Goal: Task Accomplishment & Management: Complete application form

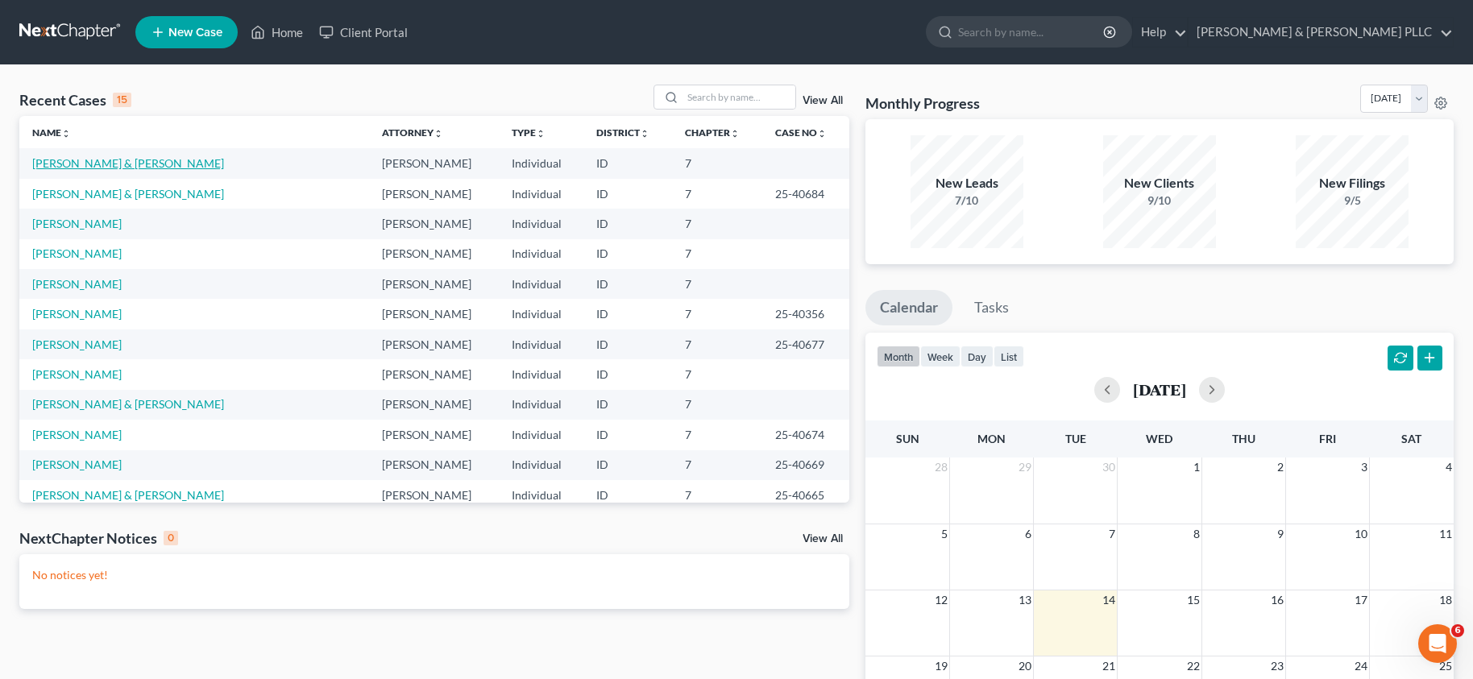
click at [93, 164] on link "[PERSON_NAME] & [PERSON_NAME]" at bounding box center [128, 163] width 192 height 14
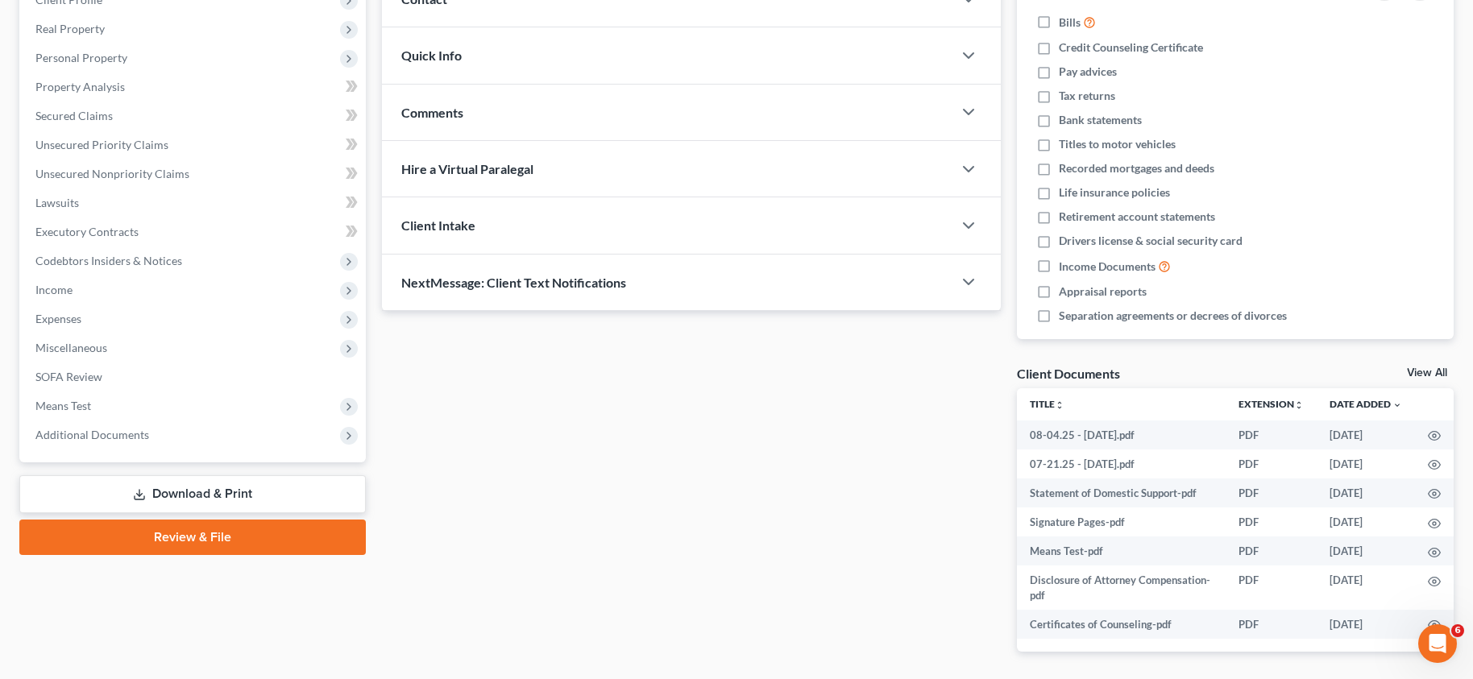
scroll to position [242, 0]
click at [176, 535] on link "Review & File" at bounding box center [192, 535] width 346 height 35
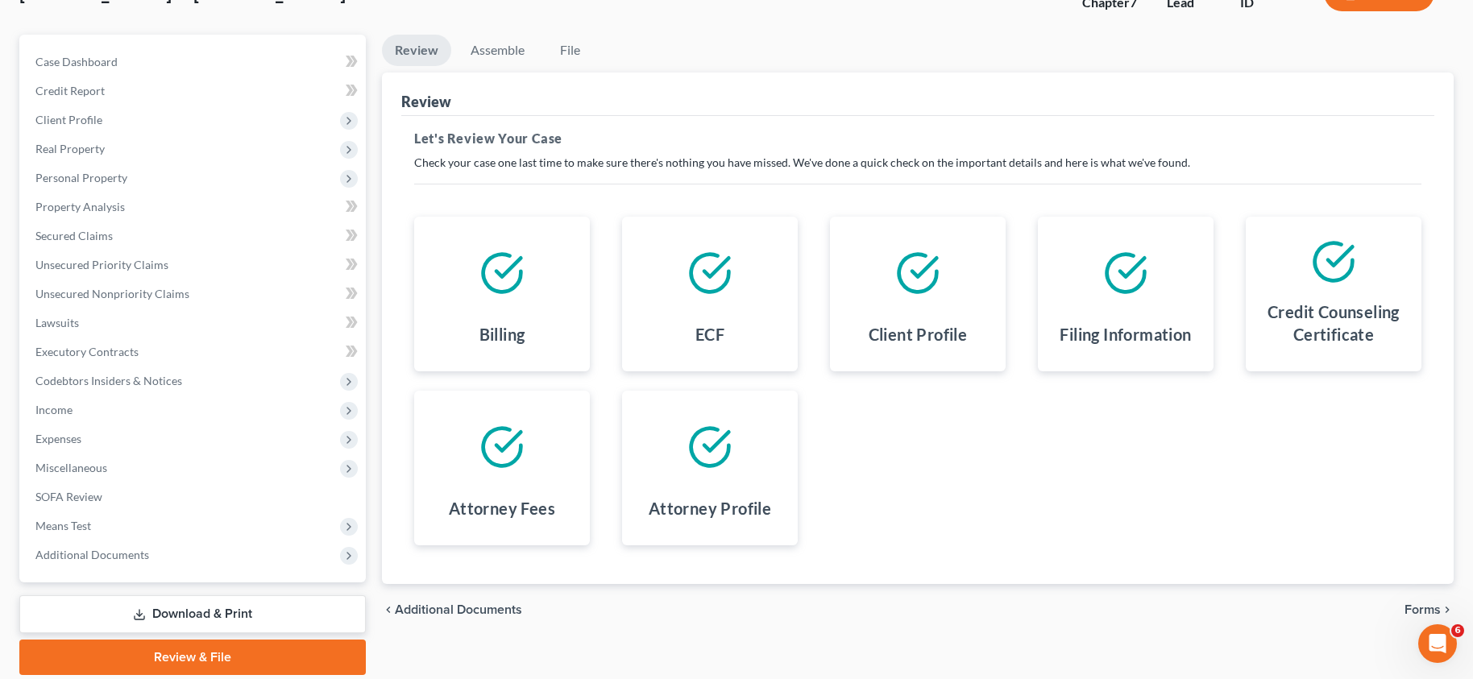
scroll to position [81, 0]
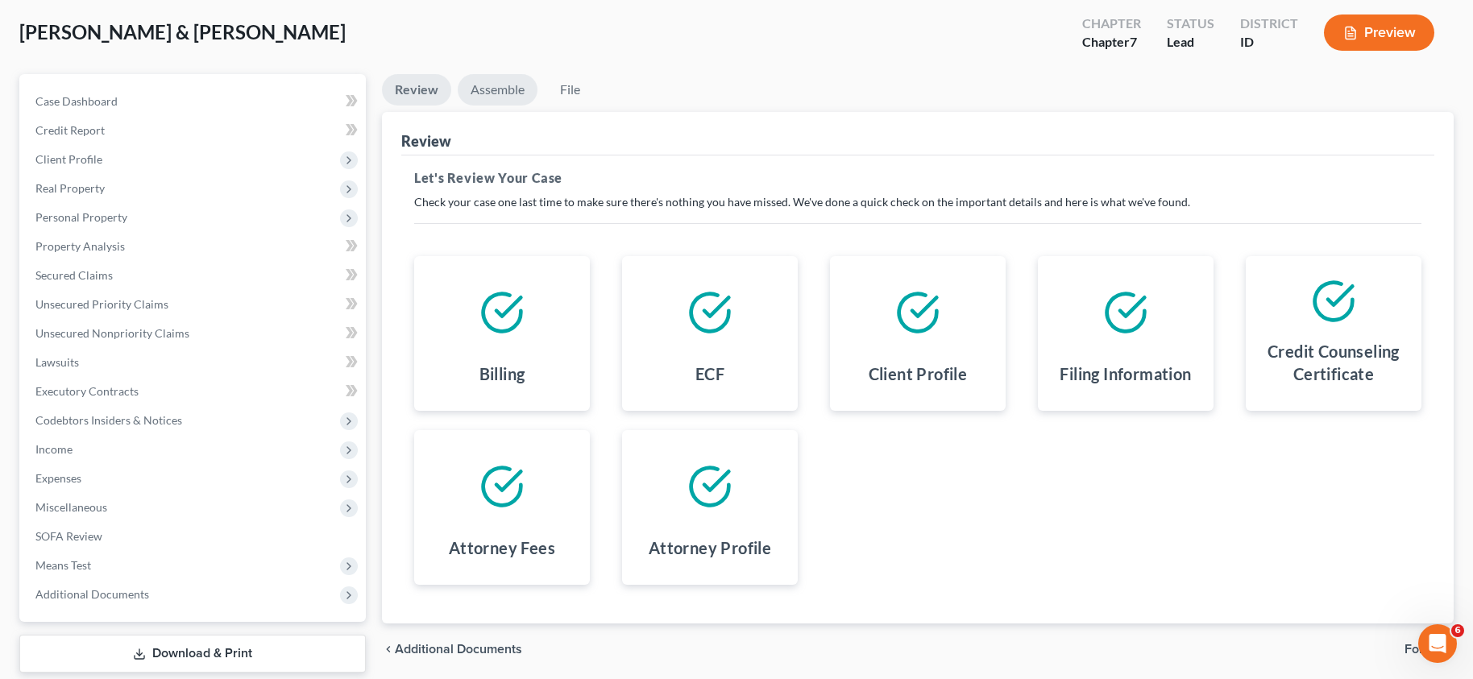
click at [499, 90] on link "Assemble" at bounding box center [498, 89] width 80 height 31
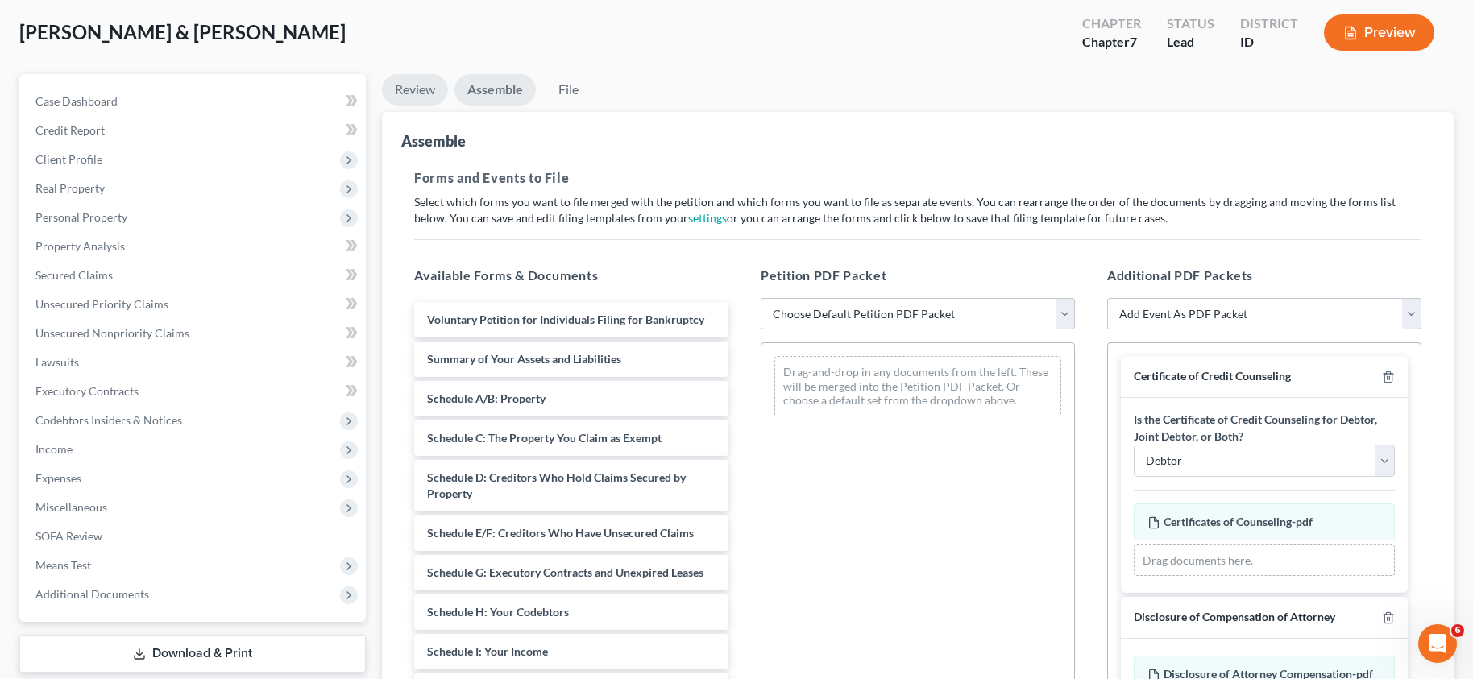
click at [419, 89] on link "Review" at bounding box center [415, 89] width 66 height 31
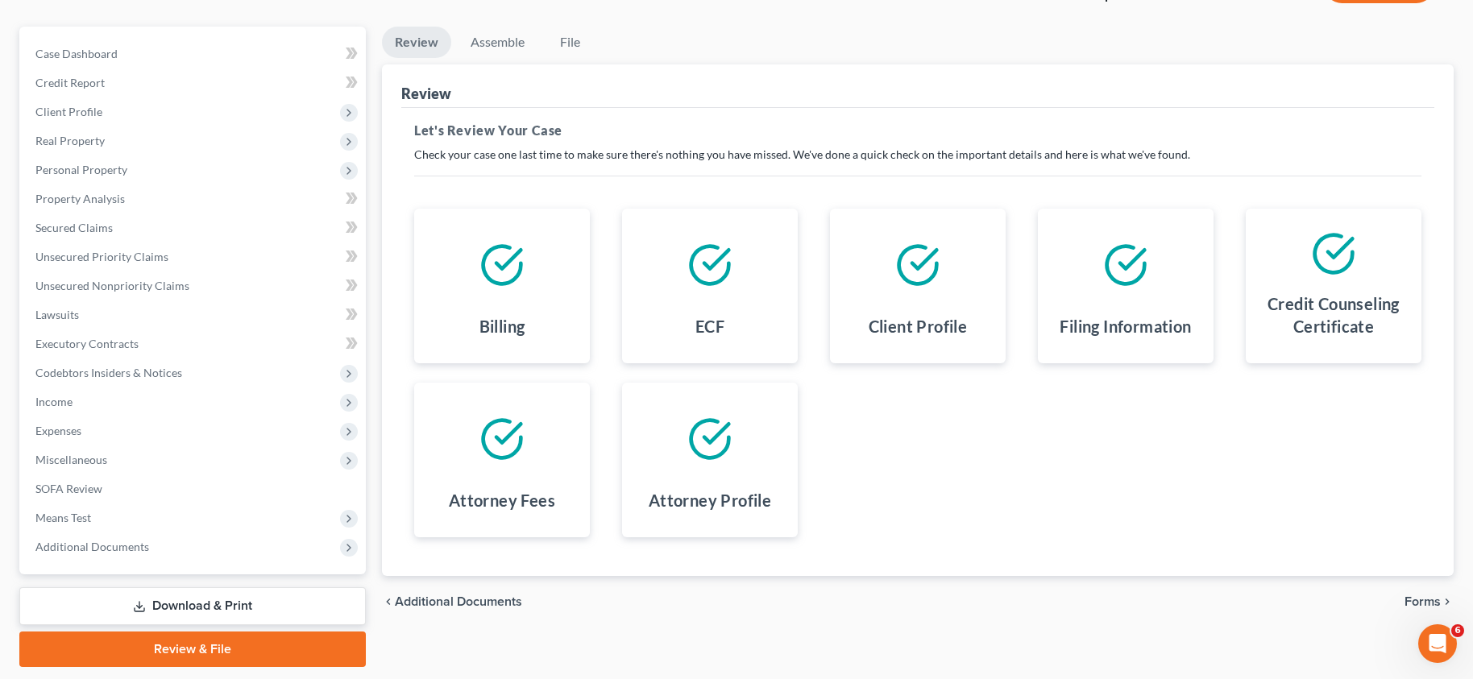
scroll to position [177, 0]
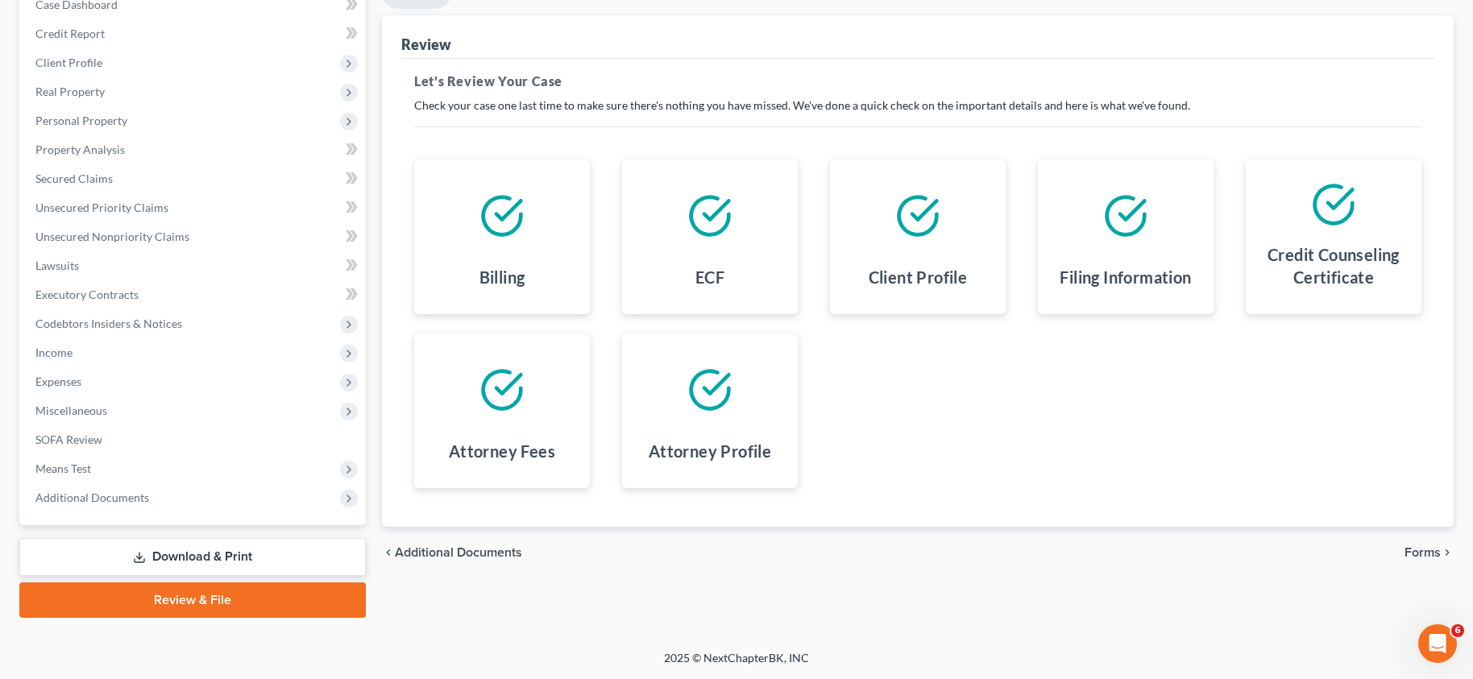
click at [457, 547] on span "Additional Documents" at bounding box center [458, 552] width 127 height 13
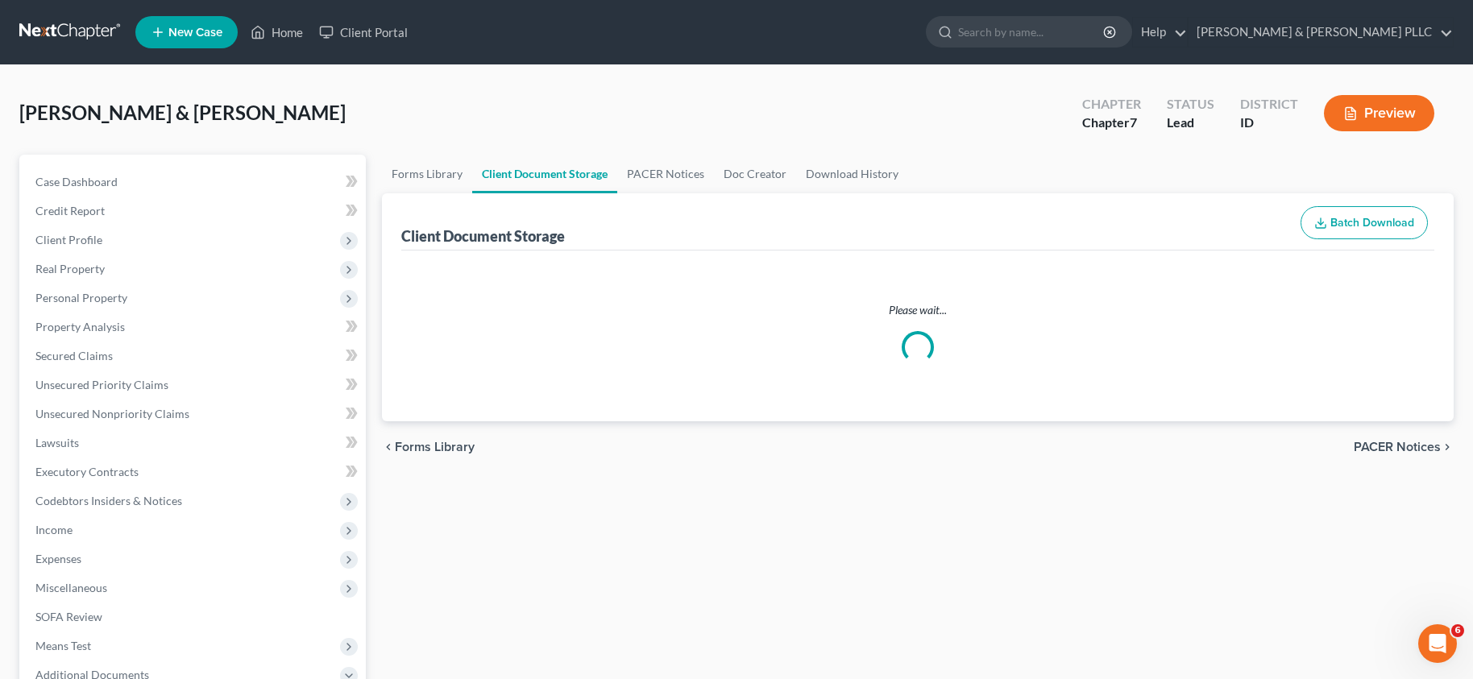
select select "0"
select select "6"
select select "5"
select select "9"
select select "10"
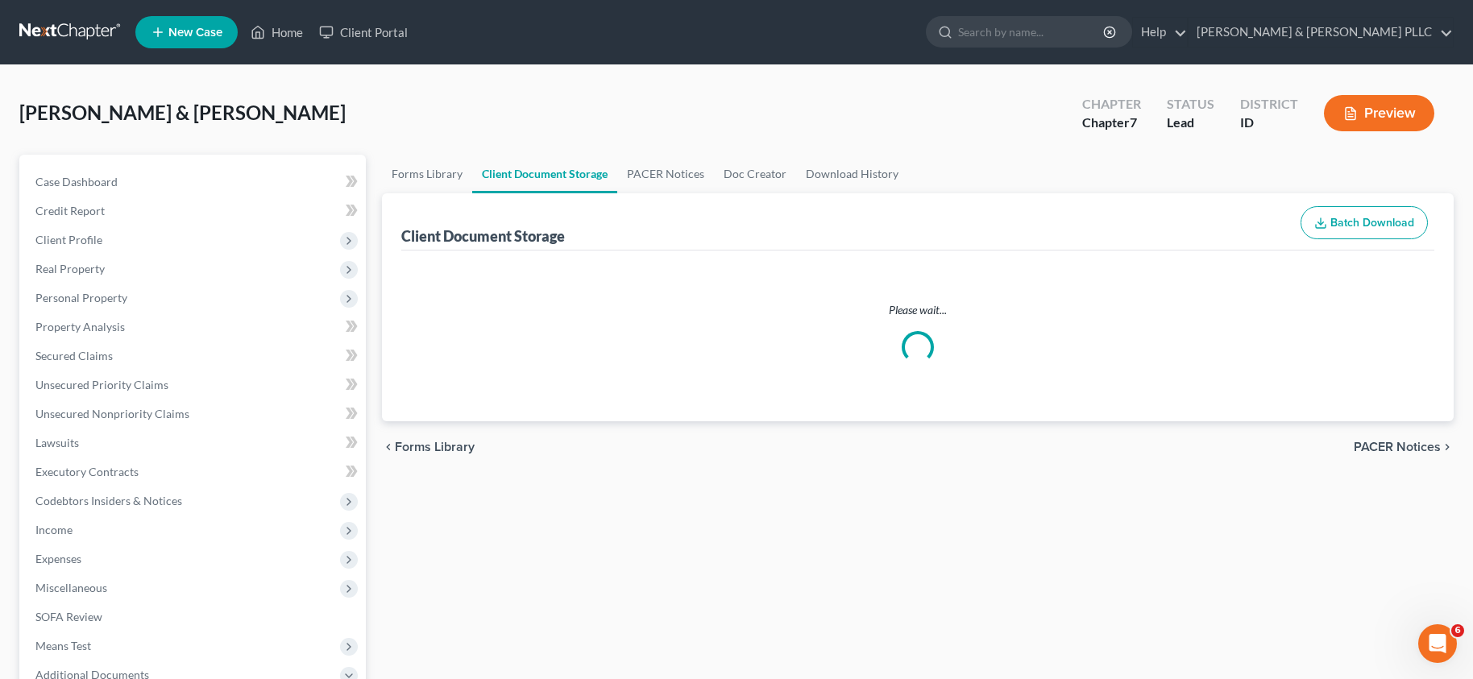
select select "7"
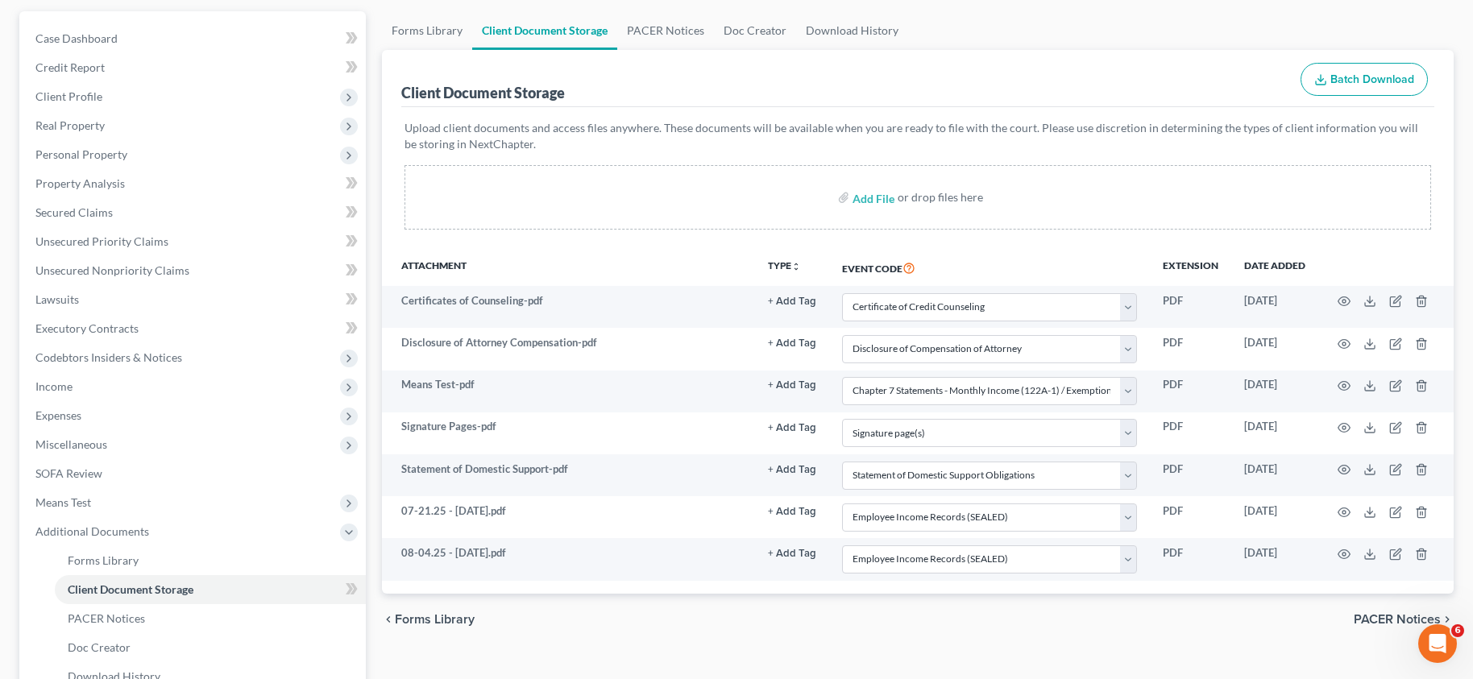
scroll to position [81, 0]
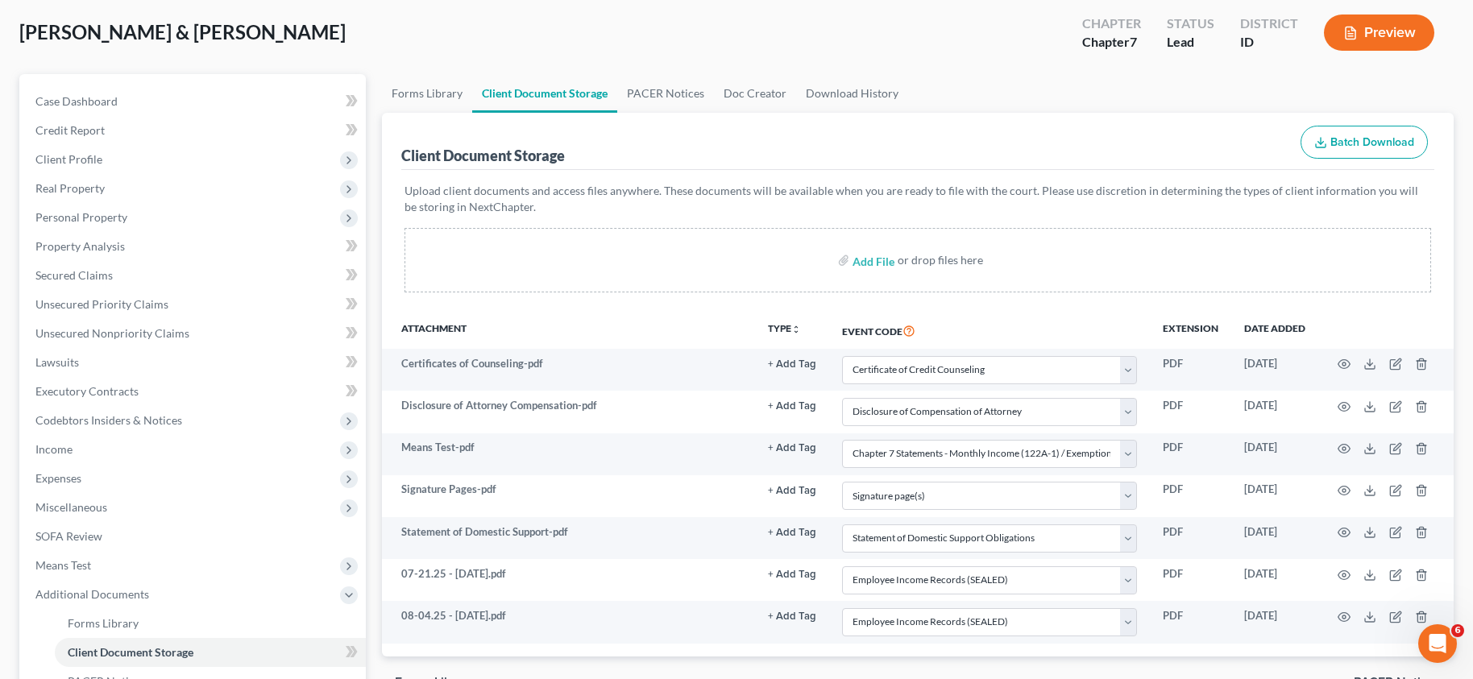
click at [788, 132] on div "Client Document Storage Batch Download" at bounding box center [917, 142] width 1033 height 58
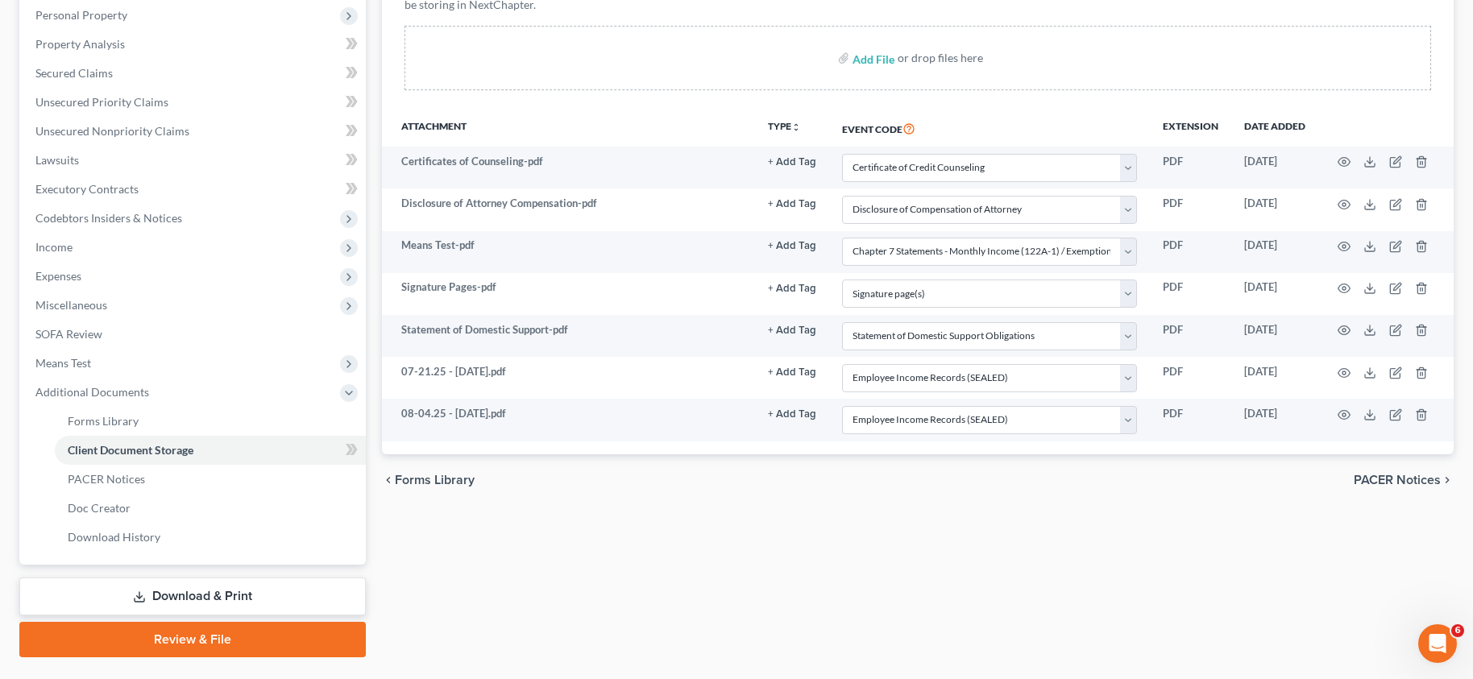
scroll to position [322, 0]
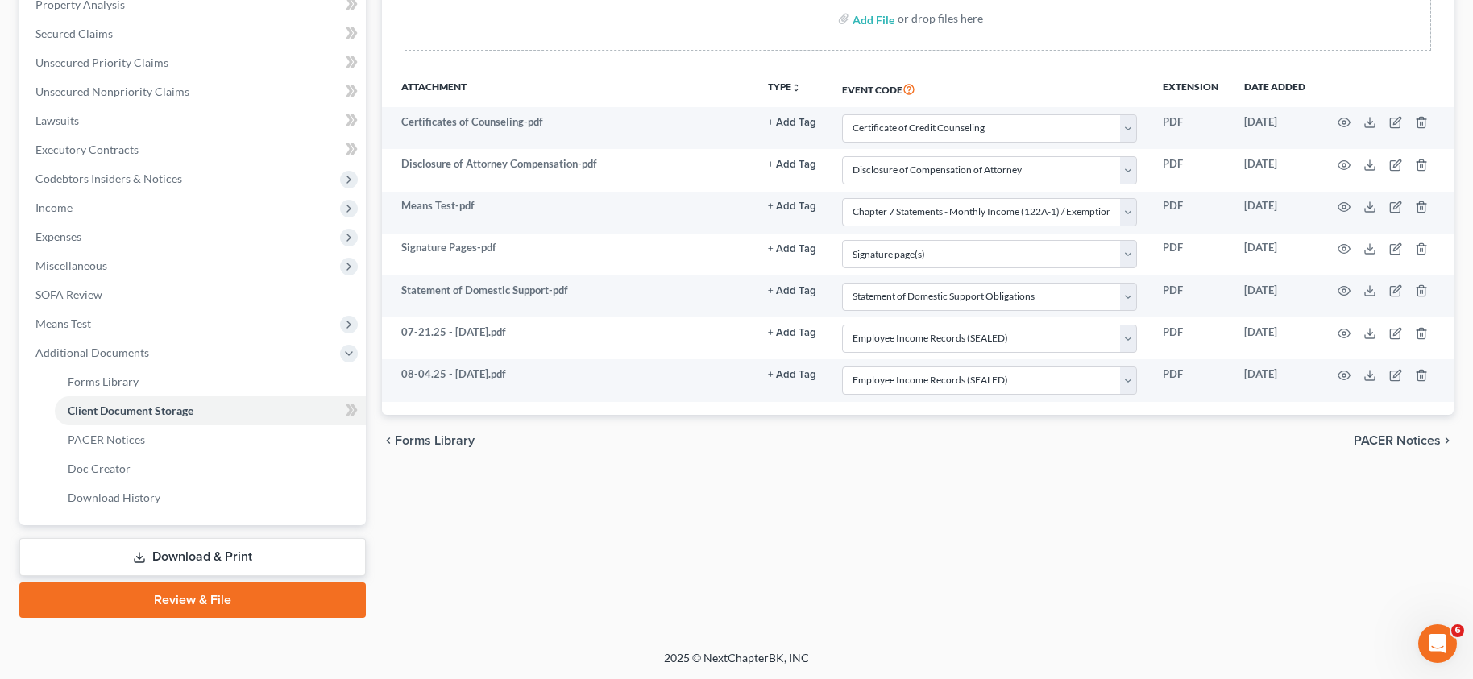
click at [176, 598] on link "Review & File" at bounding box center [192, 599] width 346 height 35
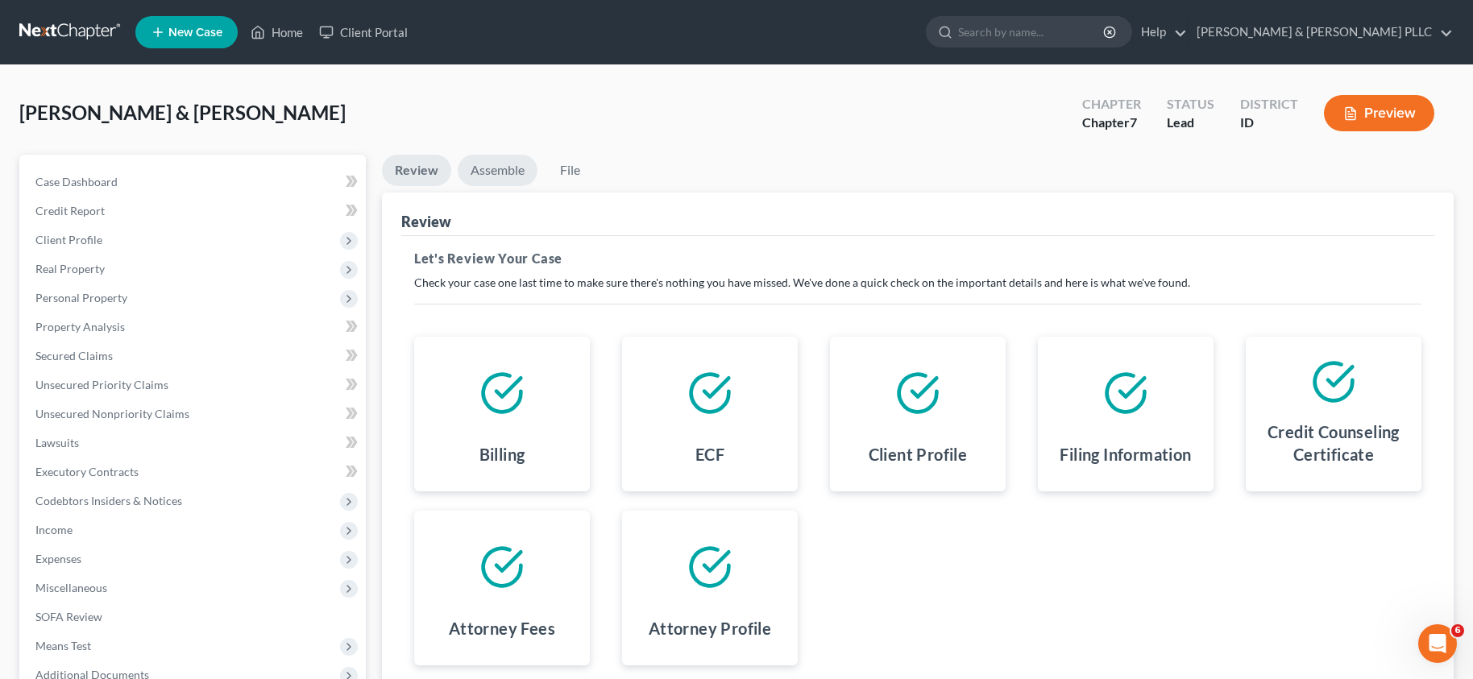
click at [486, 167] on link "Assemble" at bounding box center [498, 170] width 80 height 31
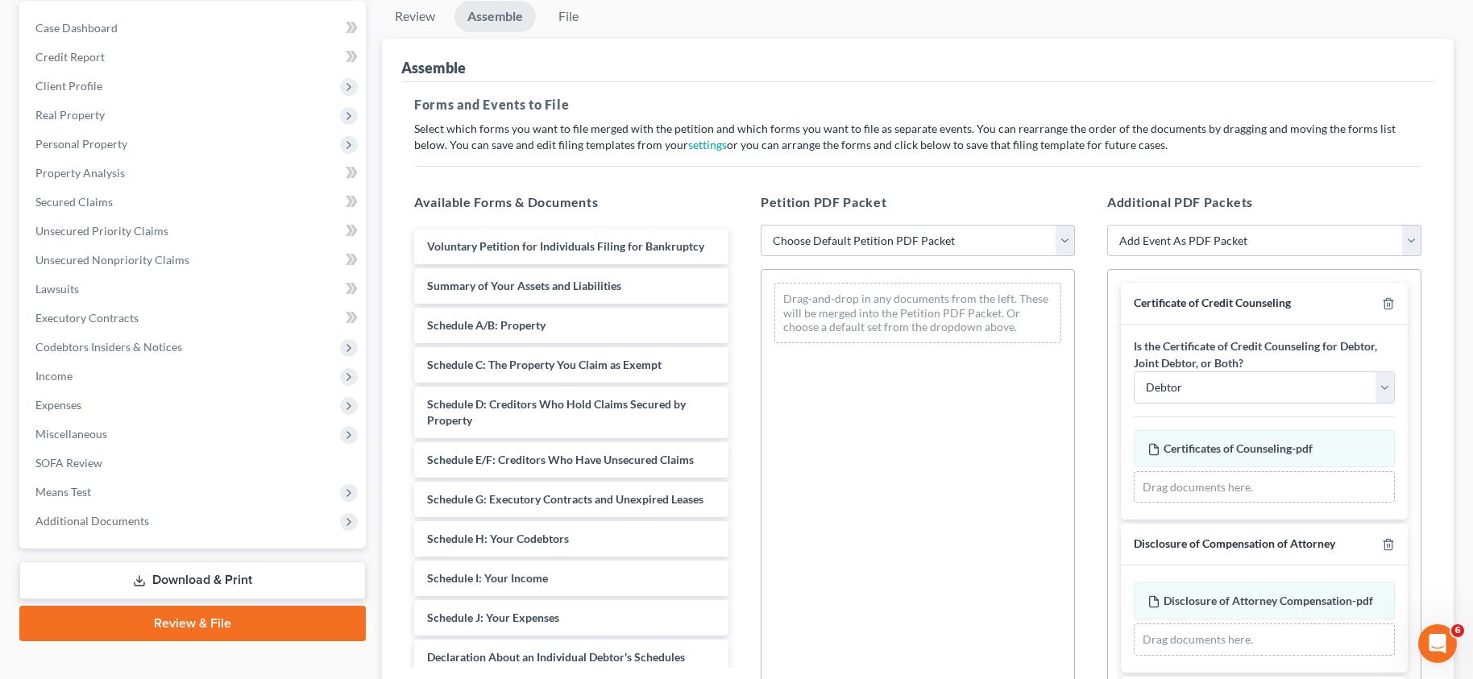
scroll to position [161, 0]
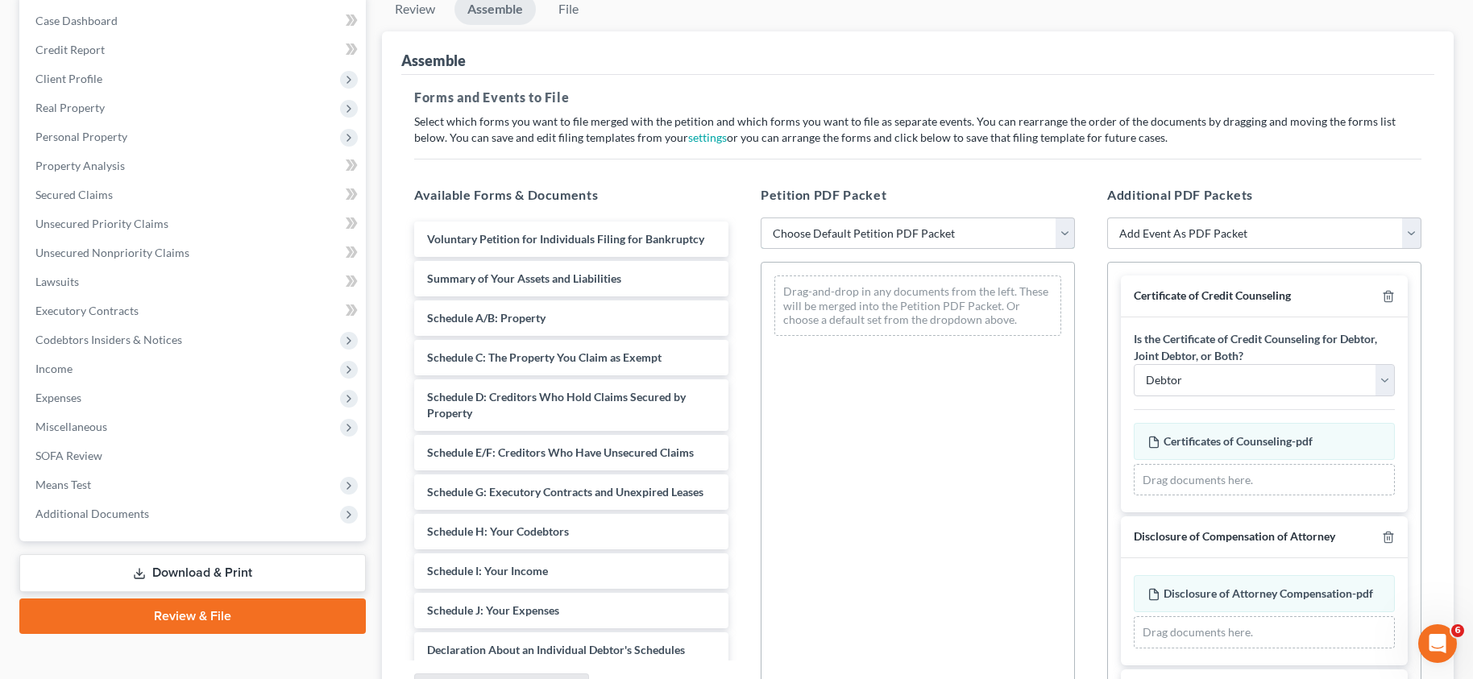
click at [1067, 233] on select "Choose Default Petition PDF Packet Emergency Filing (Voluntary Petition and Cre…" at bounding box center [918, 234] width 314 height 32
select select "3"
click at [761, 218] on select "Choose Default Petition PDF Packet Emergency Filing (Voluntary Petition and Cre…" at bounding box center [918, 234] width 314 height 32
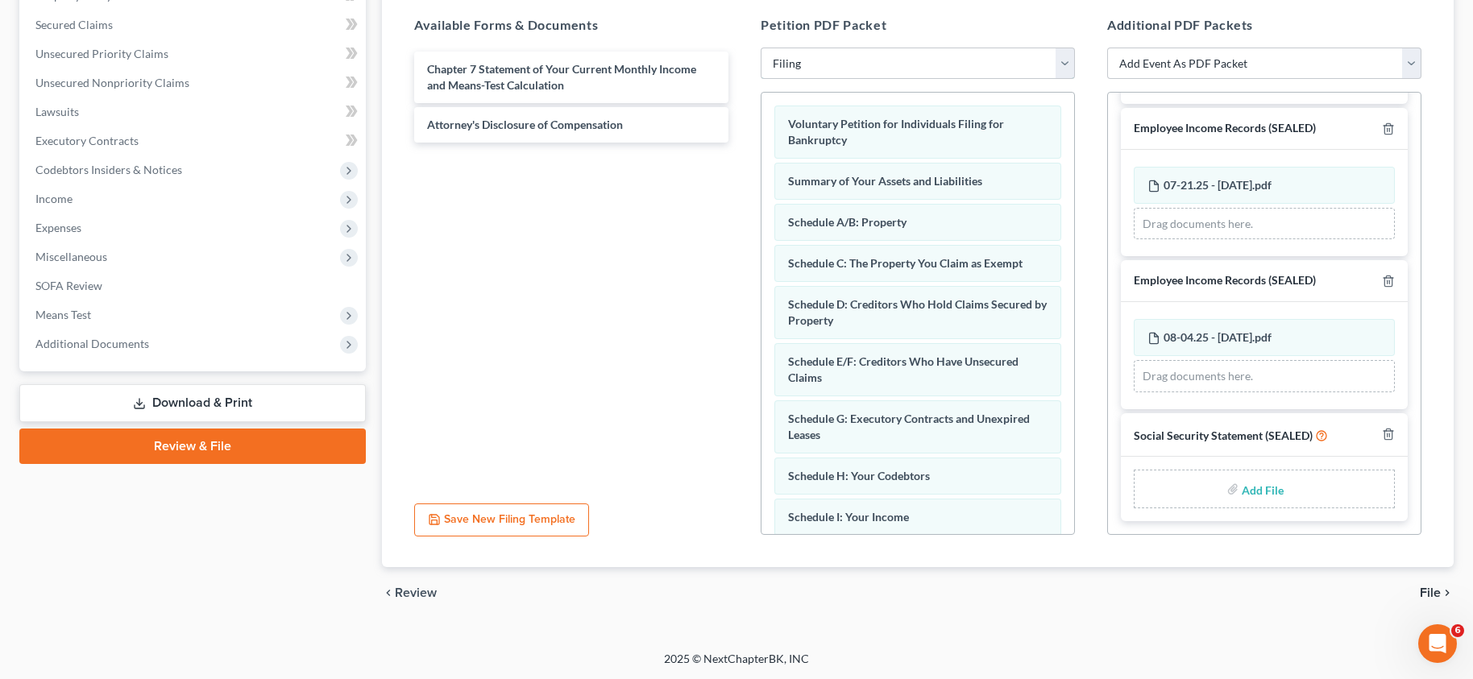
scroll to position [332, 0]
click at [1255, 488] on input "file" at bounding box center [1261, 488] width 39 height 29
type input "C:\fakepath\Statement of Social Security.pdf"
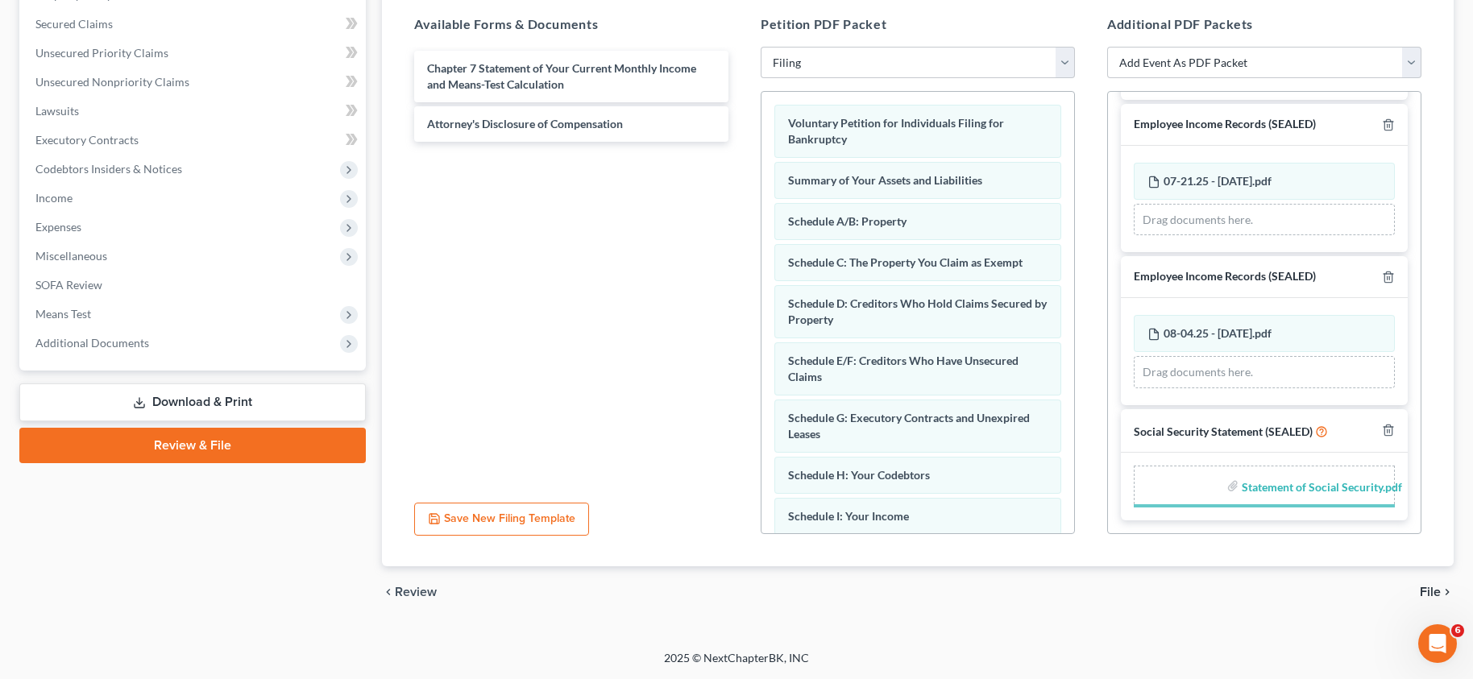
scroll to position [872, 0]
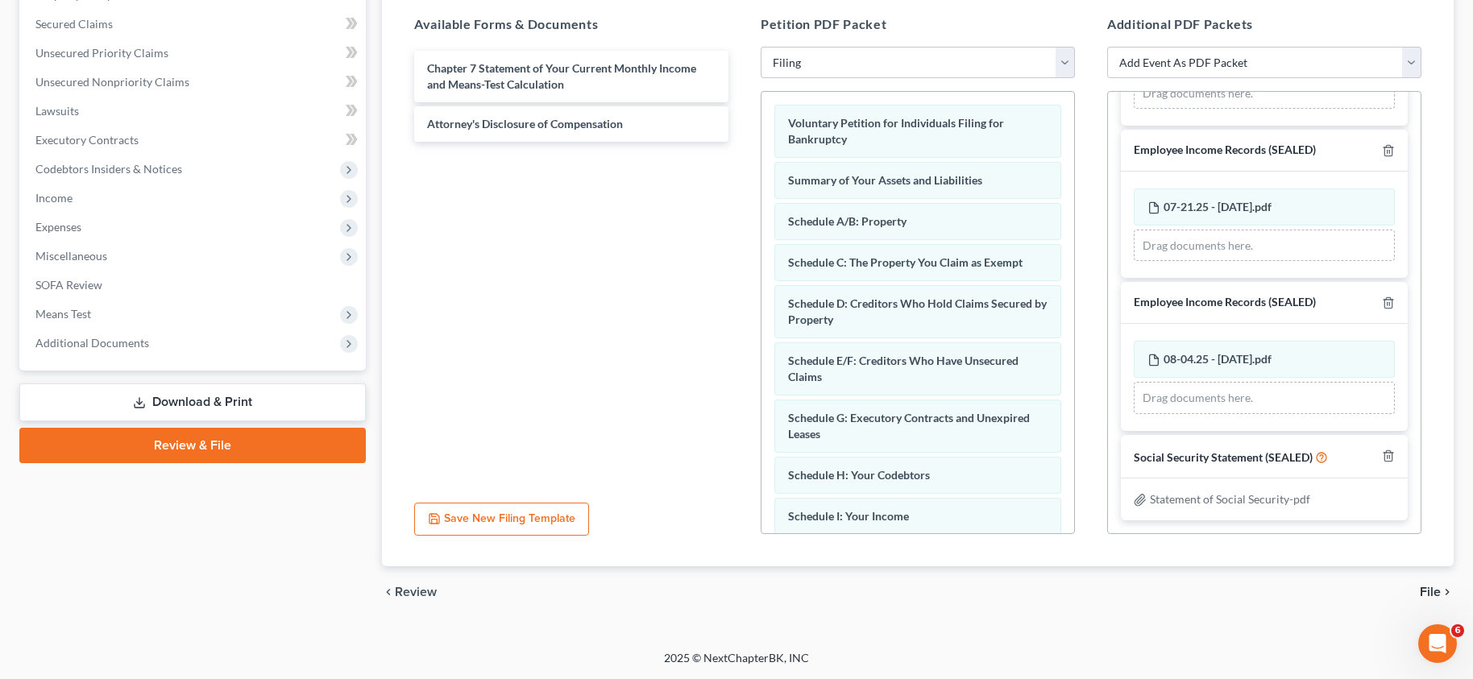
click at [1436, 592] on span "File" at bounding box center [1430, 592] width 21 height 13
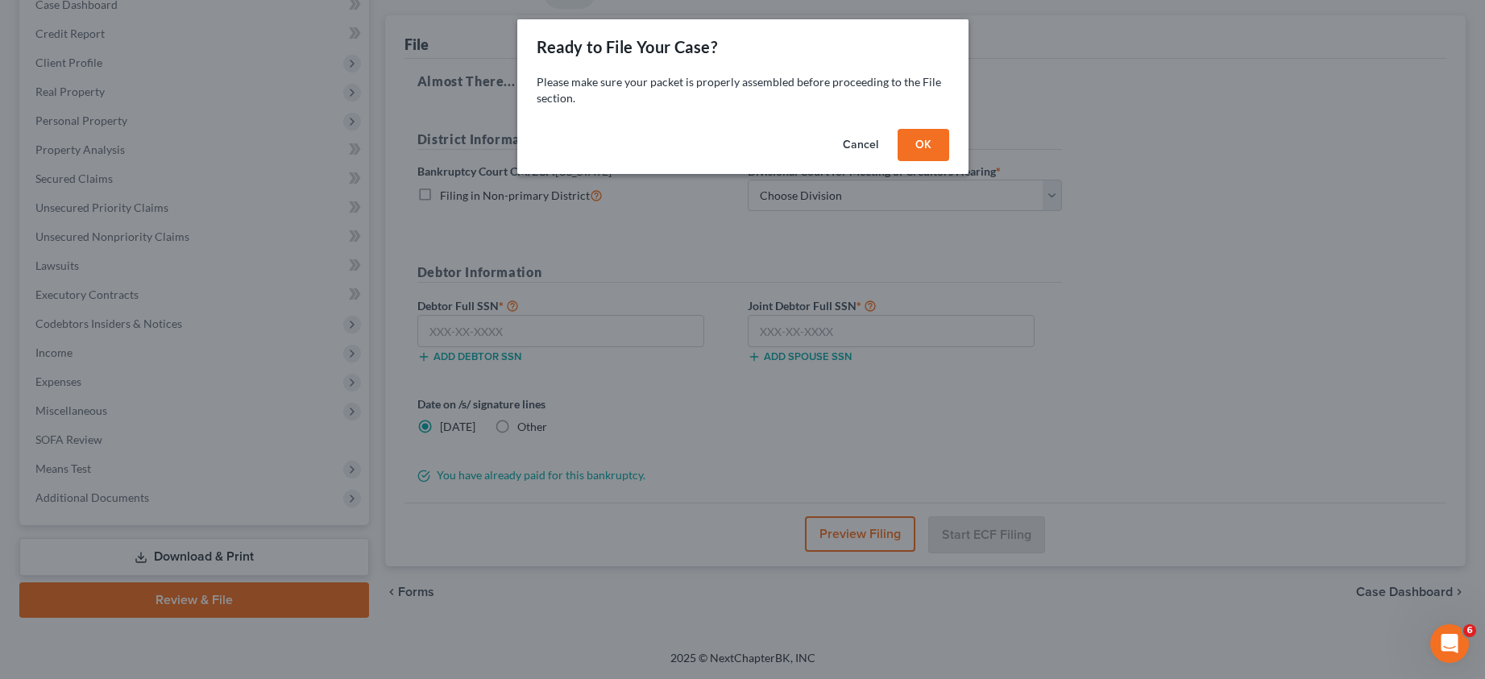
click at [922, 140] on button "OK" at bounding box center [924, 145] width 52 height 32
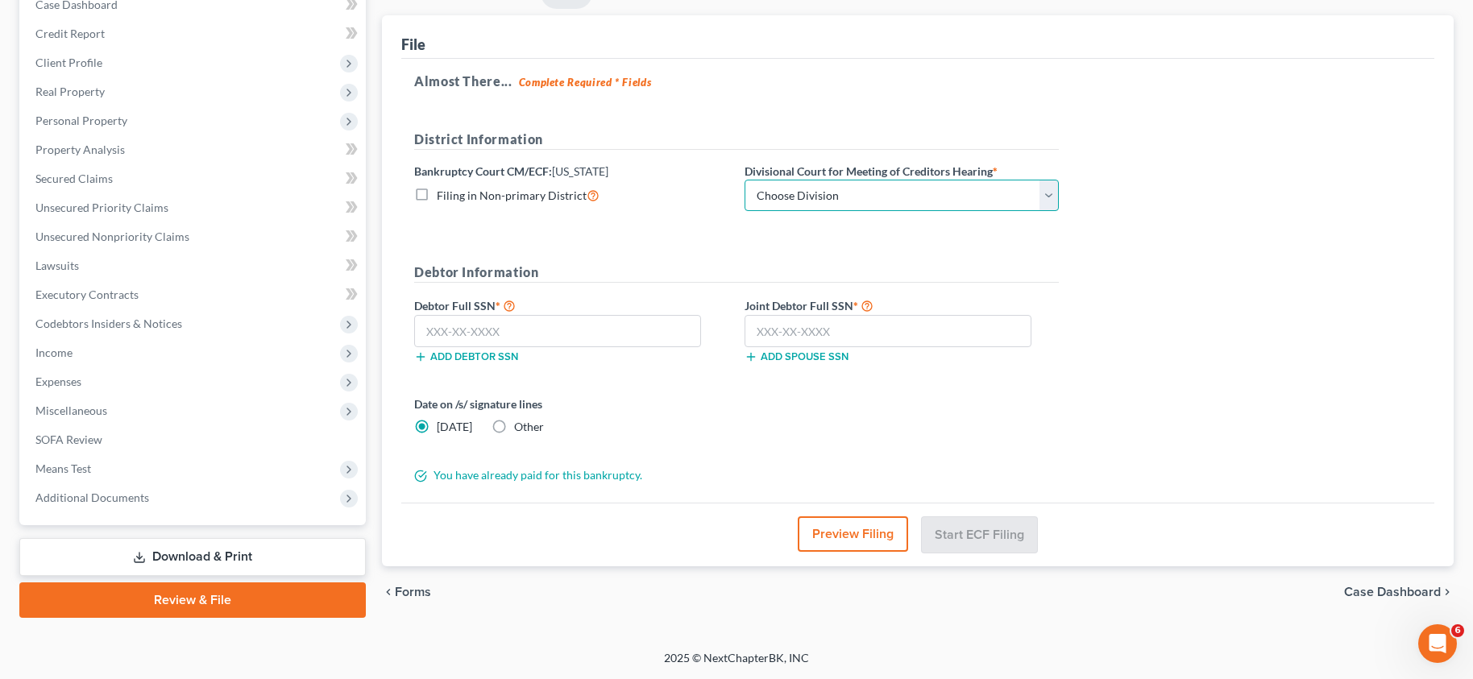
drag, startPoint x: 1046, startPoint y: 193, endPoint x: 1012, endPoint y: 211, distance: 38.2
click at [1046, 193] on select "Choose Division Boise Coeur d'Alene [GEOGRAPHIC_DATA] [GEOGRAPHIC_DATA] [GEOGRA…" at bounding box center [901, 196] width 314 height 32
select select "3"
click at [744, 180] on select "Choose Division Boise Coeur d'Alene [GEOGRAPHIC_DATA] [GEOGRAPHIC_DATA] [GEOGRA…" at bounding box center [901, 196] width 314 height 32
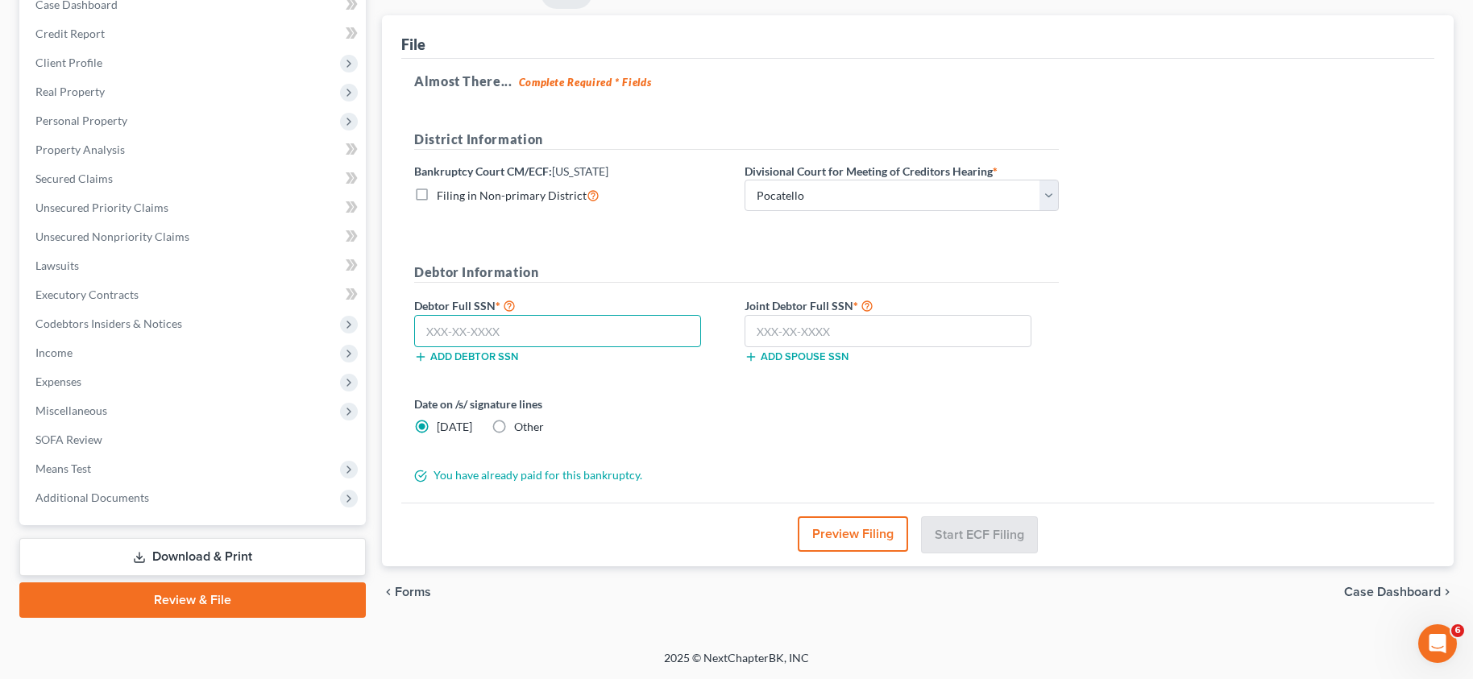
click at [556, 342] on input "text" at bounding box center [557, 331] width 287 height 32
type input "519-43-0601"
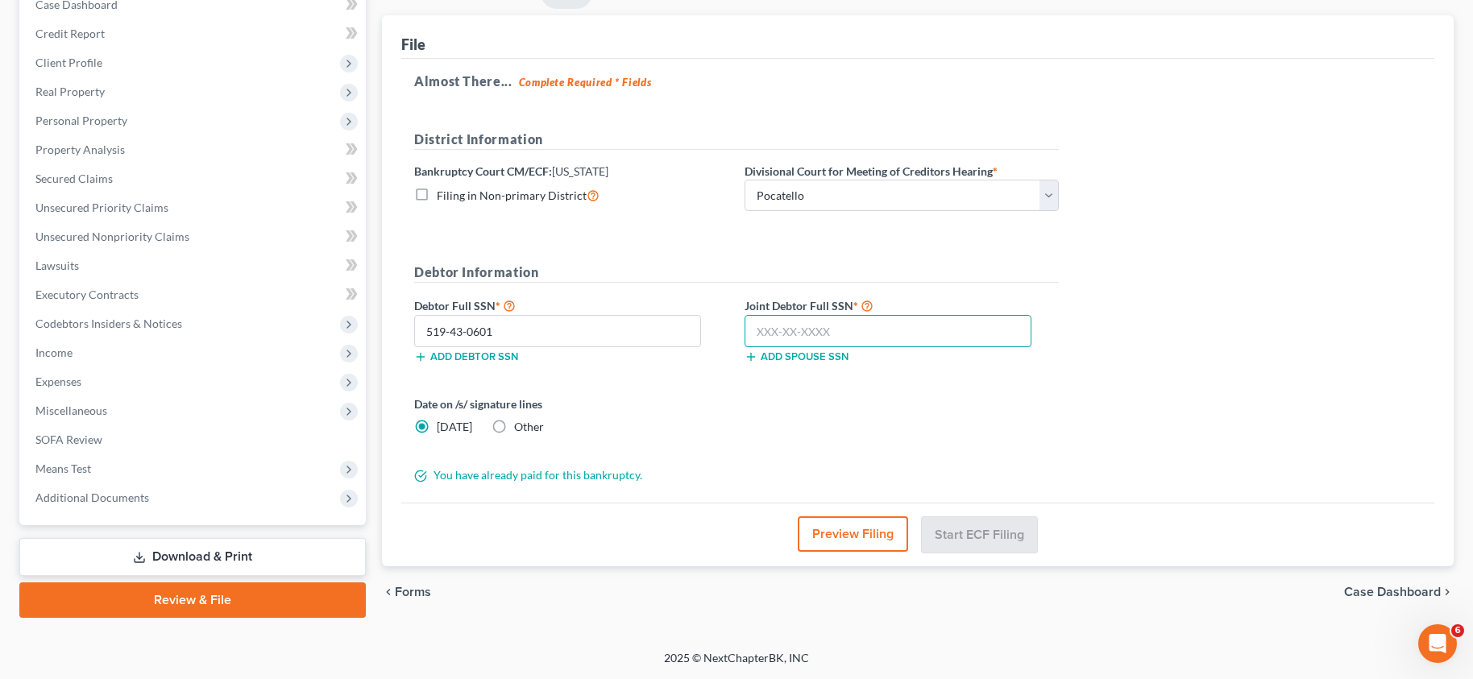
click at [844, 328] on input "text" at bounding box center [887, 331] width 287 height 32
type input "518-59-7113"
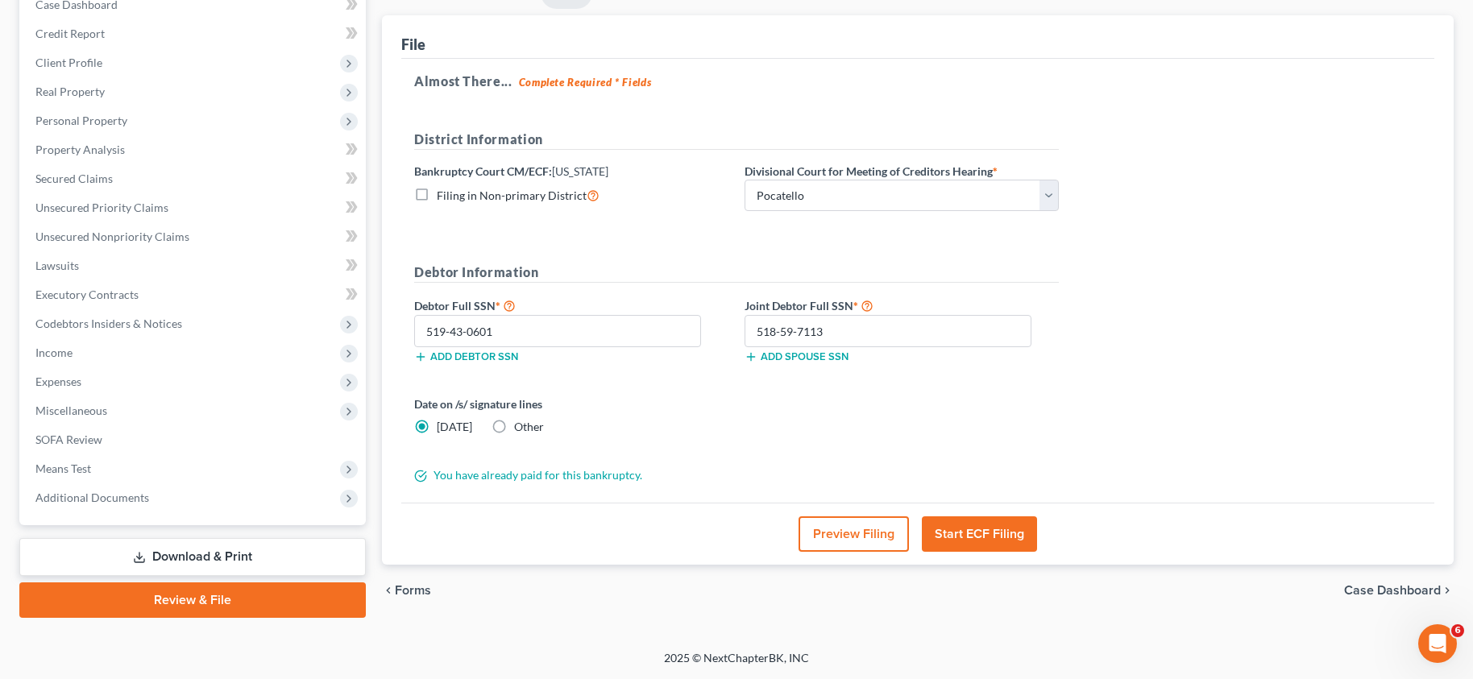
click at [514, 429] on label "Other" at bounding box center [529, 427] width 30 height 16
click at [520, 429] on input "Other" at bounding box center [525, 424] width 10 height 10
radio input "true"
radio input "false"
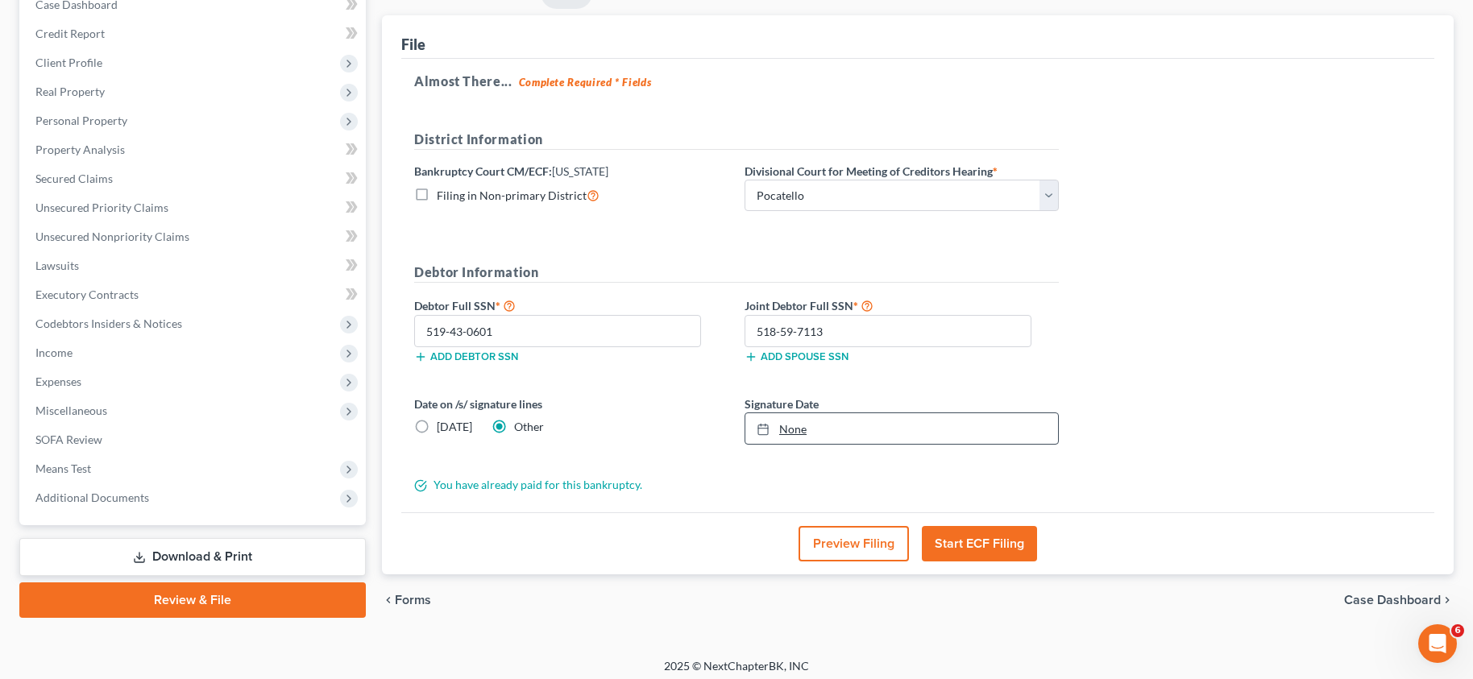
type input "[DATE]"
click at [780, 427] on link "[DATE]" at bounding box center [901, 428] width 313 height 31
click at [990, 549] on button "Start ECF Filing" at bounding box center [979, 543] width 115 height 35
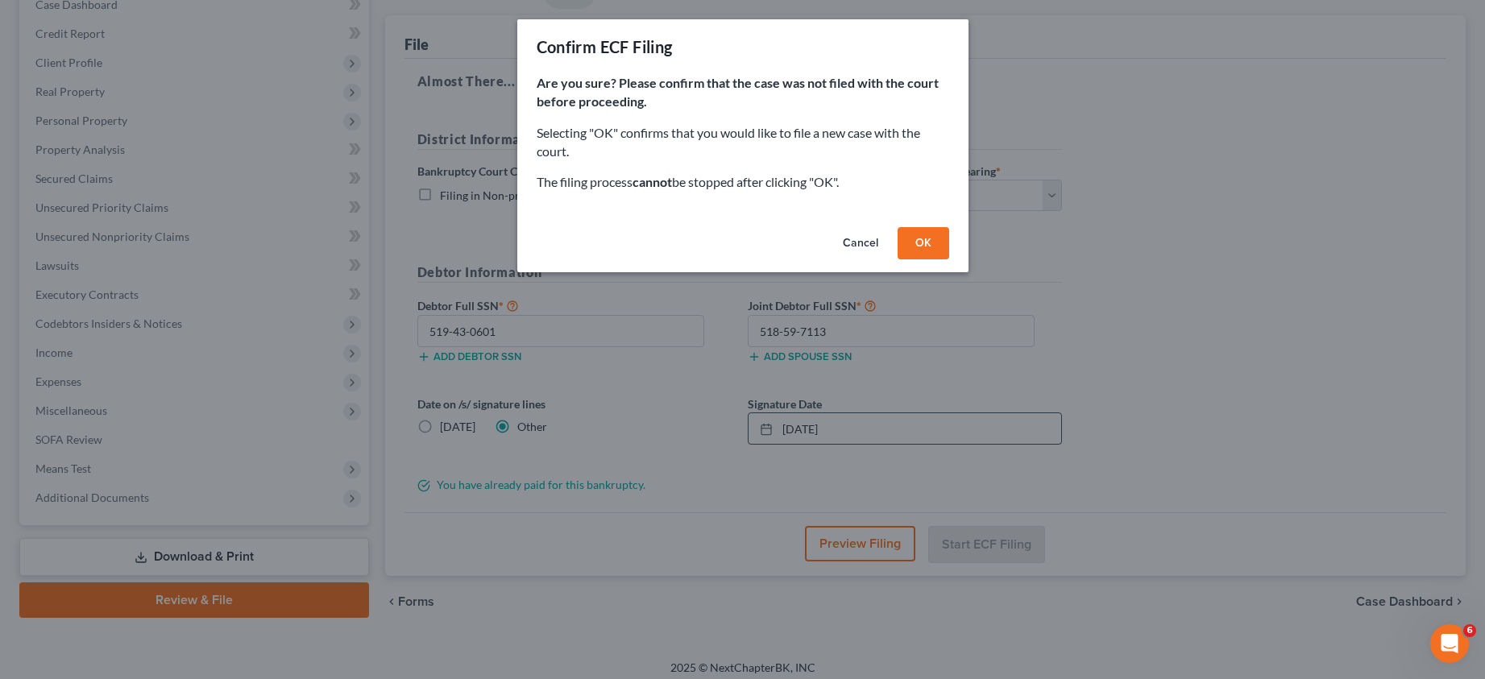
click at [931, 238] on button "OK" at bounding box center [924, 243] width 52 height 32
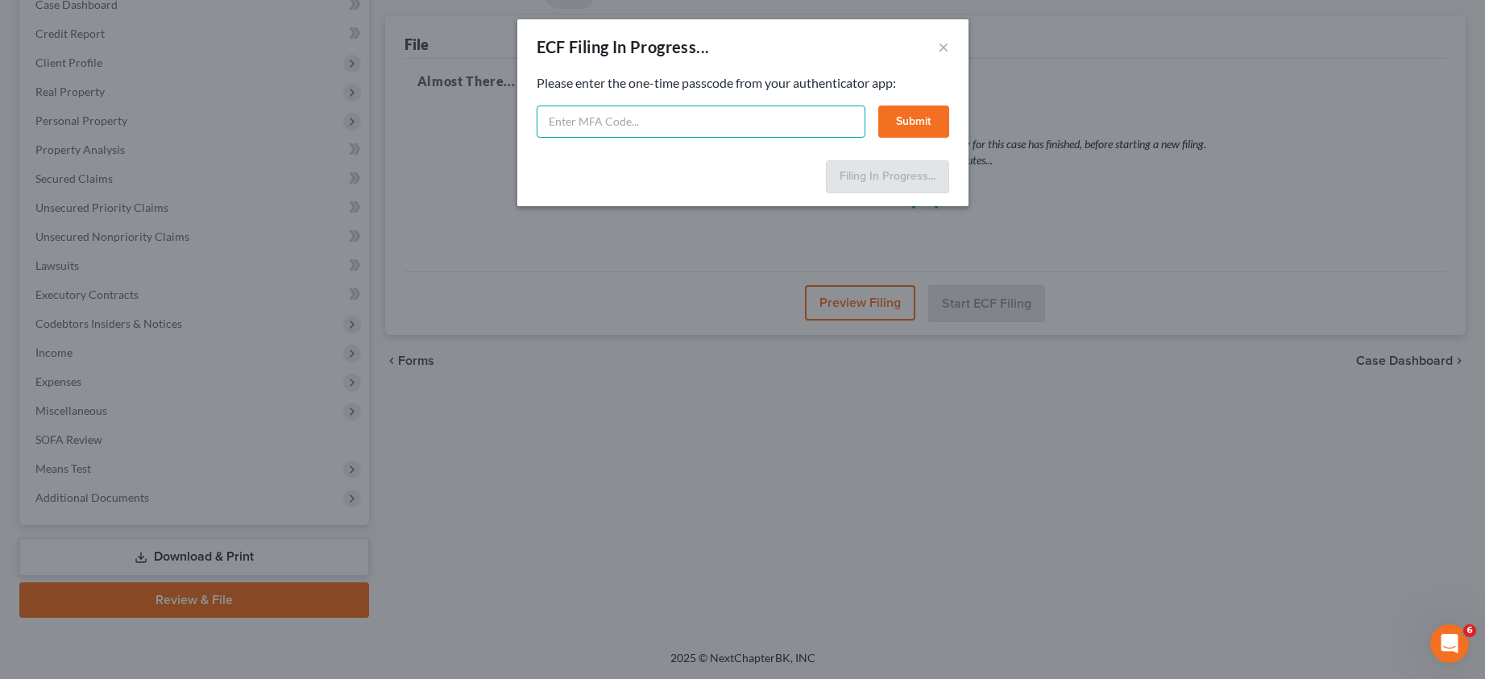
drag, startPoint x: 660, startPoint y: 114, endPoint x: 657, endPoint y: 127, distance: 13.1
click at [661, 114] on input "text" at bounding box center [701, 122] width 329 height 32
type input "7"
type input "421785"
click at [931, 112] on button "Submit" at bounding box center [913, 122] width 71 height 32
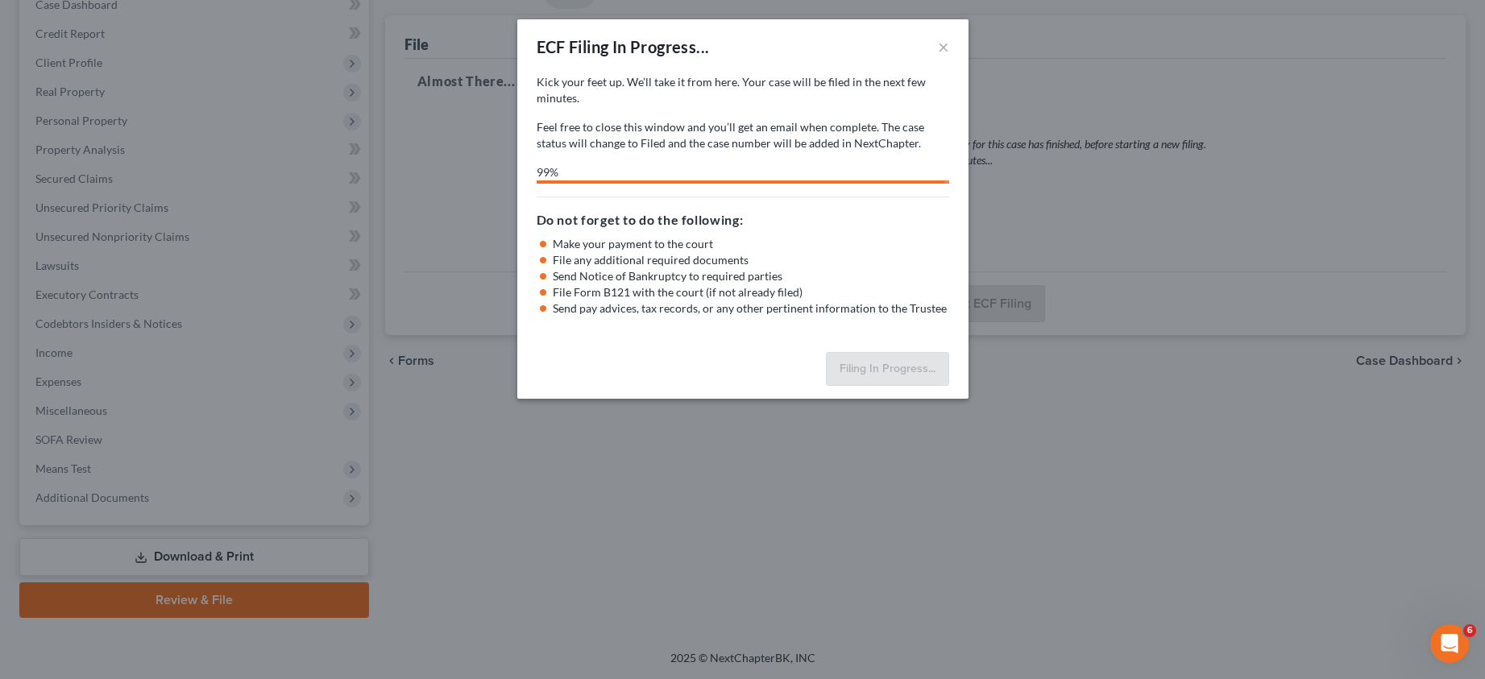
click at [1475, 27] on div "ECF Filing In Progress... × Kick your feet up. We’ll take it from here. Your ca…" at bounding box center [742, 339] width 1485 height 679
click at [1475, 47] on div "ECF Filing In Progress... × Kick your feet up. We’ll take it from here. Your ca…" at bounding box center [742, 339] width 1485 height 679
click at [1482, 91] on div "ECF Filing In Progress... × Kick your feet up. We’ll take it from here. Your ca…" at bounding box center [742, 339] width 1485 height 679
select select "3"
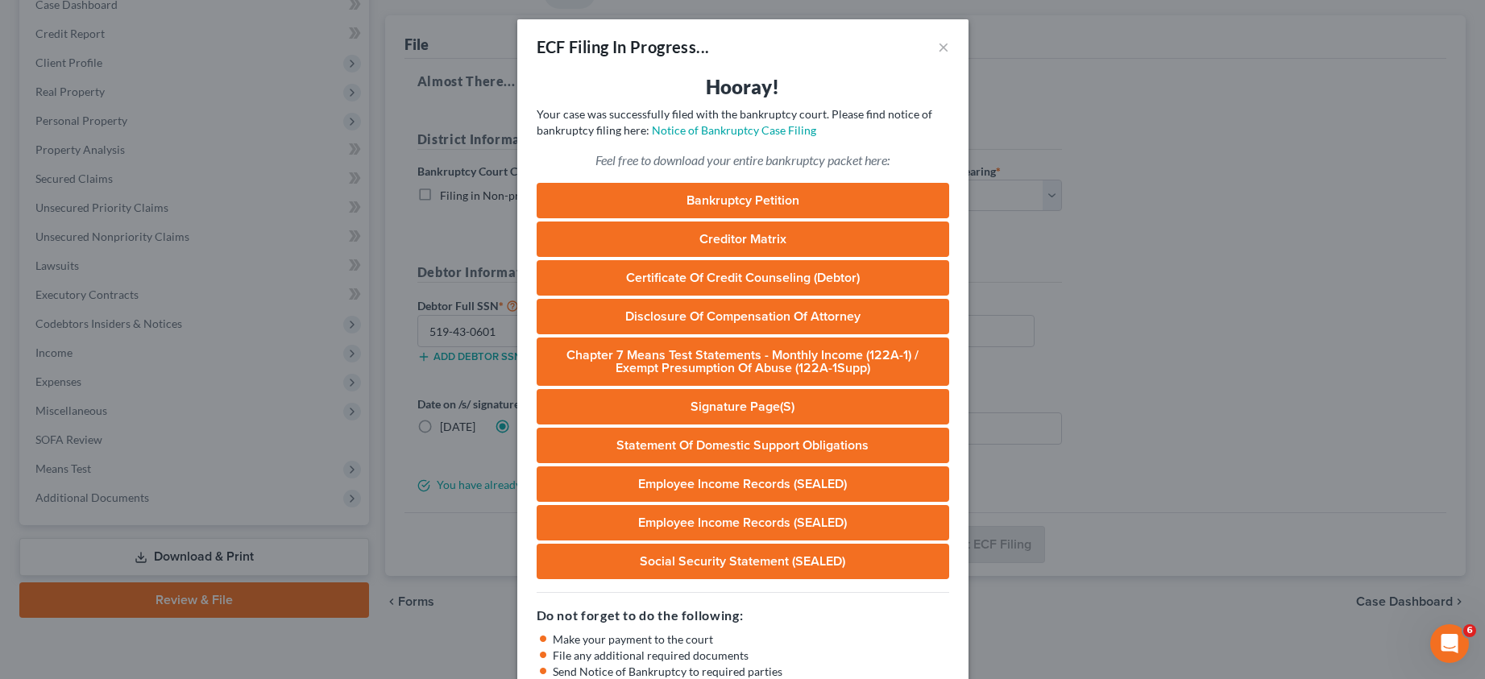
click at [1470, 70] on div "ECF Filing In Progress... × Hooray! Your case was successfully filed with the b…" at bounding box center [742, 339] width 1485 height 679
click at [724, 135] on link "Notice of Bankruptcy Case Filing" at bounding box center [734, 130] width 164 height 14
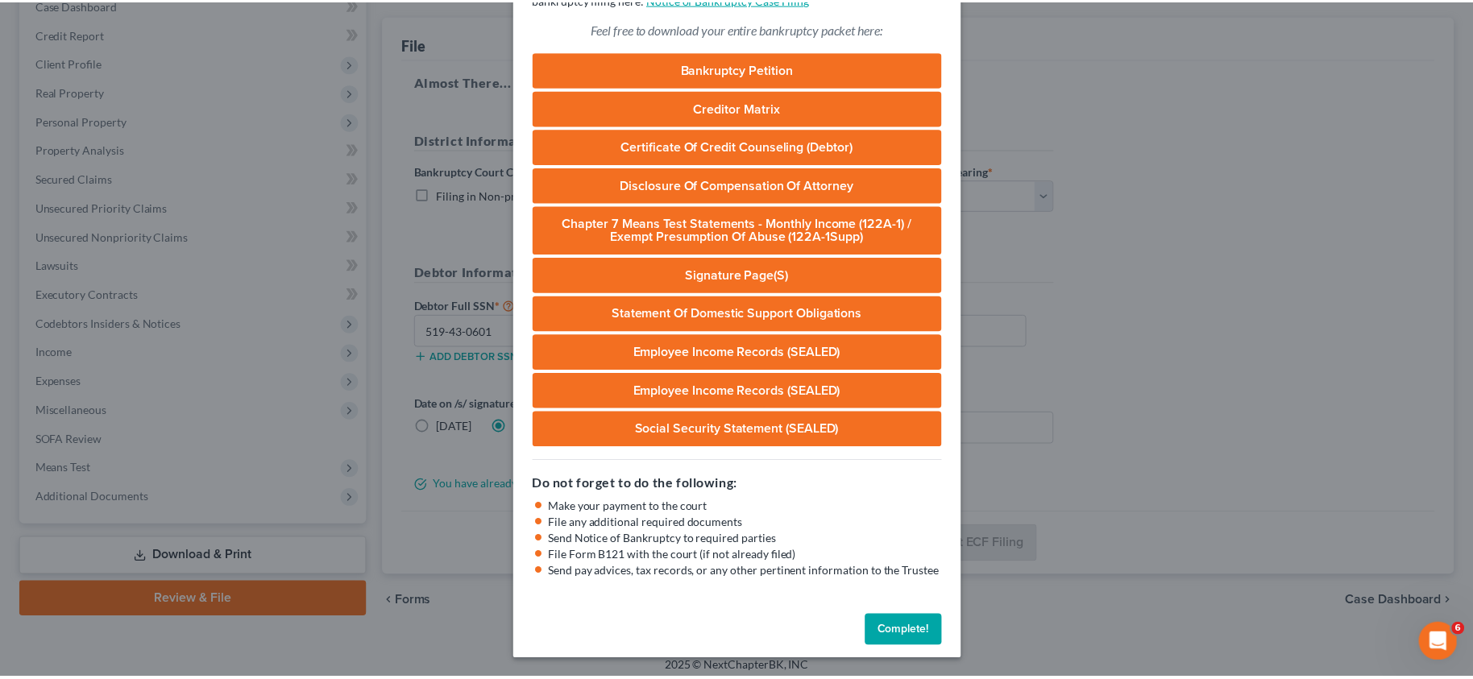
scroll to position [132, 0]
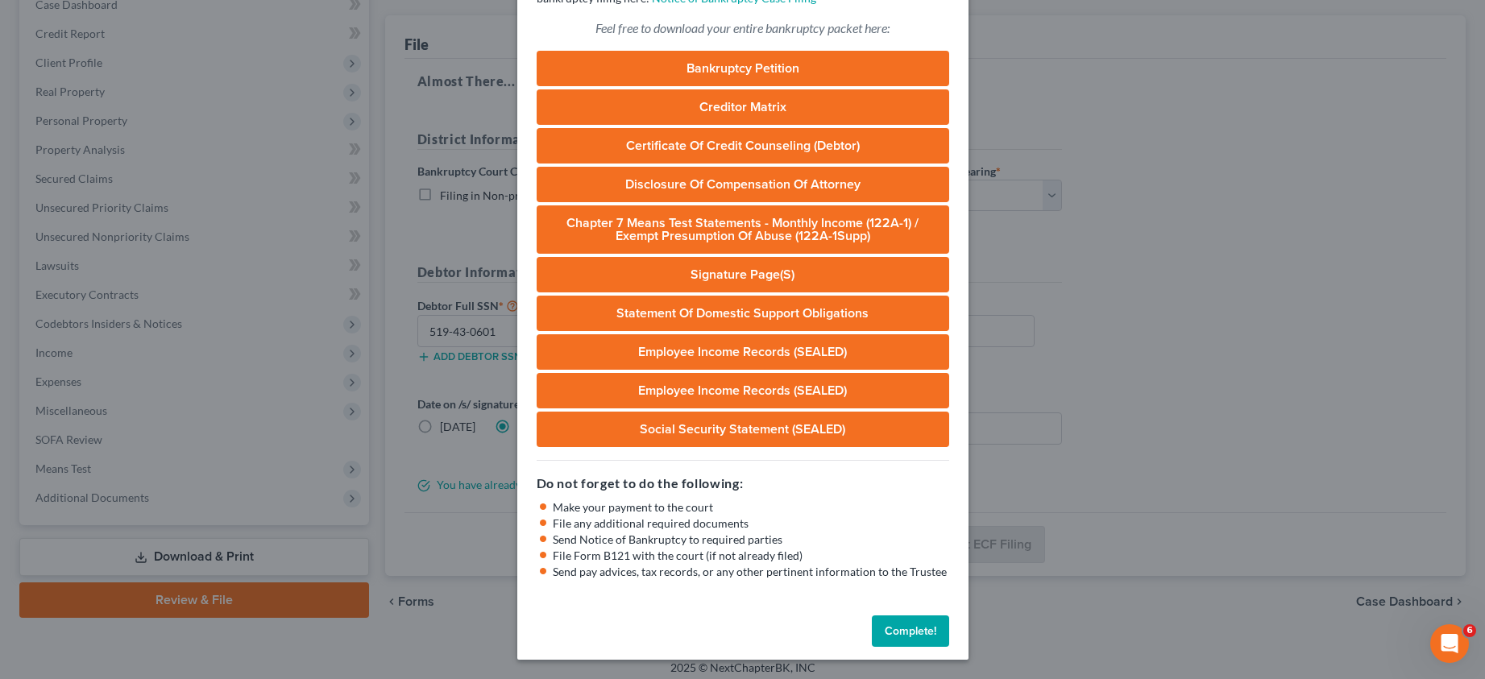
drag, startPoint x: 926, startPoint y: 632, endPoint x: 906, endPoint y: 647, distance: 24.7
click at [926, 632] on button "Complete!" at bounding box center [910, 632] width 77 height 32
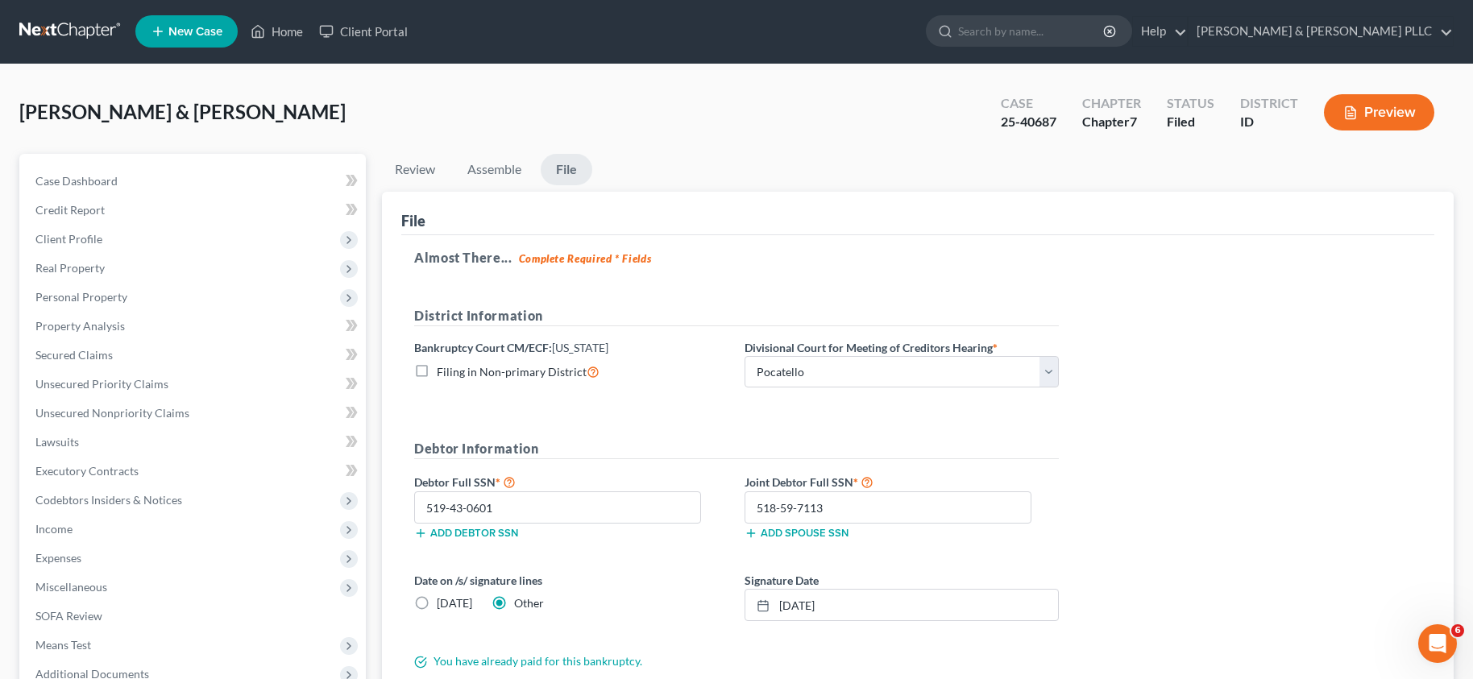
scroll to position [0, 0]
click at [276, 35] on link "Home" at bounding box center [277, 32] width 68 height 29
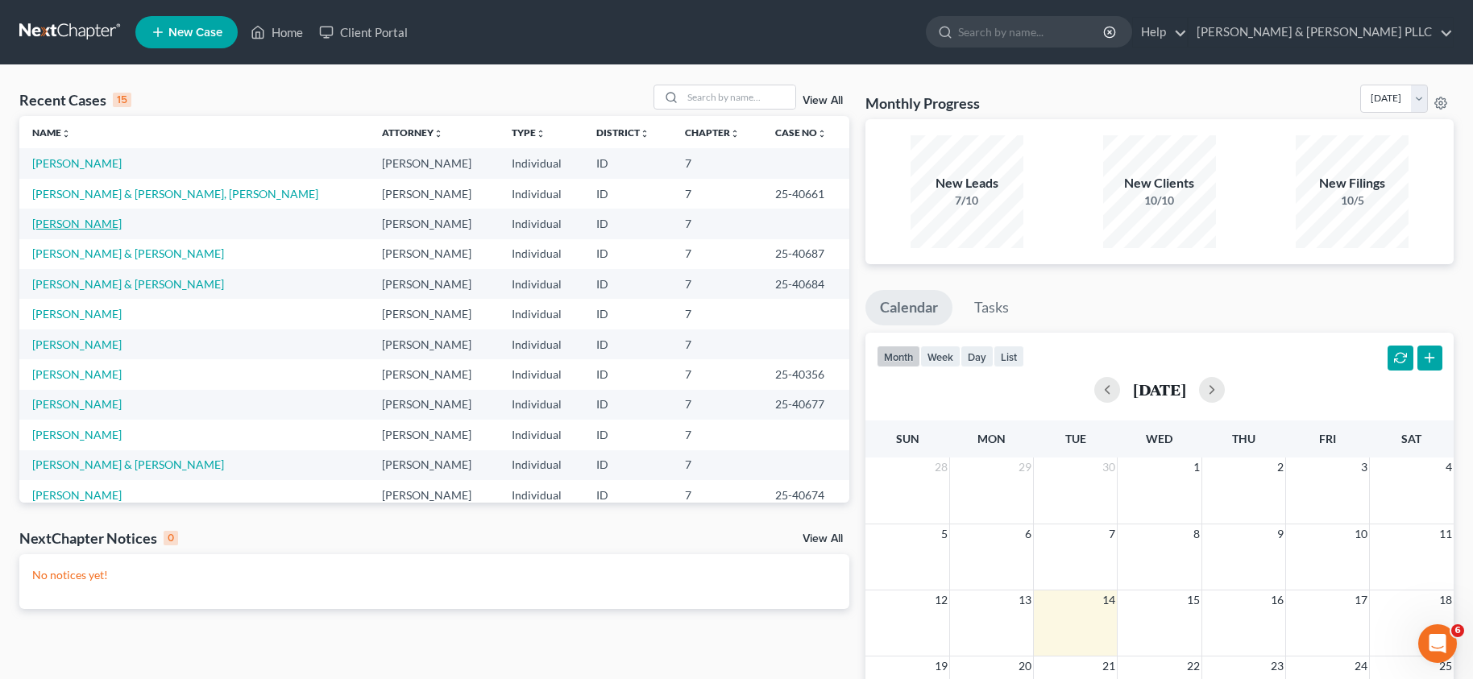
click at [85, 222] on link "[PERSON_NAME]" at bounding box center [76, 224] width 89 height 14
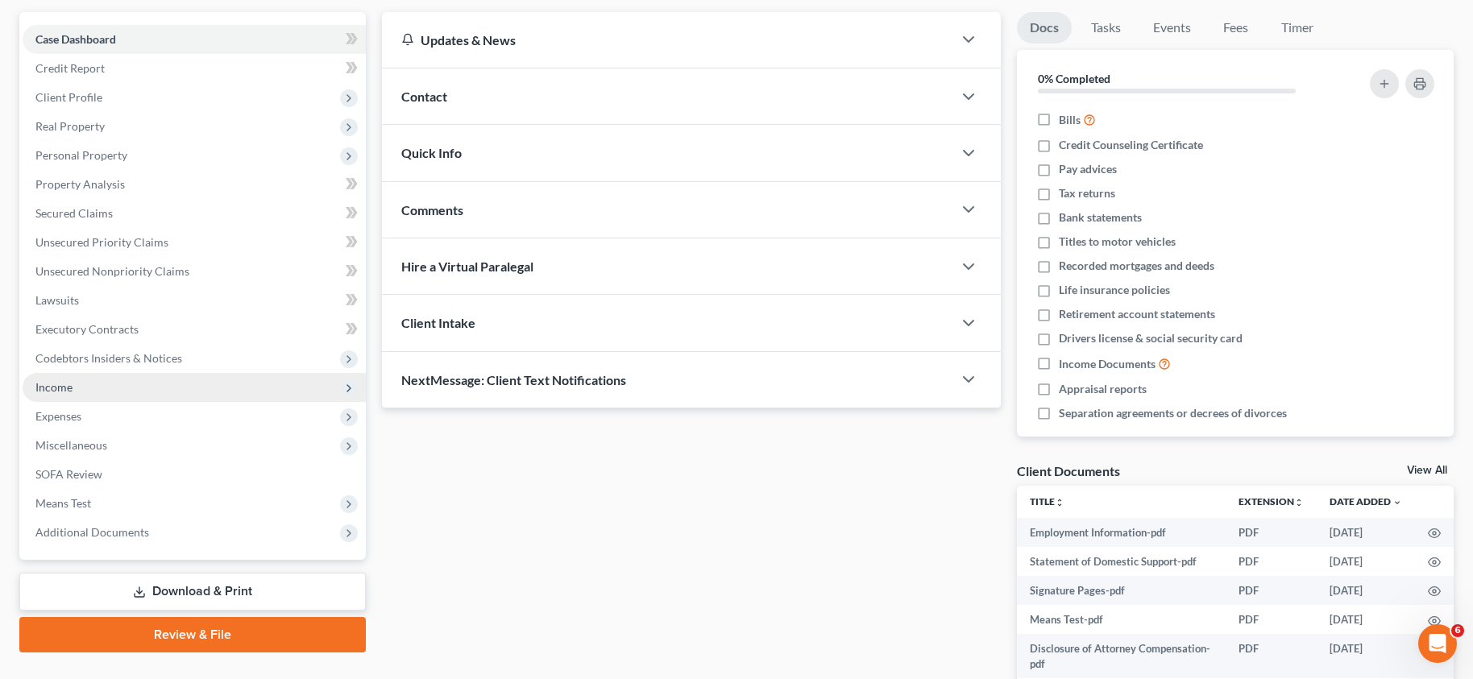
scroll to position [271, 0]
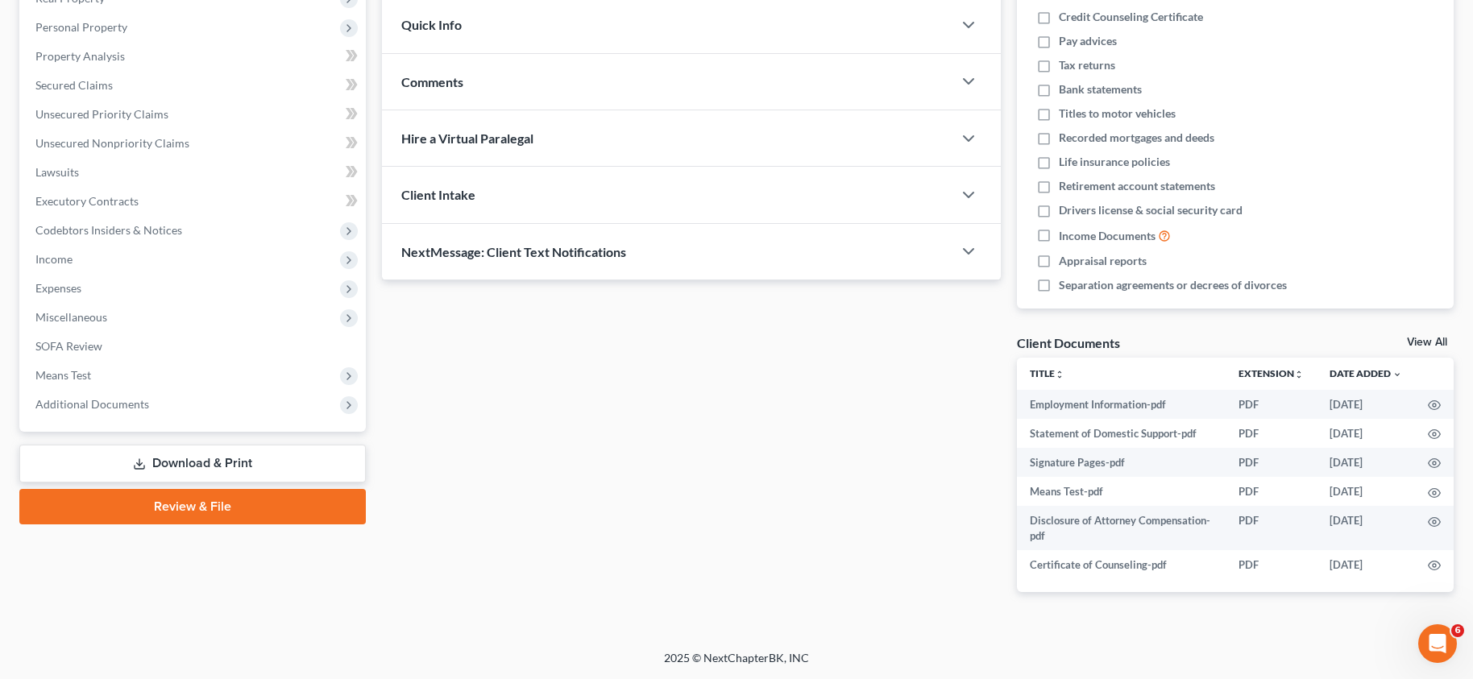
click at [192, 507] on link "Review & File" at bounding box center [192, 506] width 346 height 35
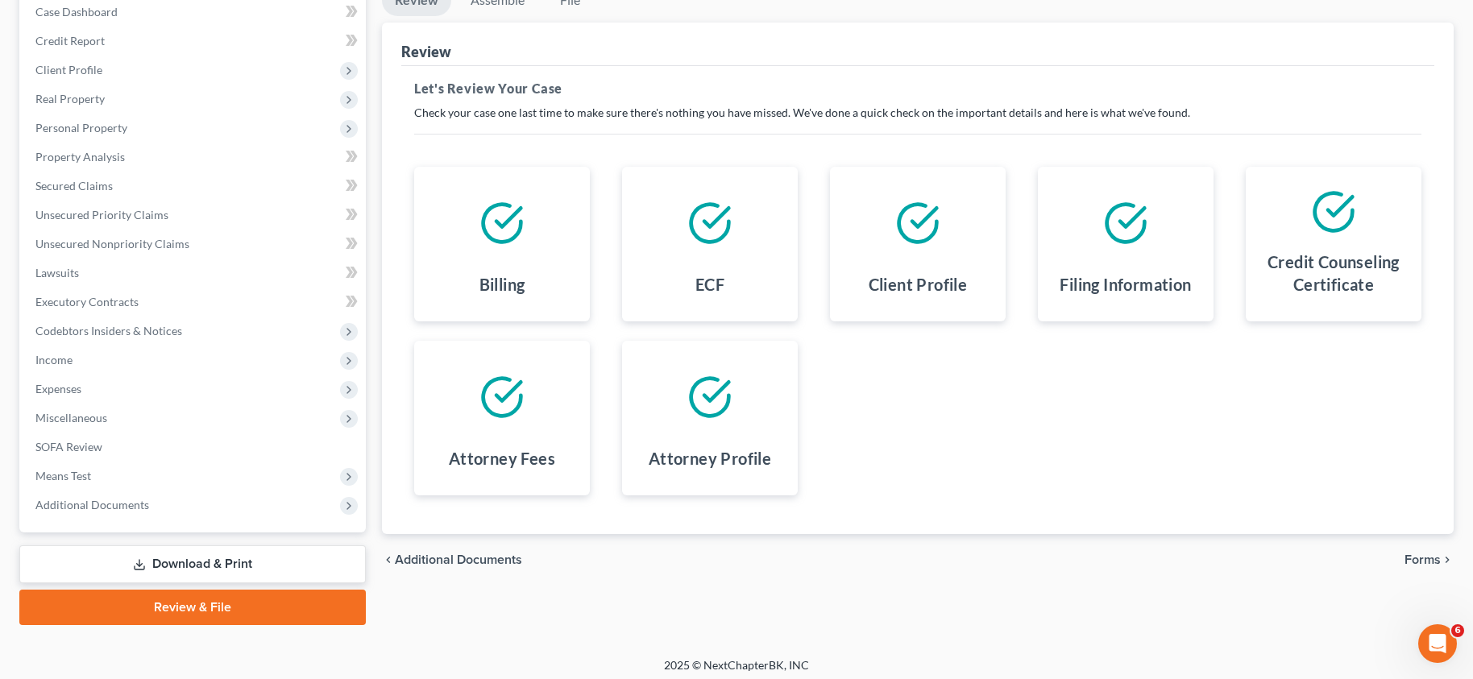
scroll to position [177, 0]
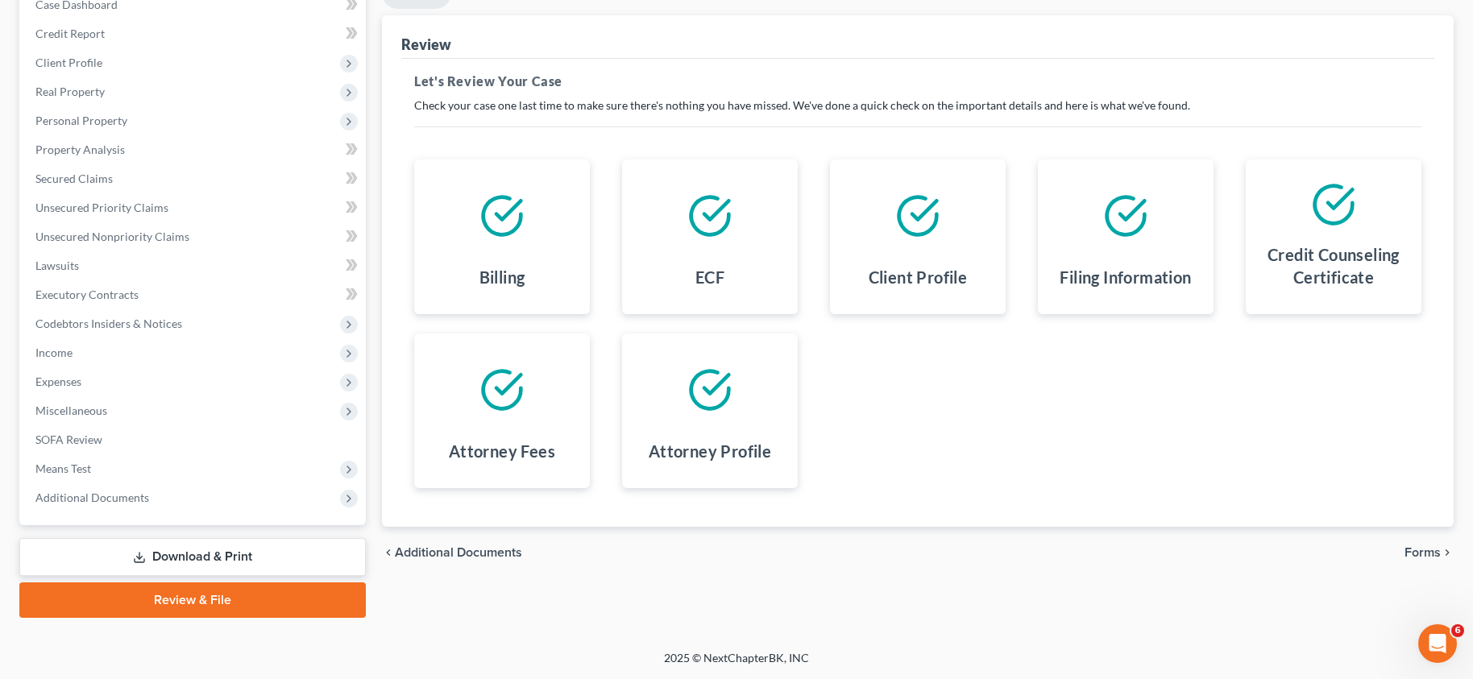
click at [459, 548] on span "Additional Documents" at bounding box center [458, 552] width 127 height 13
select select "0"
select select "6"
select select "5"
select select "9"
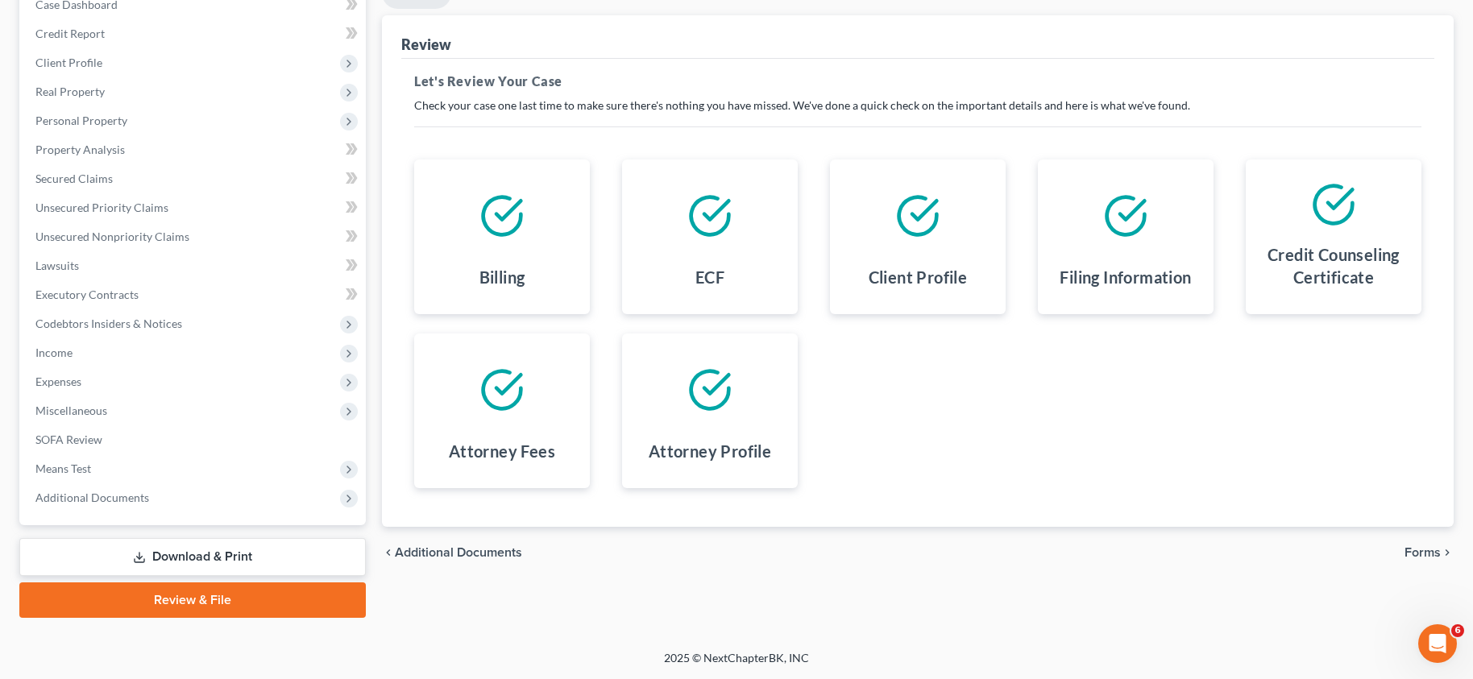
select select "10"
select select "7"
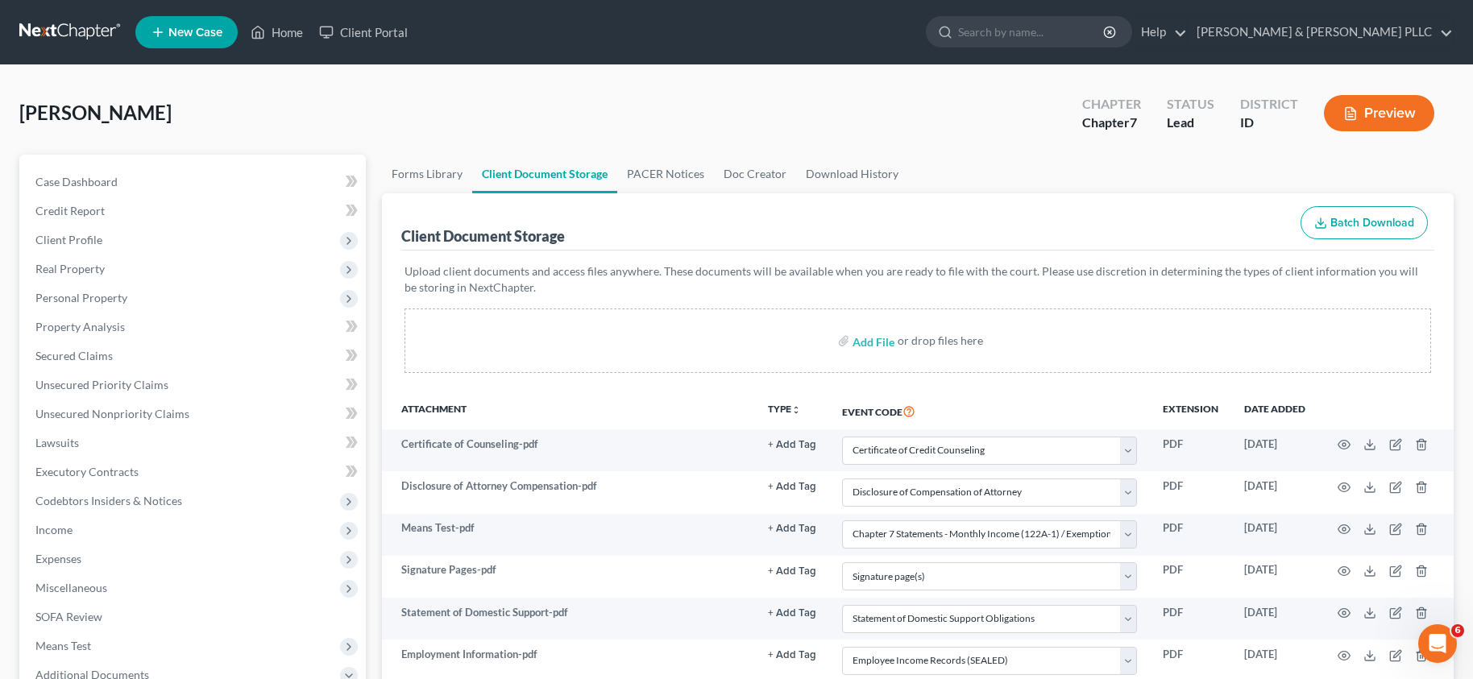
click at [641, 99] on div "[PERSON_NAME] Upgraded Chapter Chapter 7 Status Lead District ID Preview" at bounding box center [736, 120] width 1434 height 70
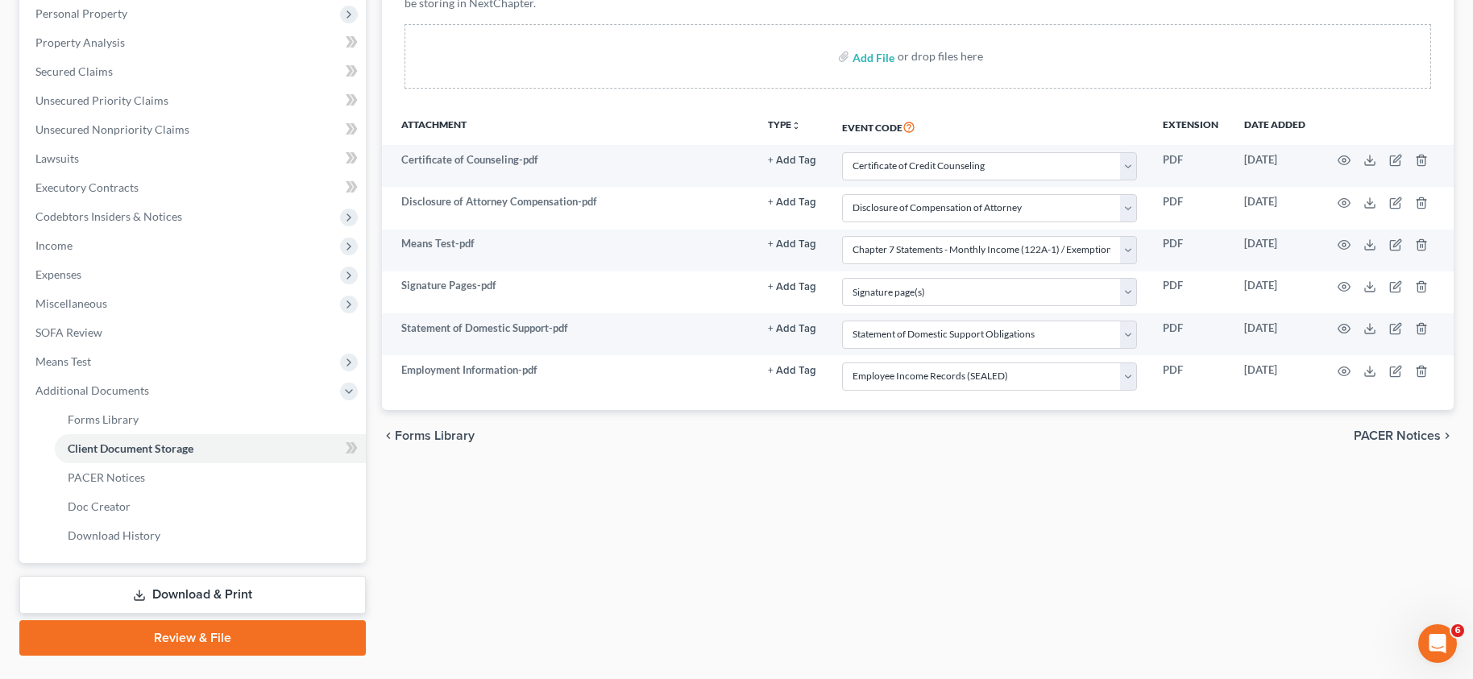
scroll to position [322, 0]
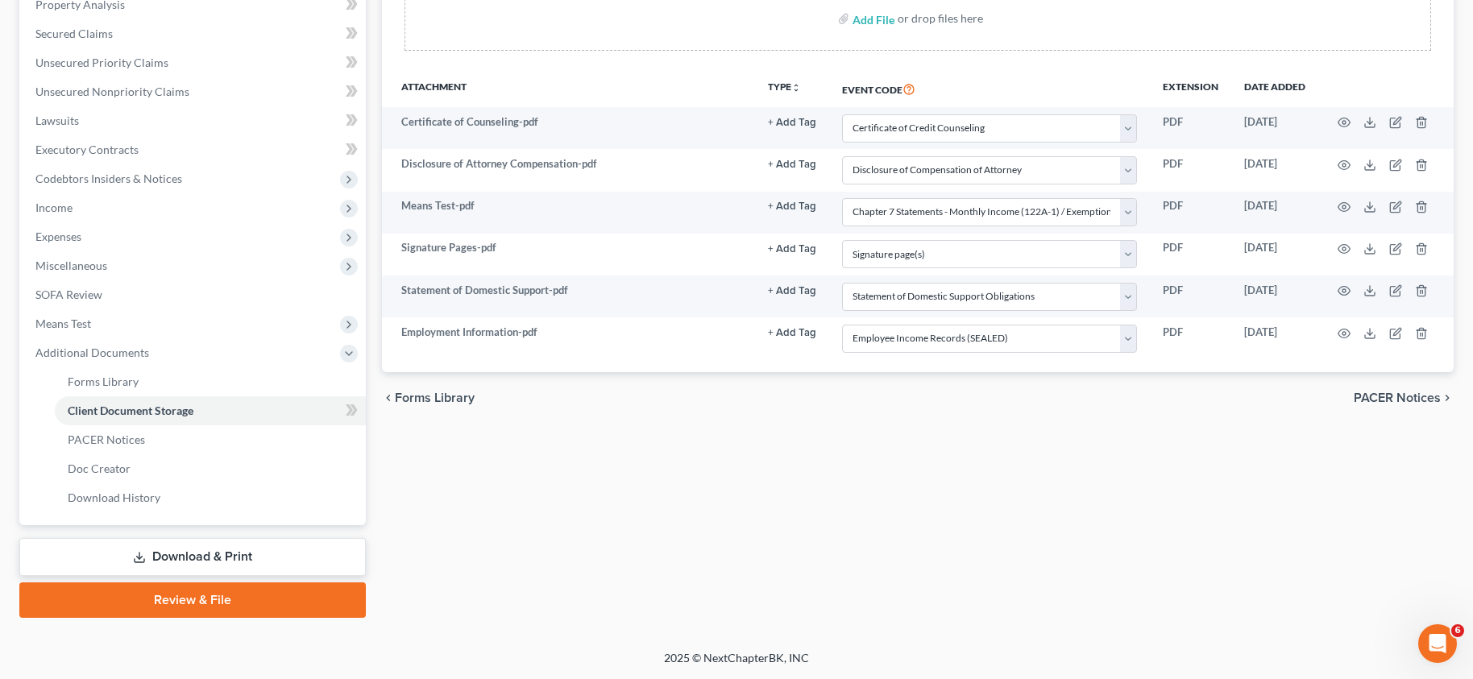
click at [194, 602] on link "Review & File" at bounding box center [192, 599] width 346 height 35
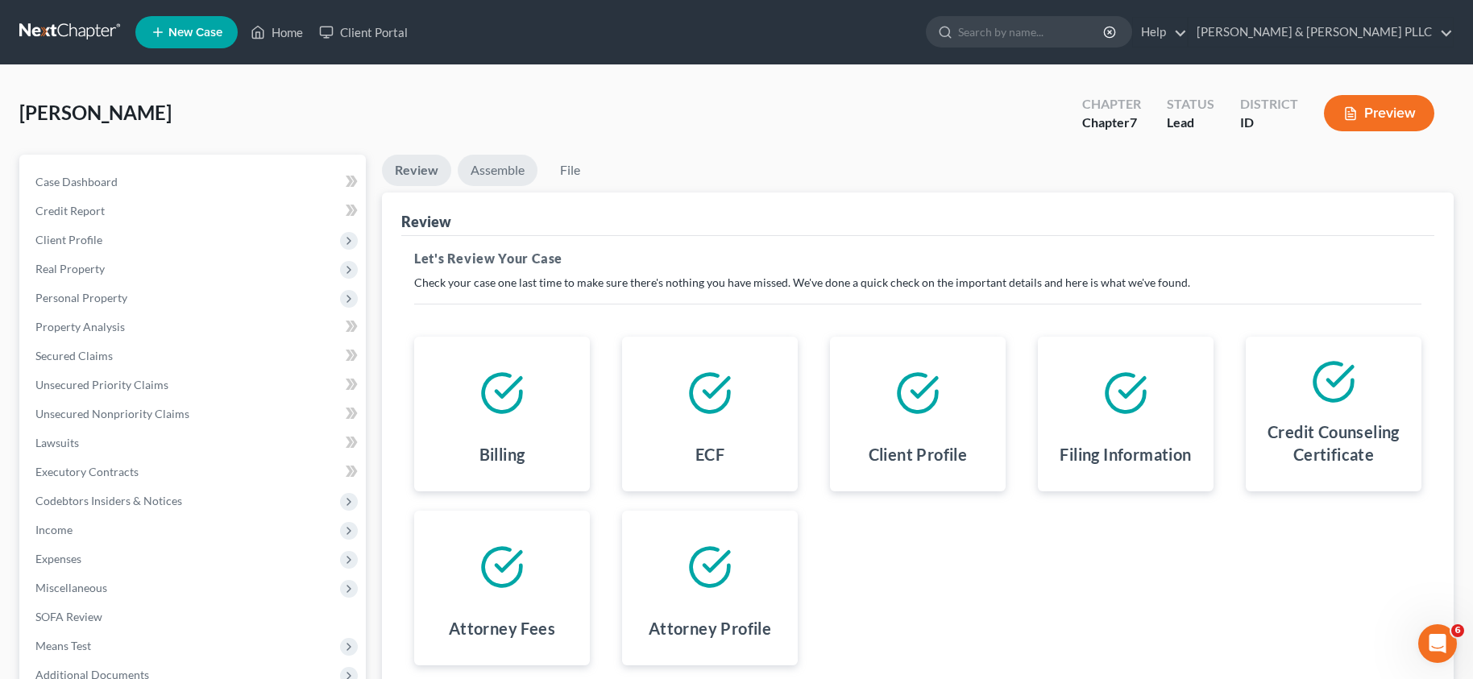
click at [500, 172] on link "Assemble" at bounding box center [498, 170] width 80 height 31
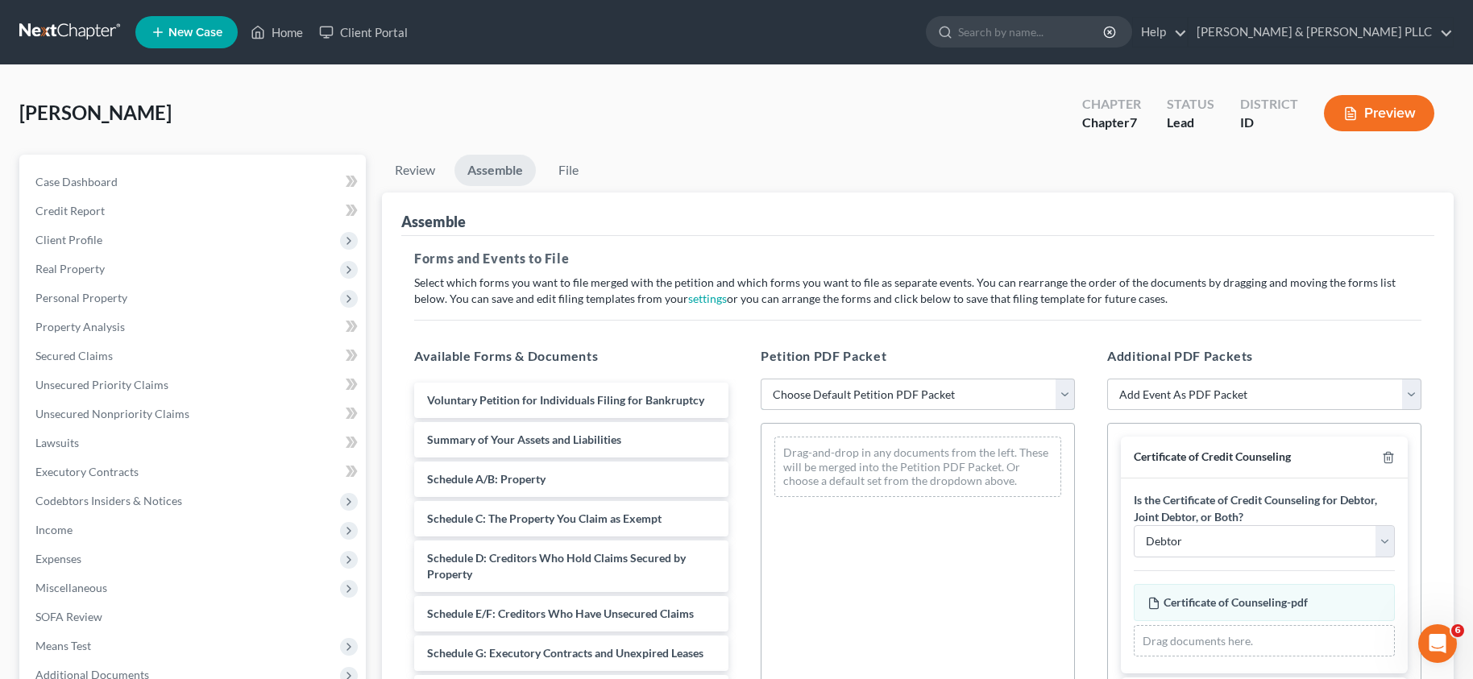
drag, startPoint x: 1069, startPoint y: 396, endPoint x: 1054, endPoint y: 401, distance: 16.3
click at [1069, 396] on select "Choose Default Petition PDF Packet Emergency Filing (Voluntary Petition and Cre…" at bounding box center [918, 395] width 314 height 32
select select "3"
click at [761, 379] on select "Choose Default Petition PDF Packet Emergency Filing (Voluntary Petition and Cre…" at bounding box center [918, 395] width 314 height 32
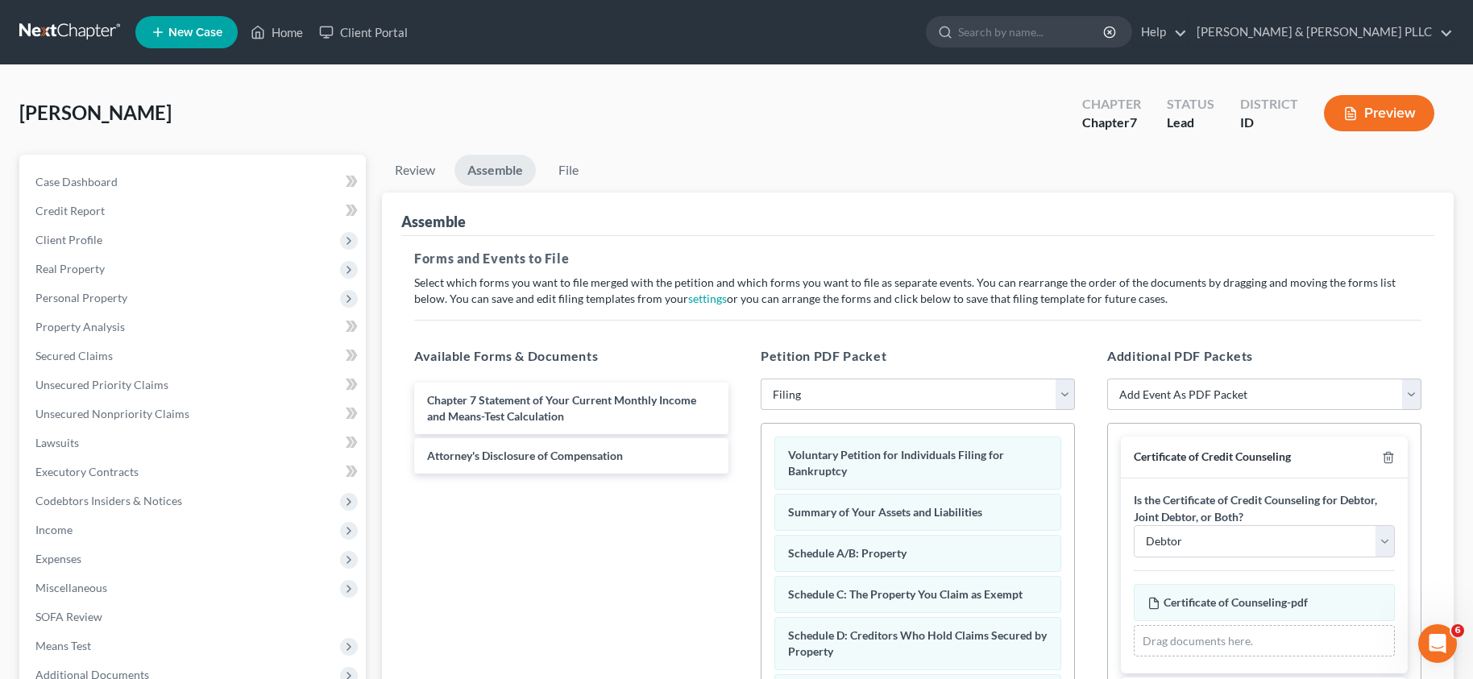
click at [965, 118] on div "[PERSON_NAME] Upgraded Chapter Chapter 7 Status Lead District ID Preview" at bounding box center [736, 120] width 1434 height 70
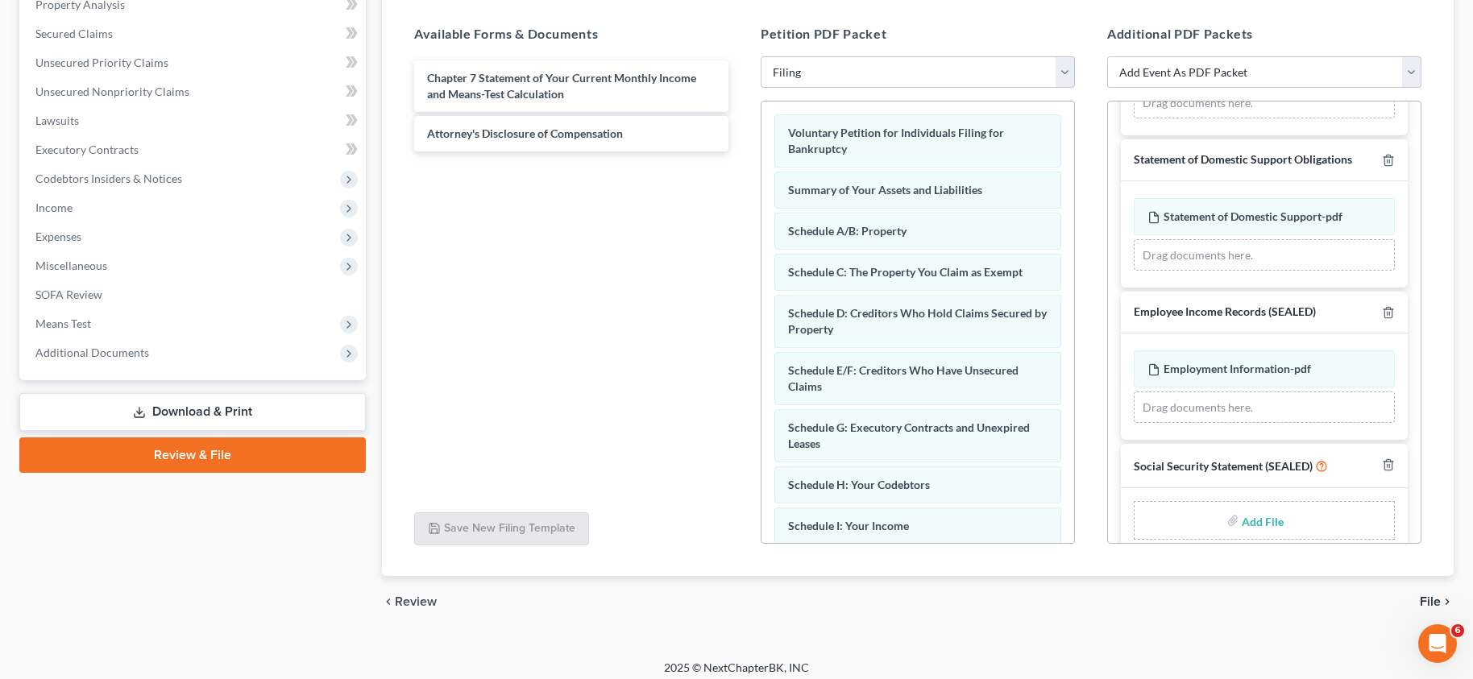
scroll to position [742, 0]
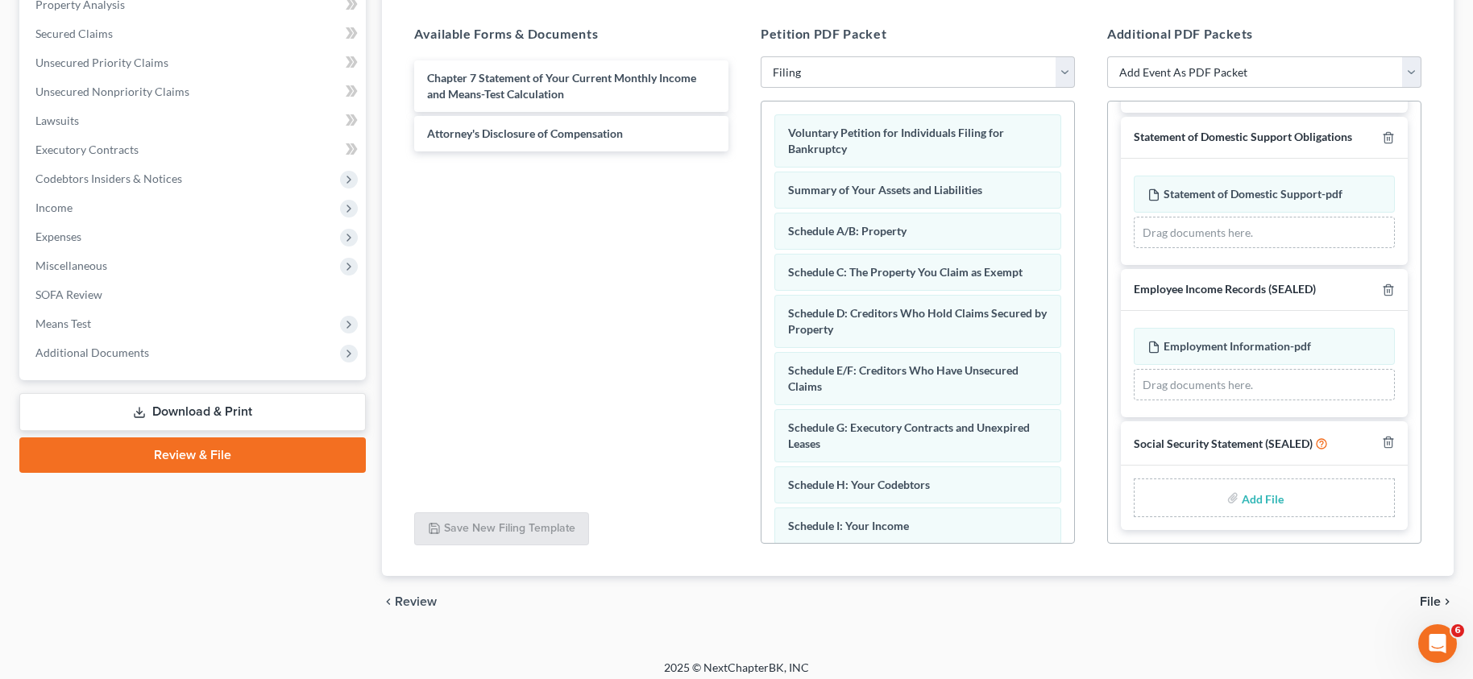
click at [1246, 504] on input "file" at bounding box center [1261, 497] width 39 height 29
type input "C:\fakepath\Statement of Social Security.pdf"
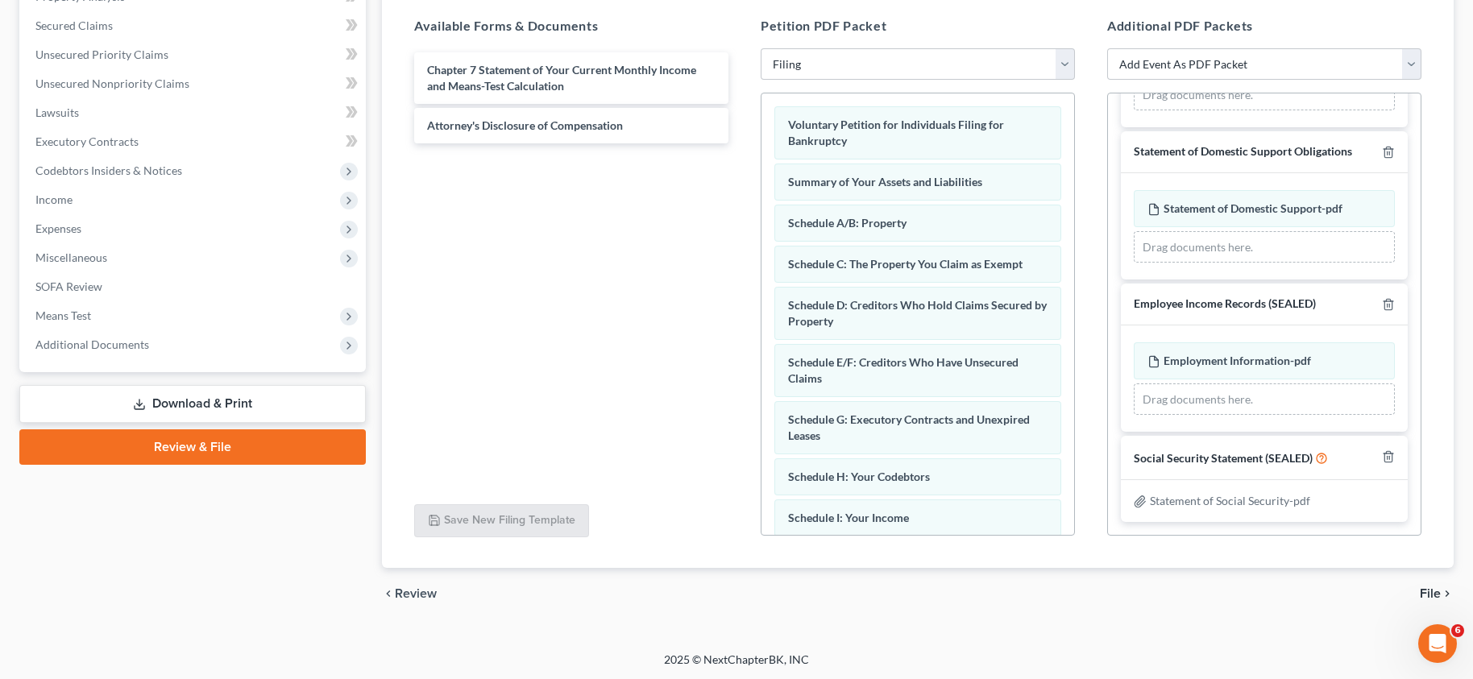
scroll to position [332, 0]
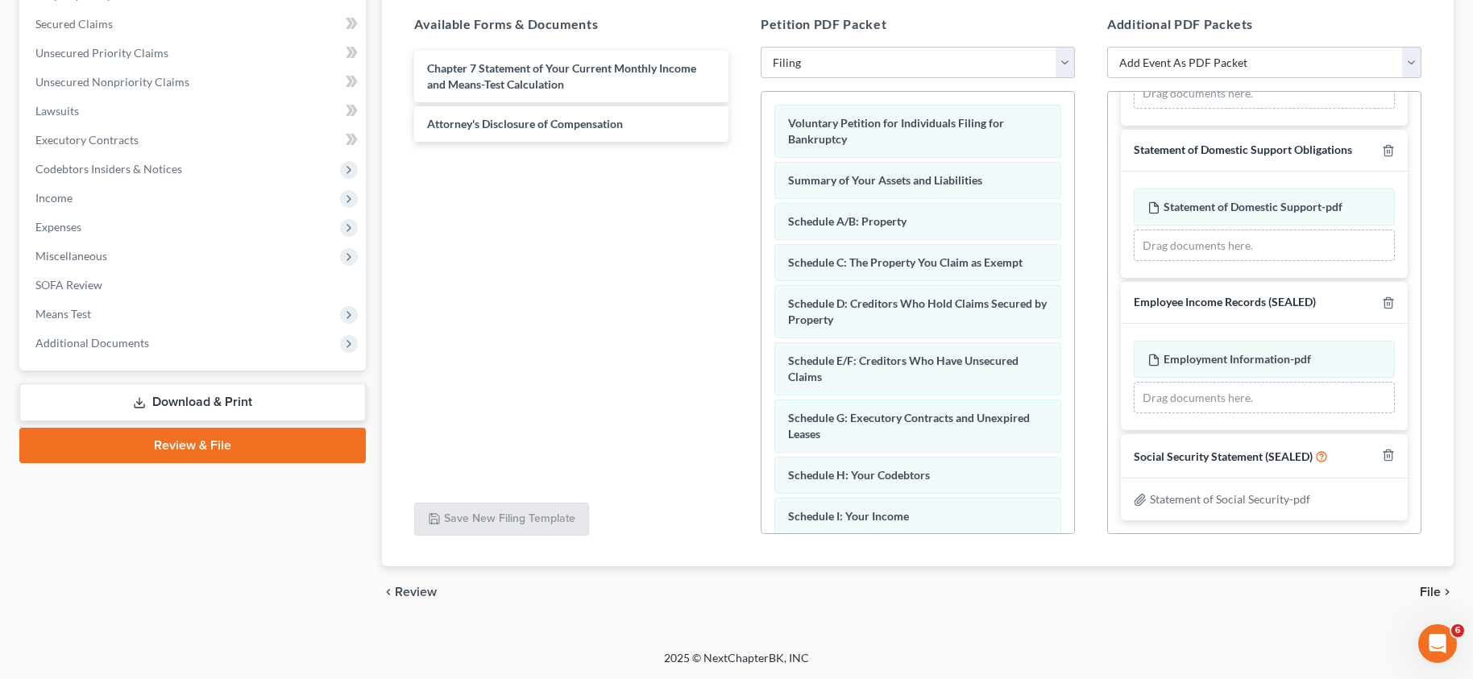
click at [1431, 592] on span "File" at bounding box center [1430, 592] width 21 height 13
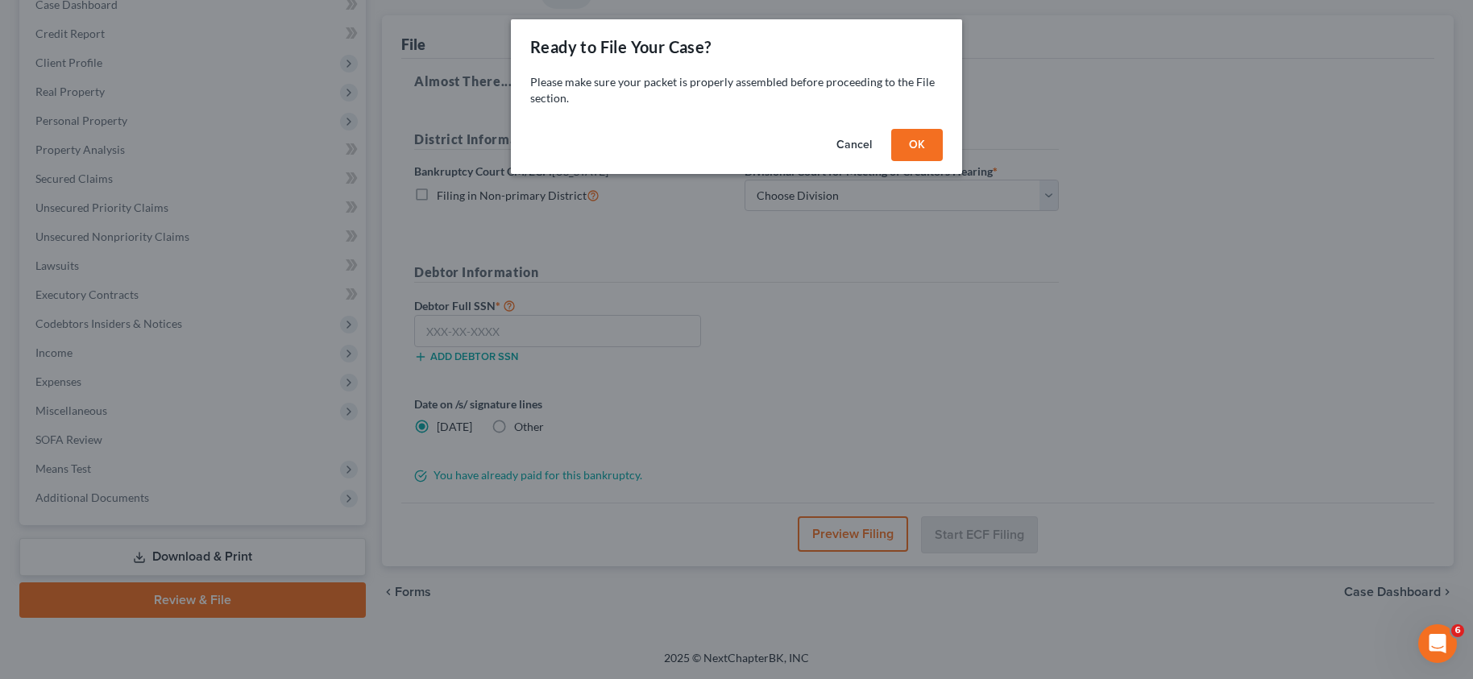
scroll to position [177, 0]
click at [918, 132] on button "OK" at bounding box center [924, 145] width 52 height 32
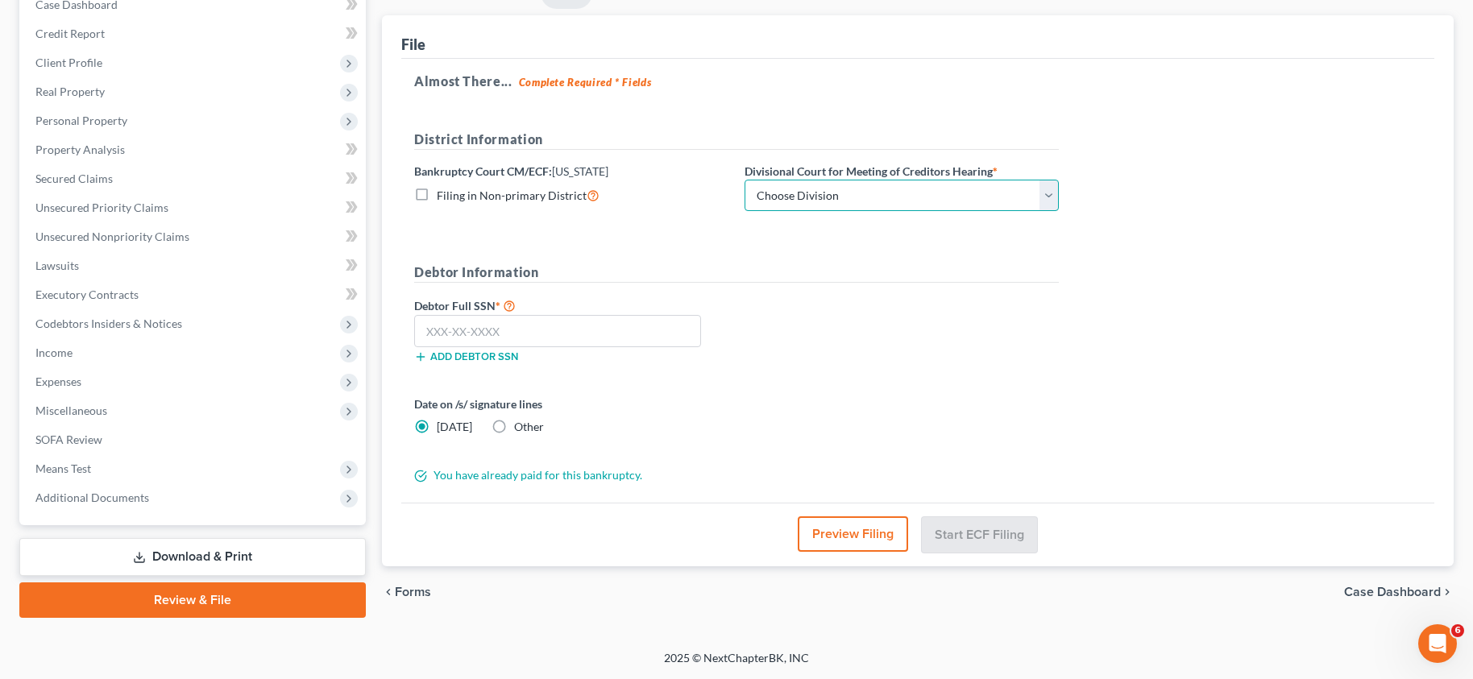
click at [1051, 197] on select "Choose Division Boise Coeur d'Alene [GEOGRAPHIC_DATA] [GEOGRAPHIC_DATA] [GEOGRA…" at bounding box center [901, 196] width 314 height 32
select select "3"
click at [744, 180] on select "Choose Division Boise Coeur d'Alene [GEOGRAPHIC_DATA] [GEOGRAPHIC_DATA] [GEOGRA…" at bounding box center [901, 196] width 314 height 32
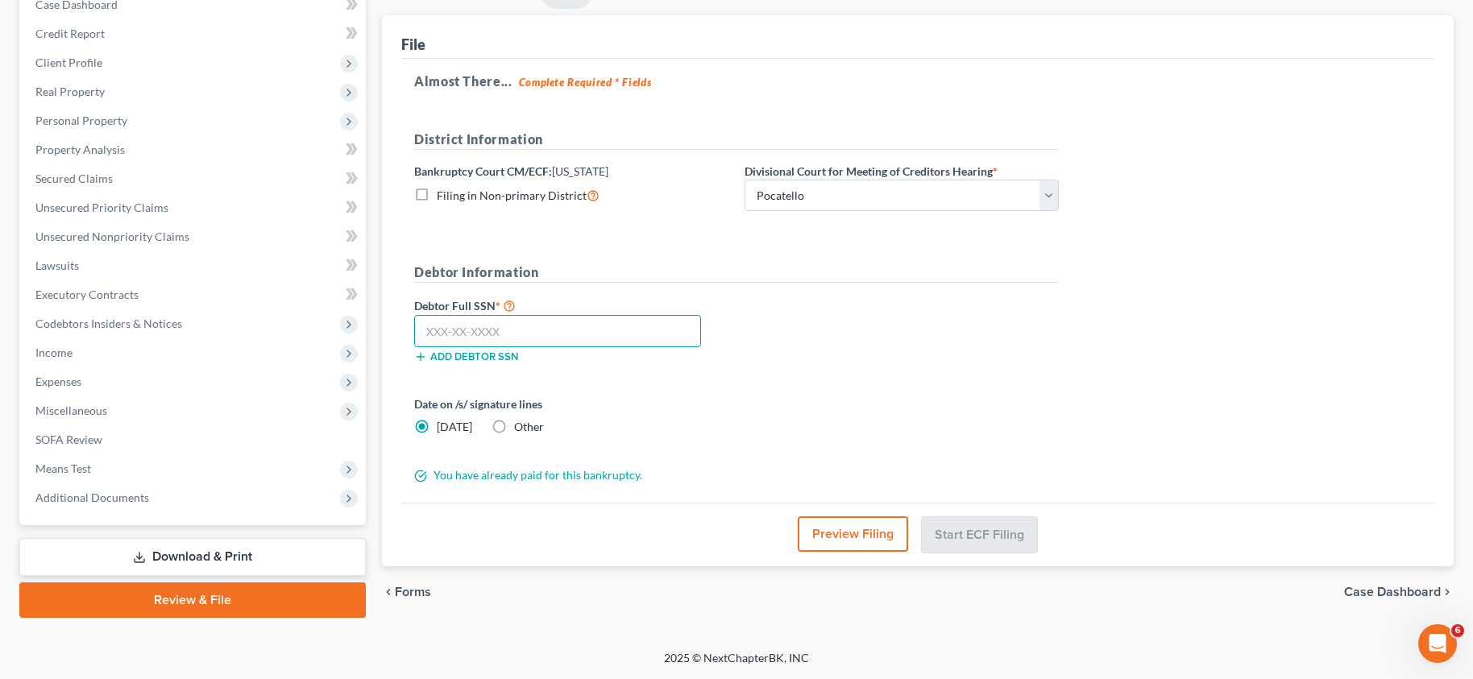
click at [508, 330] on input "text" at bounding box center [557, 331] width 287 height 32
type input "536-06-7708"
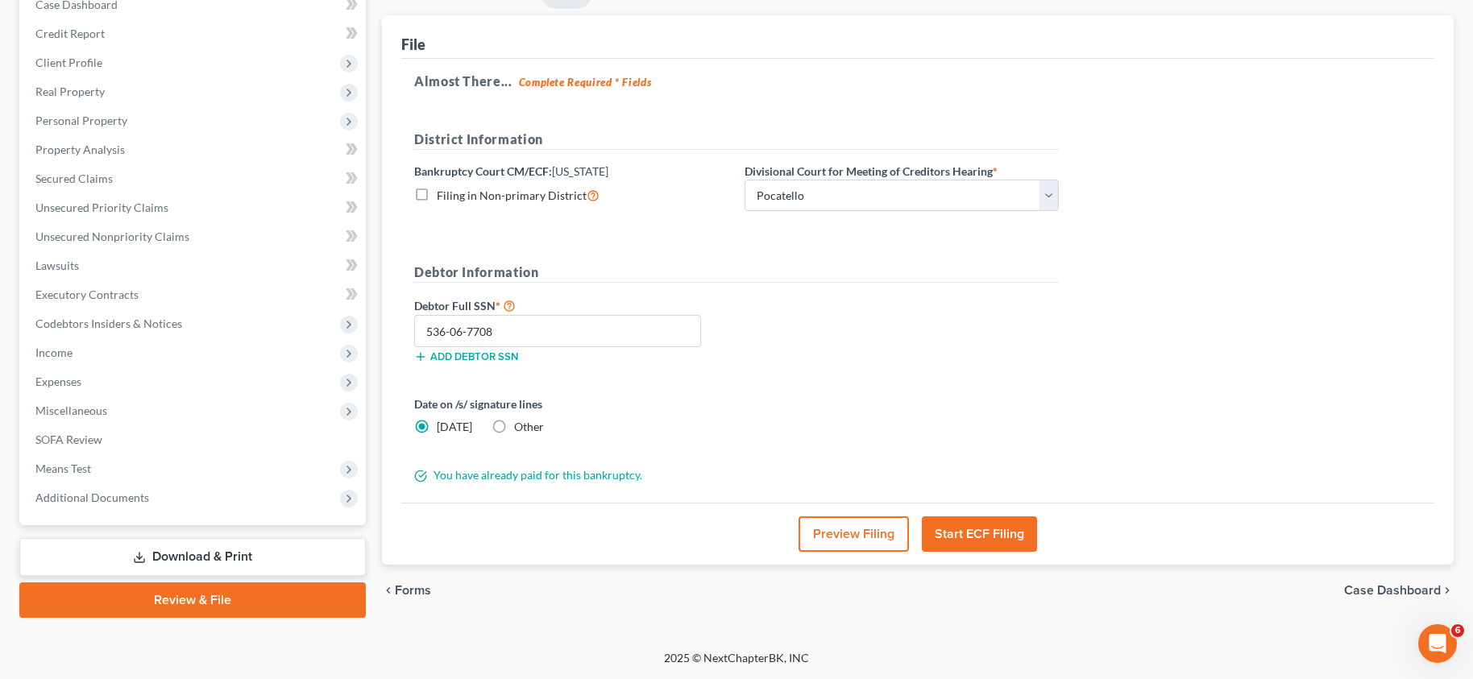
click at [514, 426] on label "Other" at bounding box center [529, 427] width 30 height 16
click at [520, 426] on input "Other" at bounding box center [525, 424] width 10 height 10
radio input "true"
radio input "false"
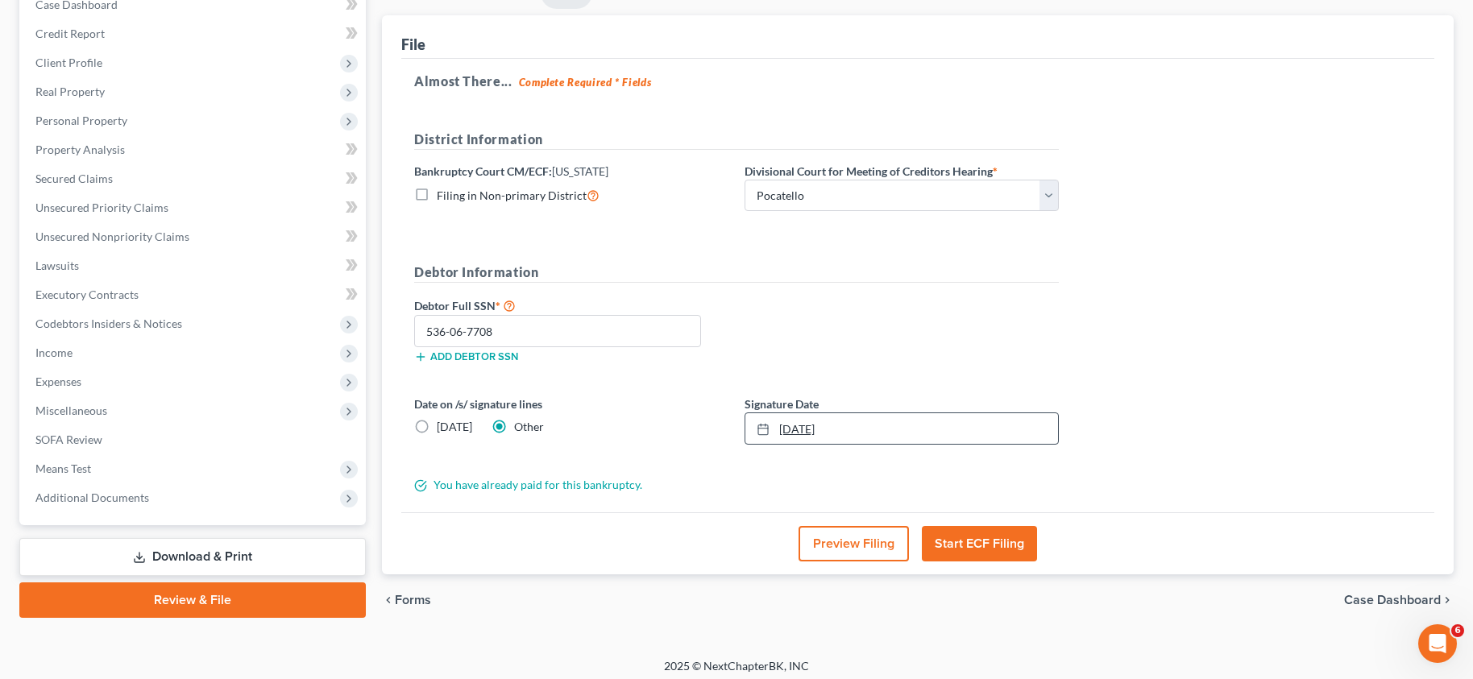
type input "[DATE]"
click at [787, 427] on link "[DATE]" at bounding box center [901, 428] width 313 height 31
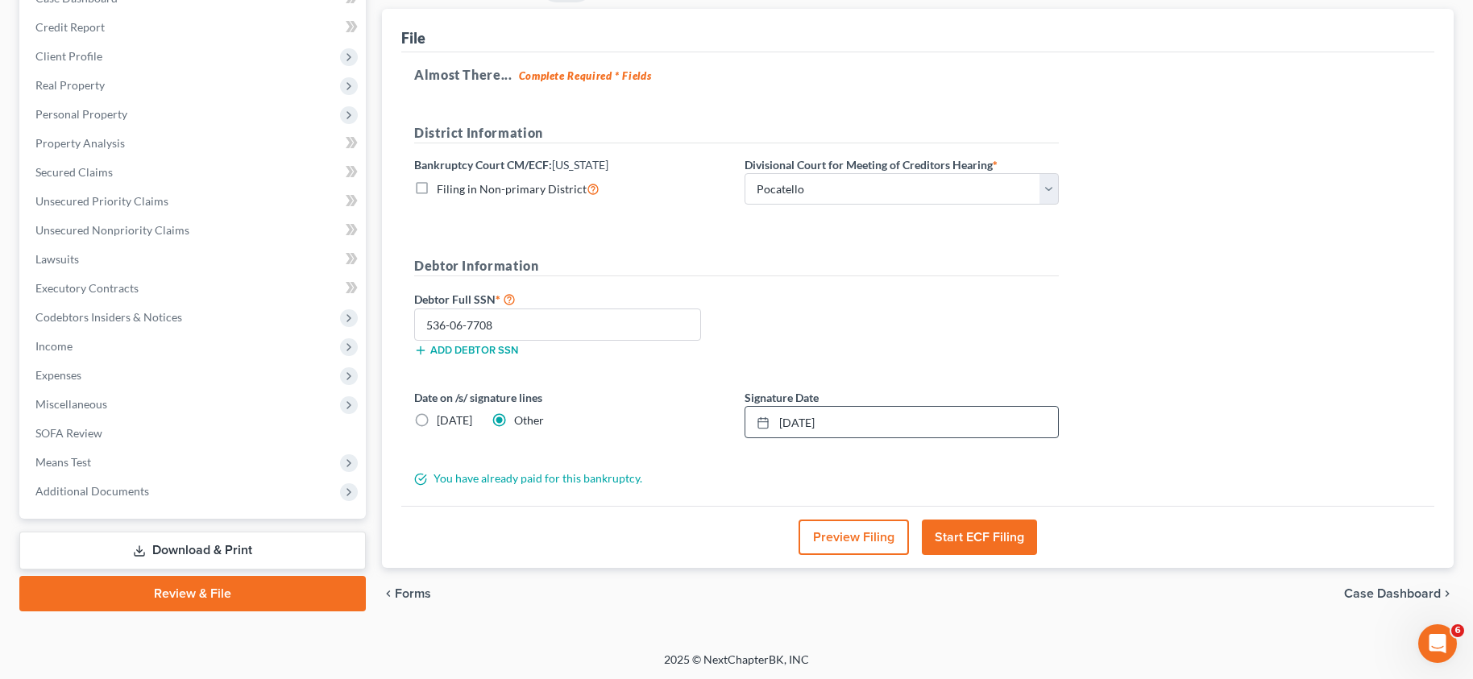
scroll to position [185, 0]
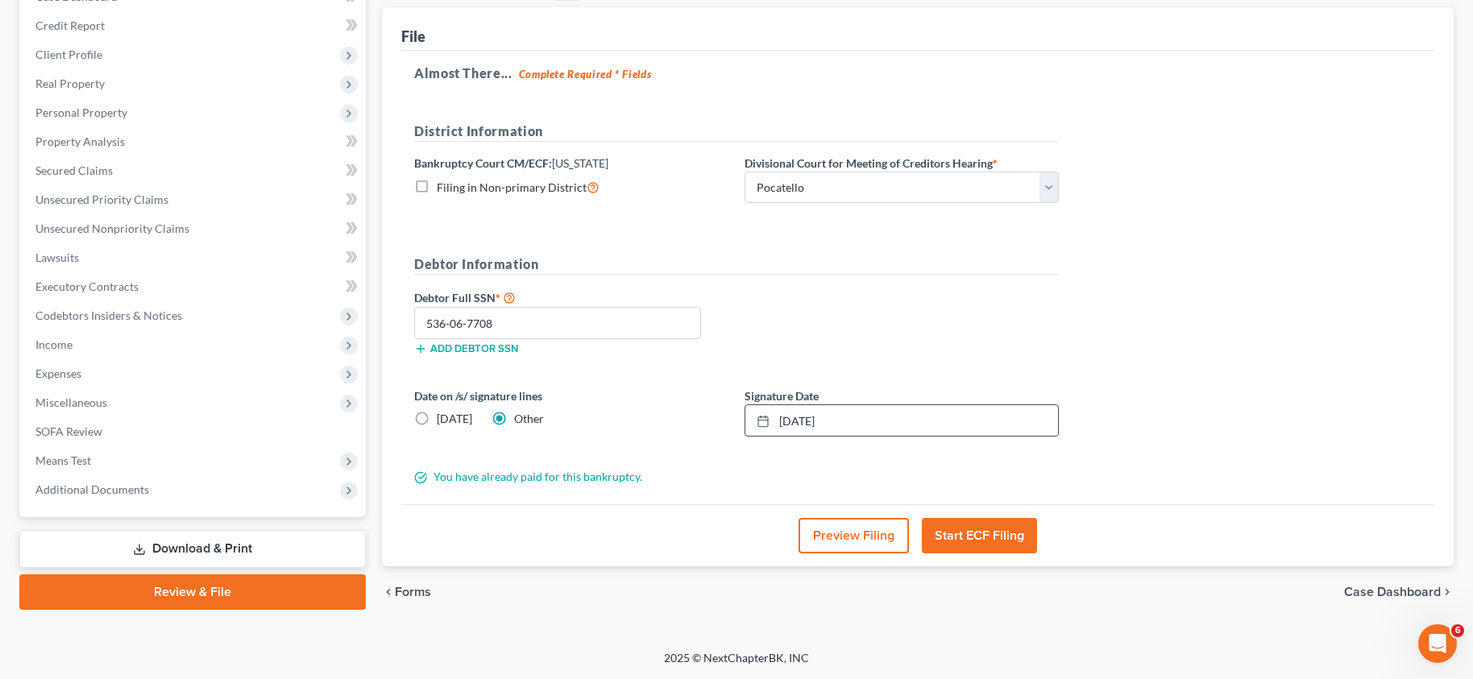
click at [987, 533] on button "Start ECF Filing" at bounding box center [979, 535] width 115 height 35
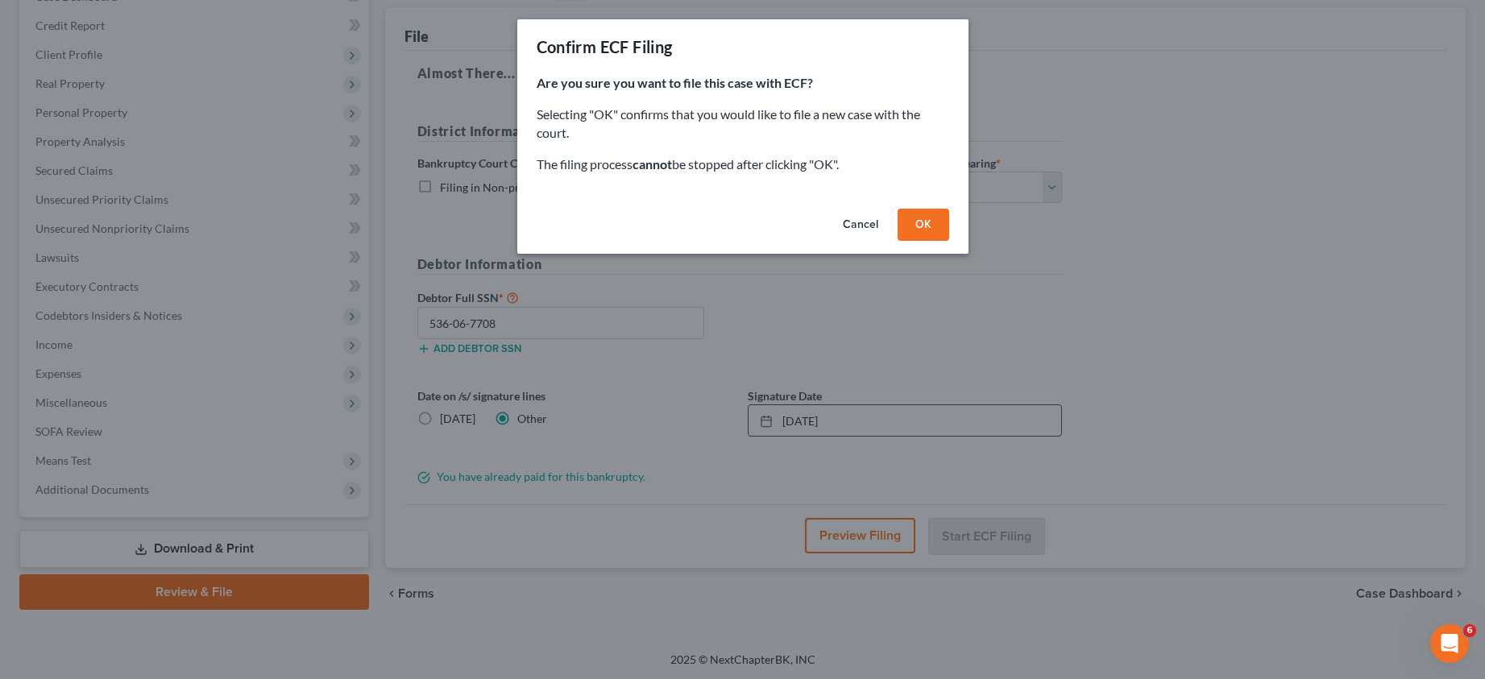
drag, startPoint x: 929, startPoint y: 222, endPoint x: 916, endPoint y: 242, distance: 23.9
click at [929, 222] on button "OK" at bounding box center [924, 225] width 52 height 32
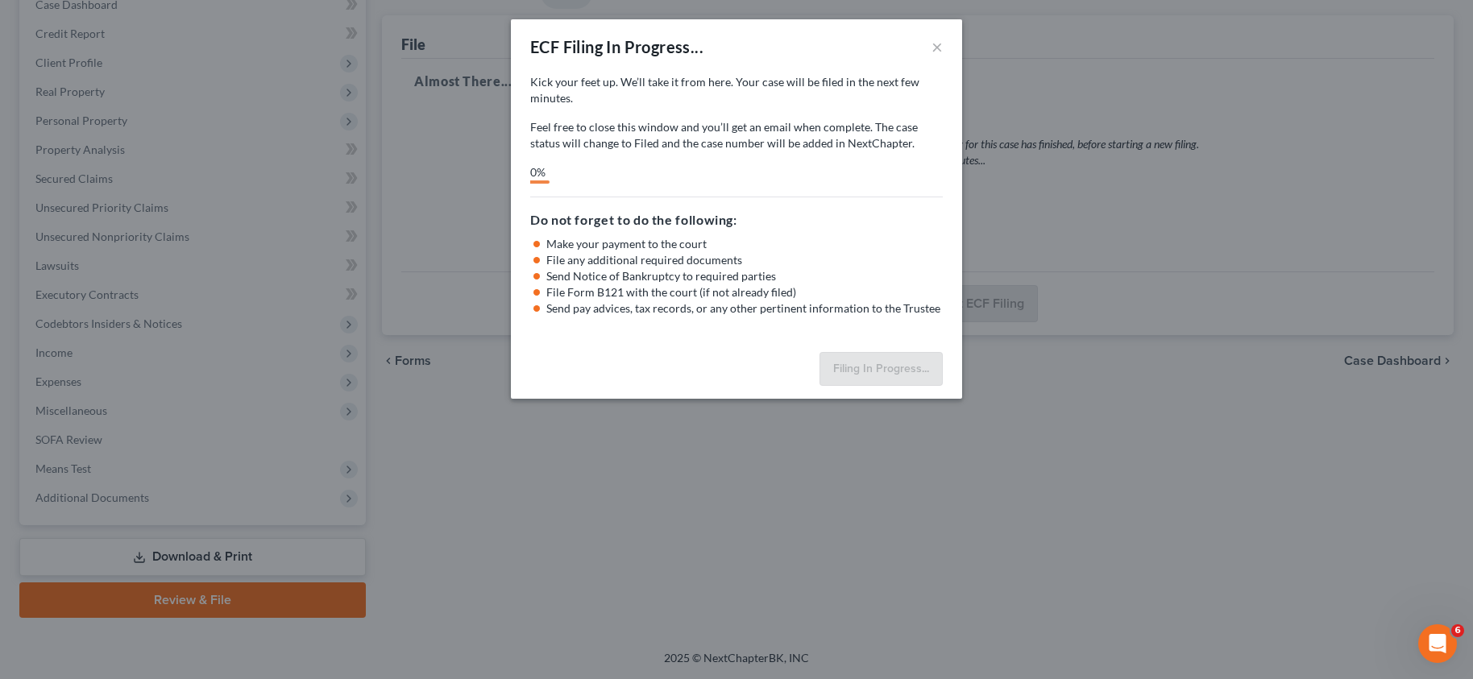
scroll to position [177, 0]
select select "3"
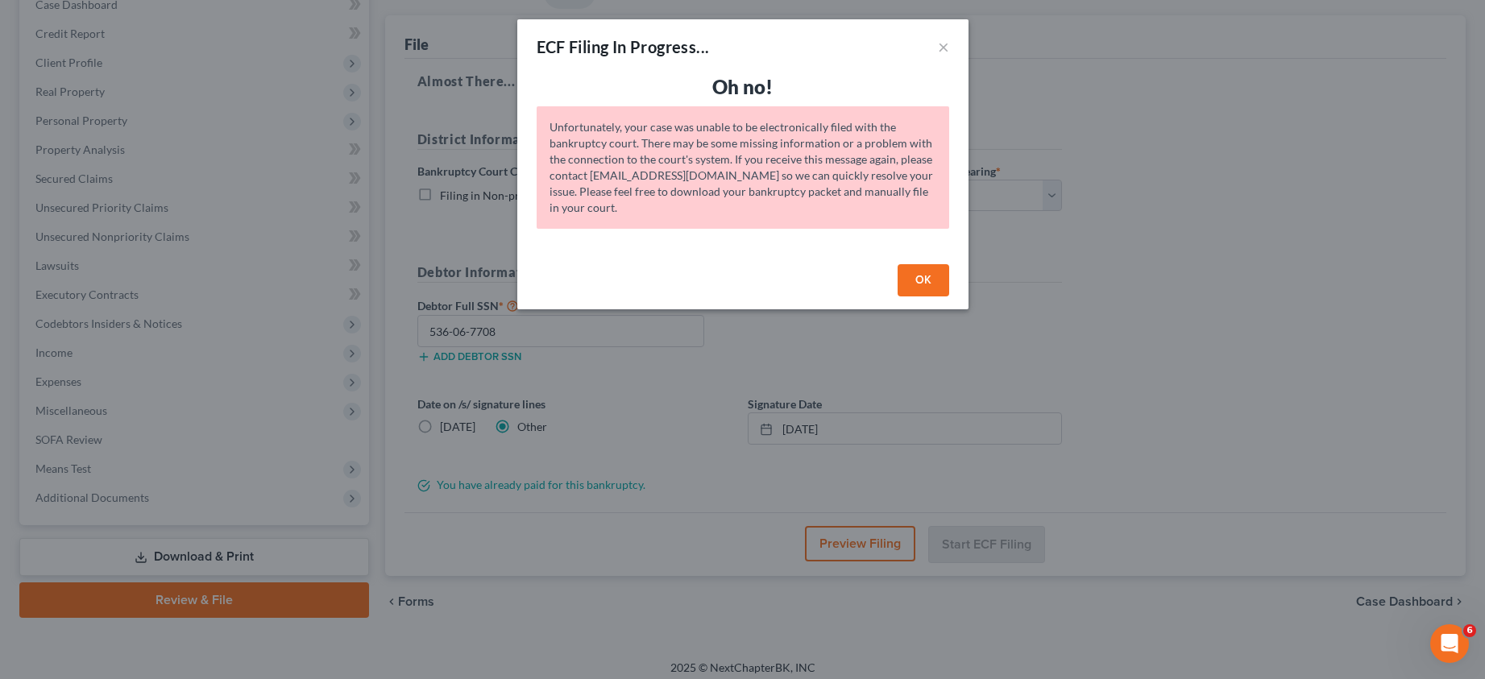
drag, startPoint x: 921, startPoint y: 276, endPoint x: 930, endPoint y: 292, distance: 18.4
click at [922, 276] on button "OK" at bounding box center [924, 280] width 52 height 32
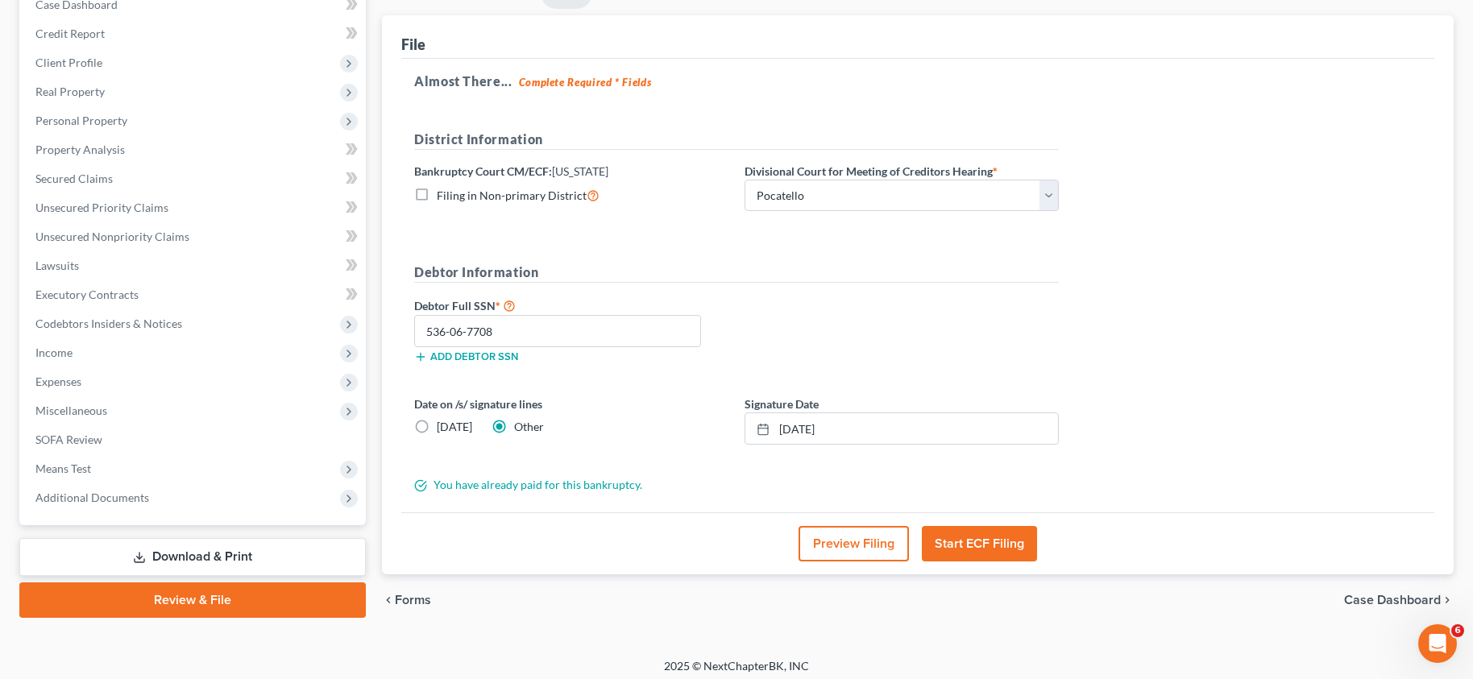
click at [1279, 184] on div "Almost There... Complete Required * Fields District Information Bankruptcy Cour…" at bounding box center [917, 286] width 1033 height 454
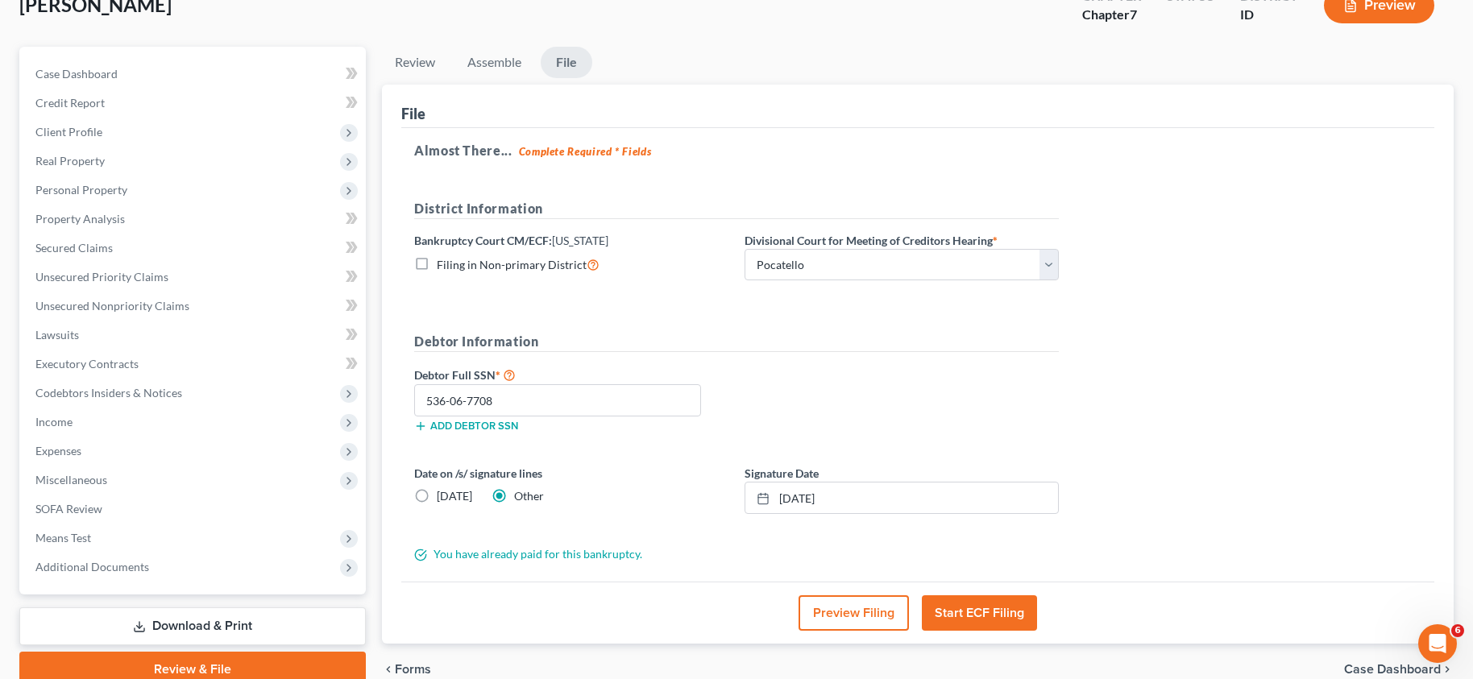
scroll to position [0, 0]
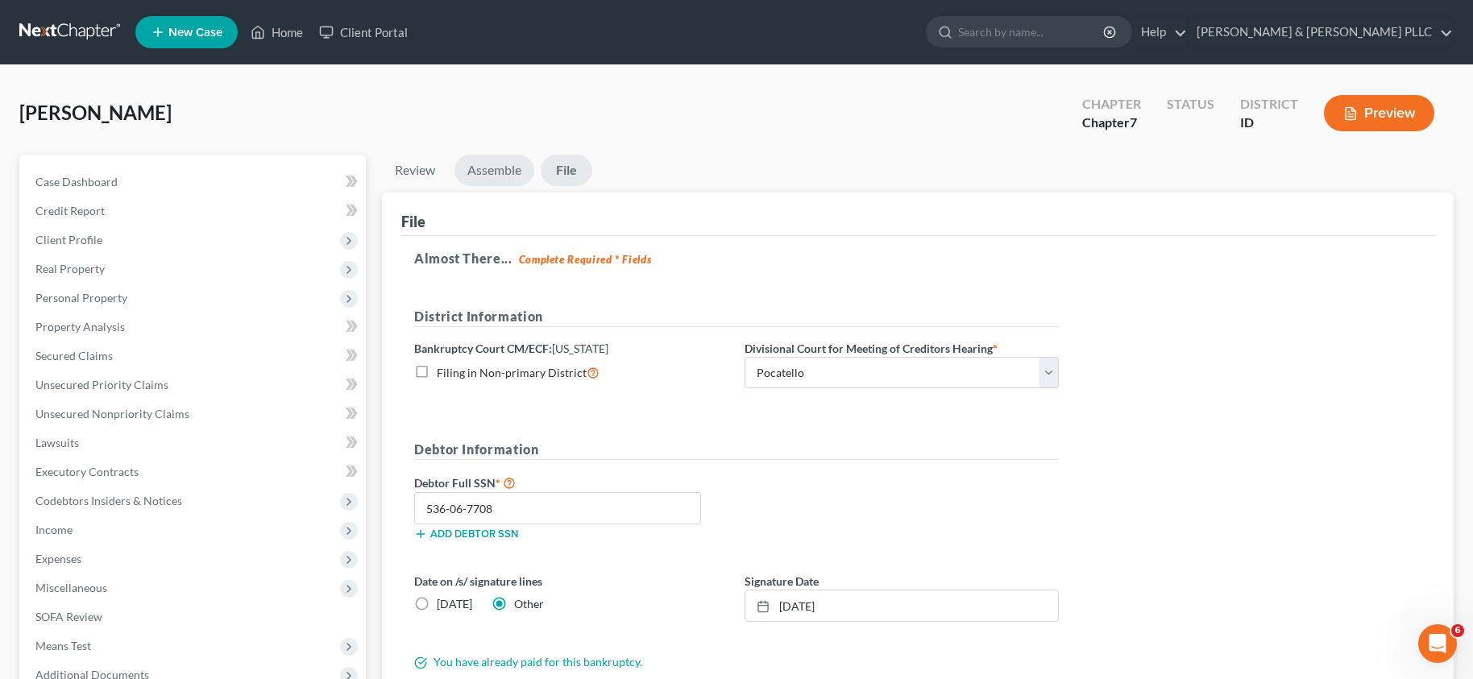
click at [504, 160] on link "Assemble" at bounding box center [494, 170] width 80 height 31
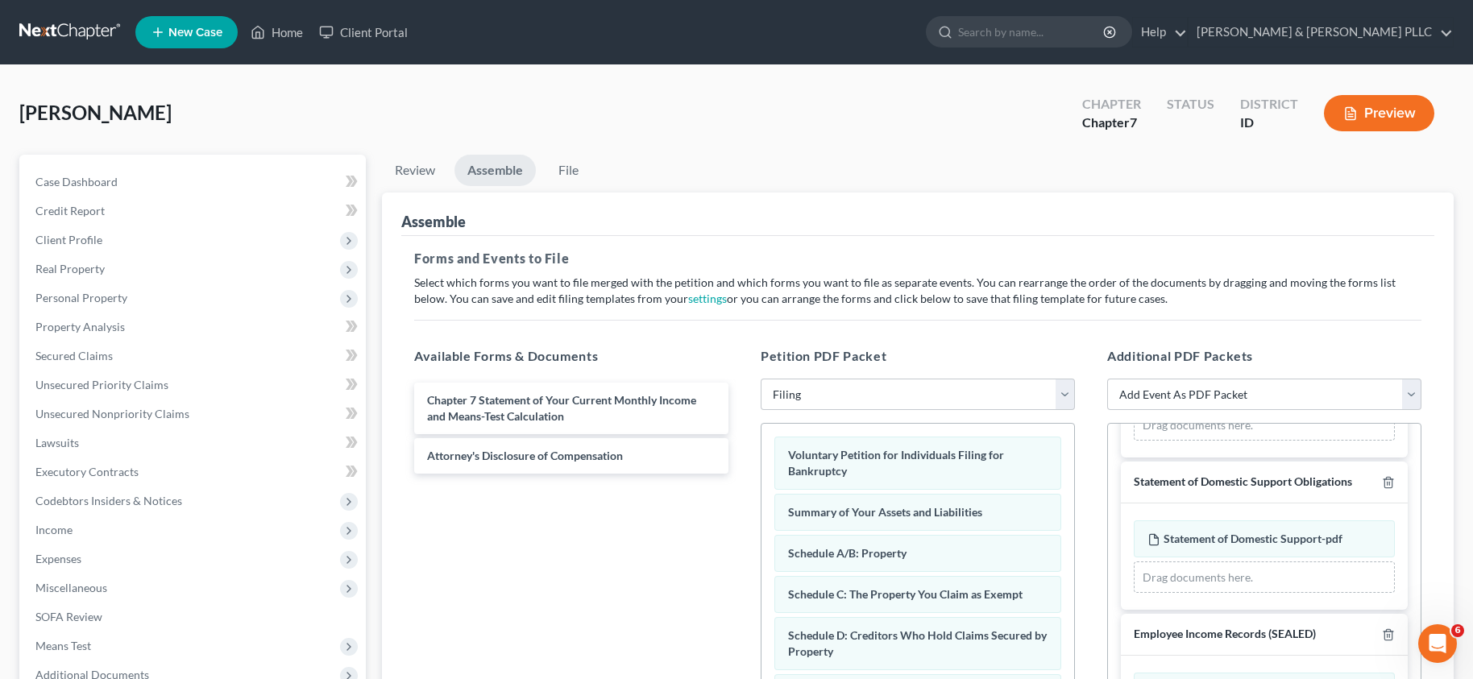
click at [606, 89] on div "[PERSON_NAME] Upgraded Chapter Chapter 7 Status District ID Preview" at bounding box center [736, 120] width 1434 height 70
drag, startPoint x: 678, startPoint y: 126, endPoint x: 663, endPoint y: 139, distance: 19.5
click at [676, 130] on div "[PERSON_NAME] Upgraded Chapter Chapter 7 Status District ID Preview" at bounding box center [736, 120] width 1434 height 70
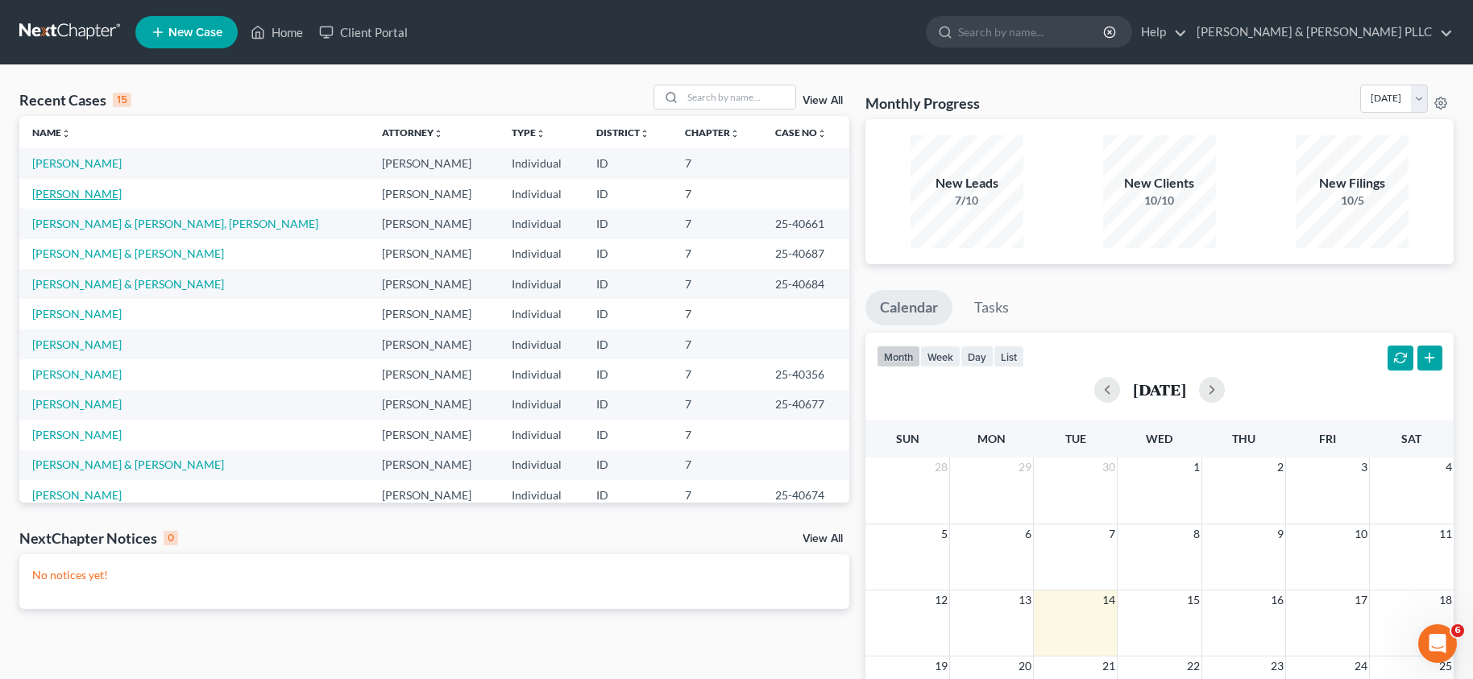
click at [73, 193] on link "[PERSON_NAME]" at bounding box center [76, 194] width 89 height 14
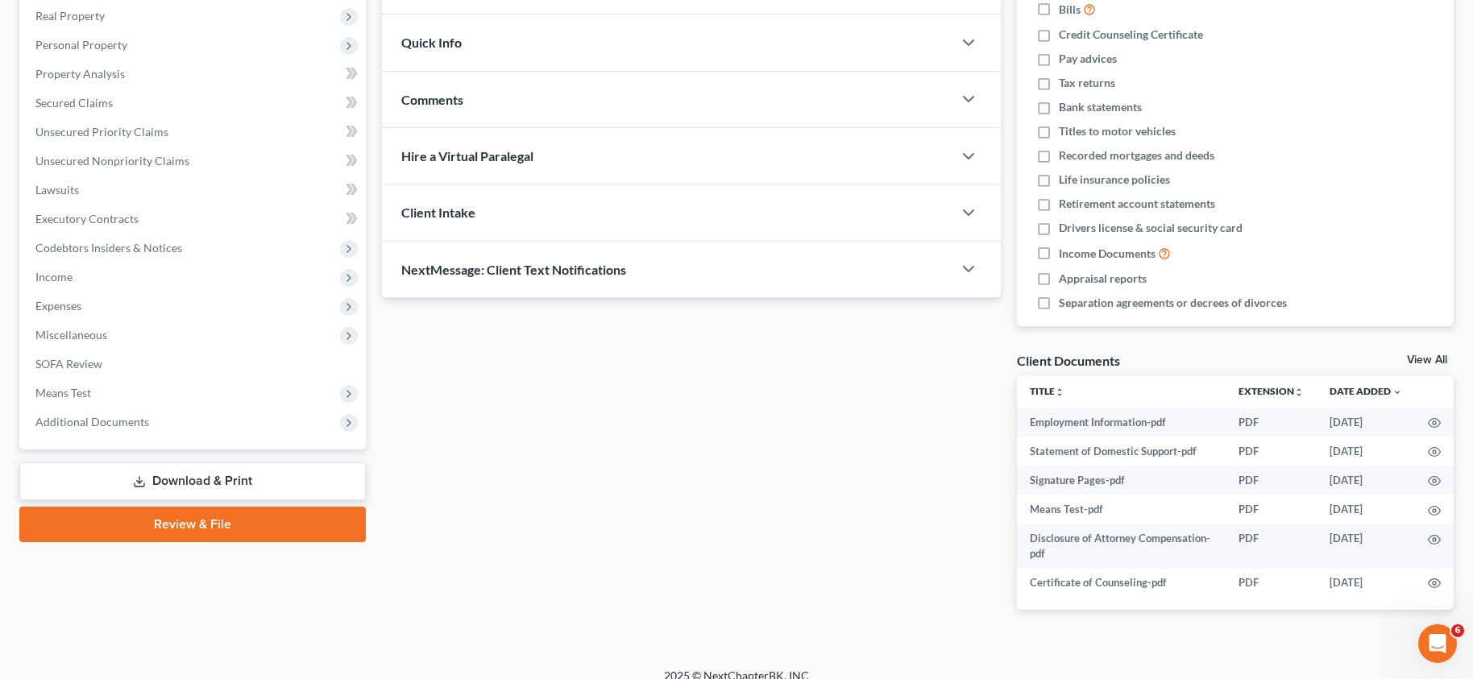
scroll to position [271, 0]
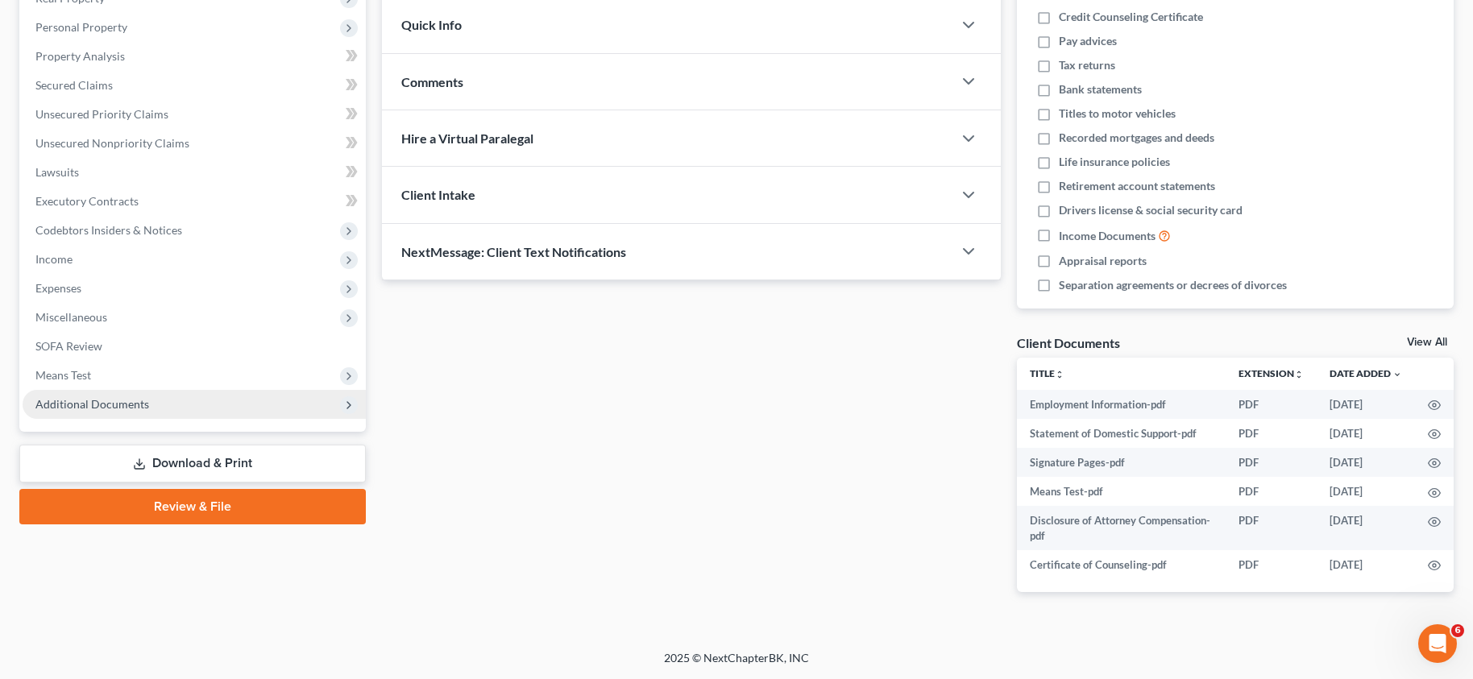
drag, startPoint x: 201, startPoint y: 501, endPoint x: 138, endPoint y: 510, distance: 63.5
click at [201, 501] on link "Review & File" at bounding box center [192, 506] width 346 height 35
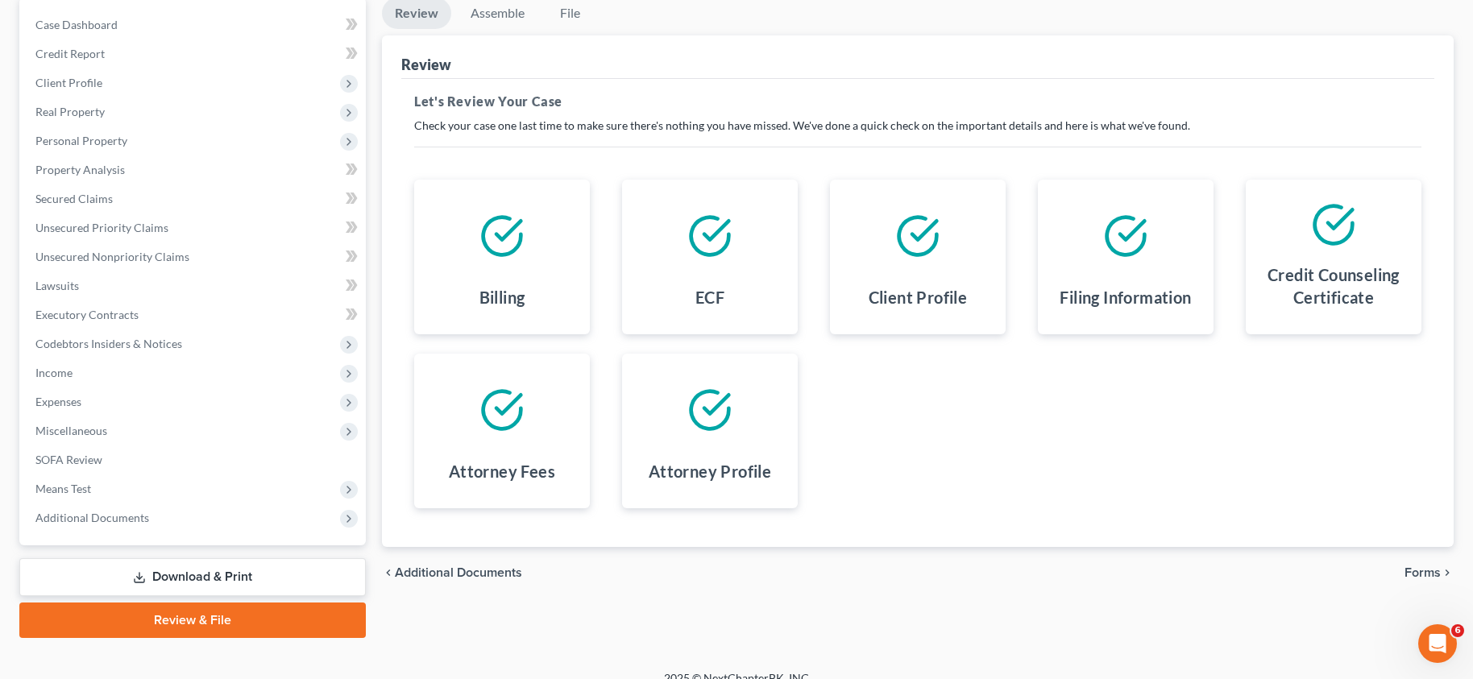
scroll to position [177, 0]
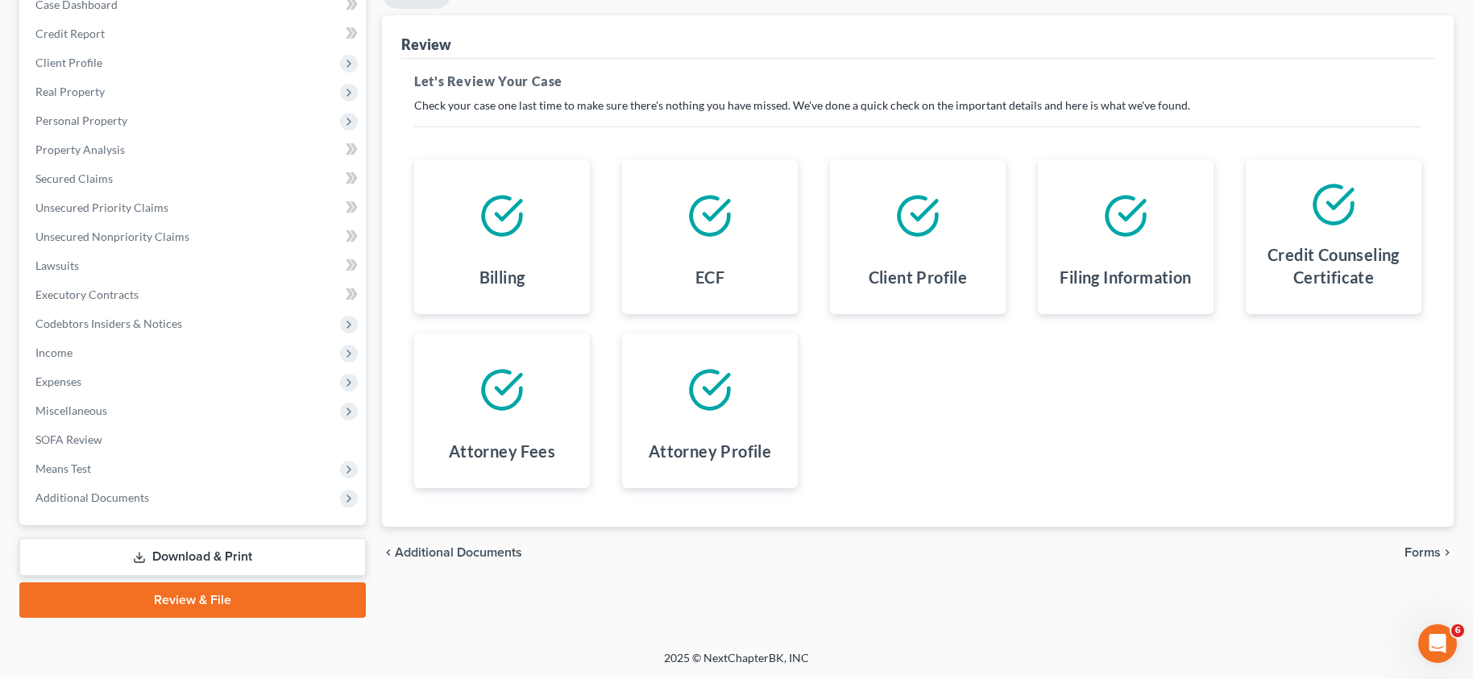
click at [438, 549] on span "Additional Documents" at bounding box center [458, 552] width 127 height 13
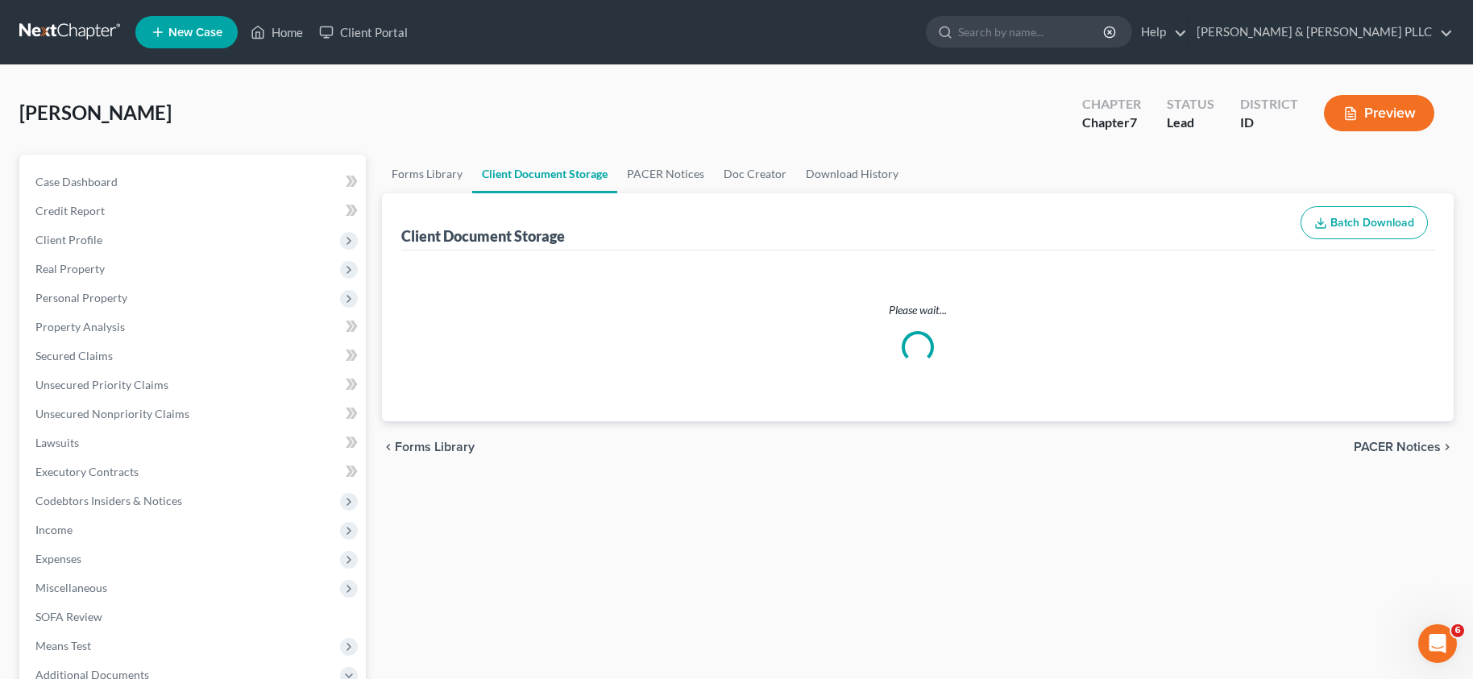
select select "0"
select select "6"
select select "5"
select select "9"
select select "10"
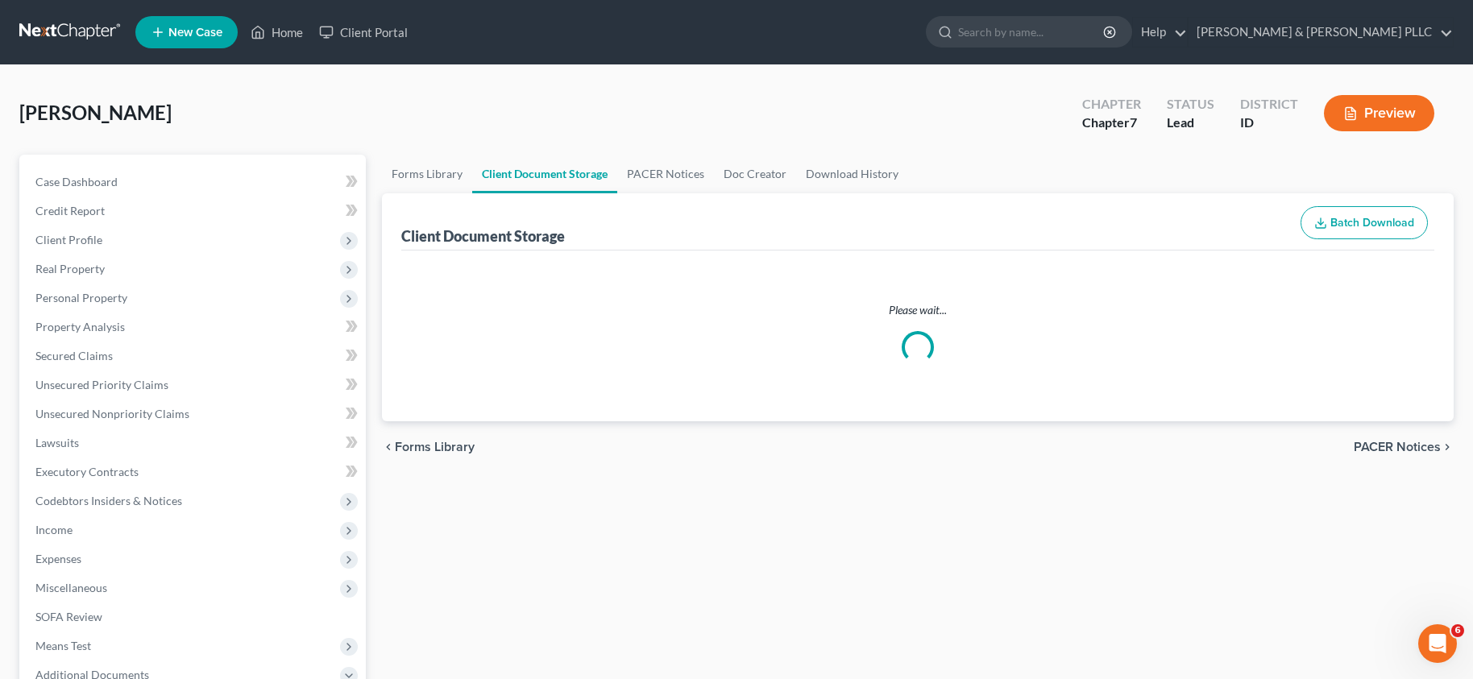
select select "7"
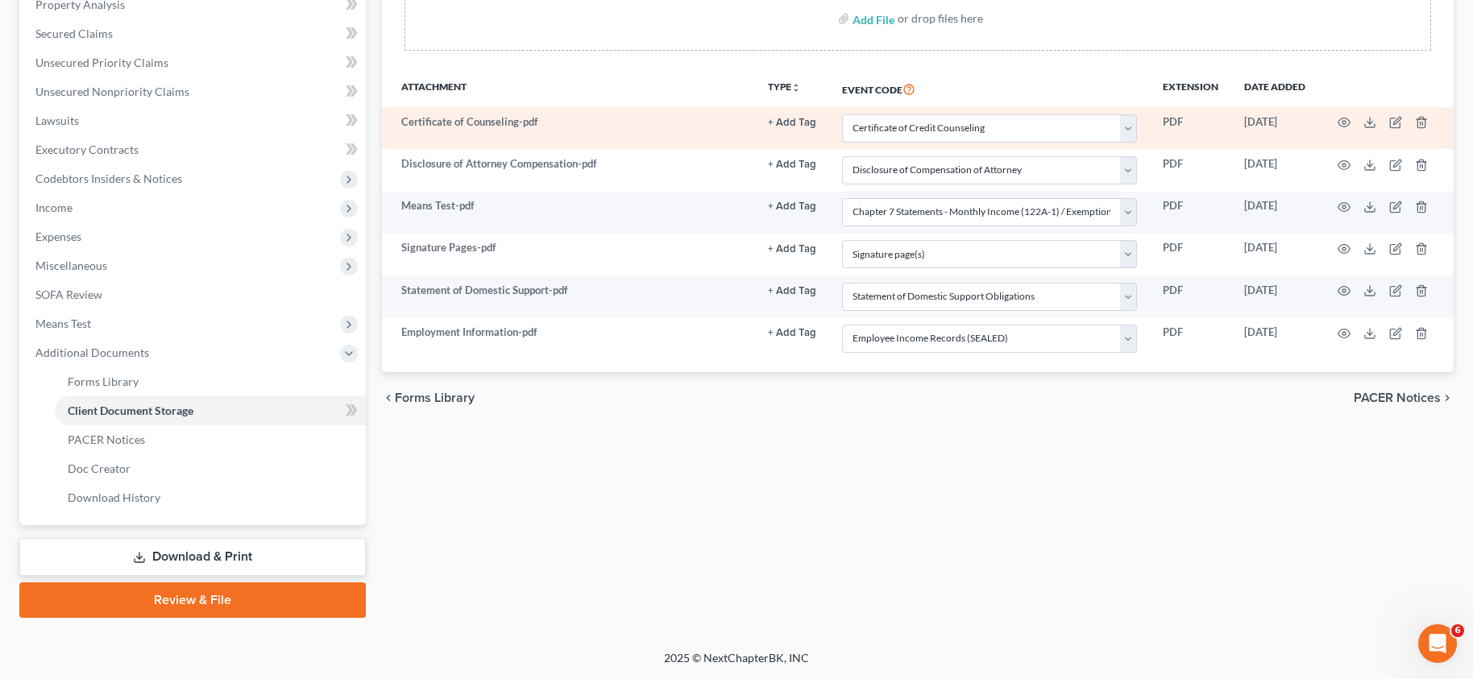
scroll to position [242, 0]
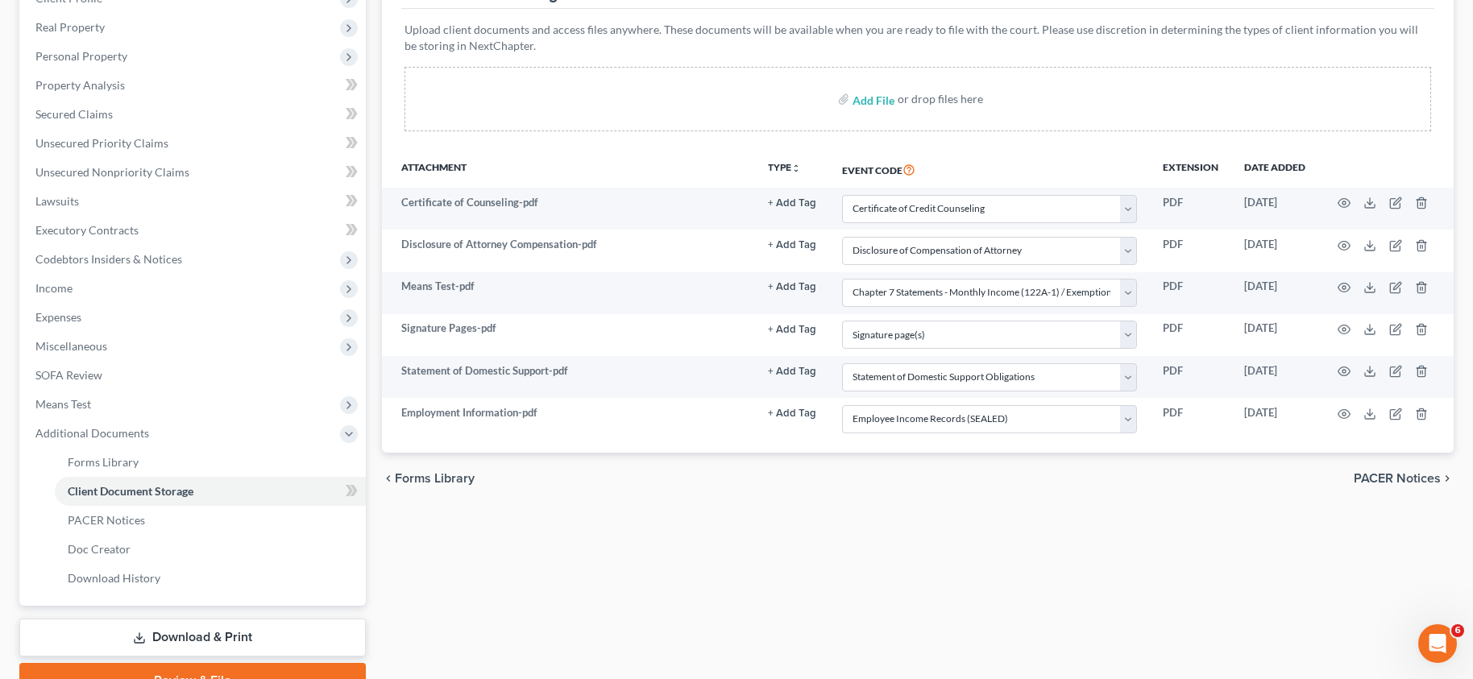
click at [676, 518] on div "Forms Library Client Document Storage PACER Notices Doc Creator Download Histor…" at bounding box center [918, 306] width 1088 height 786
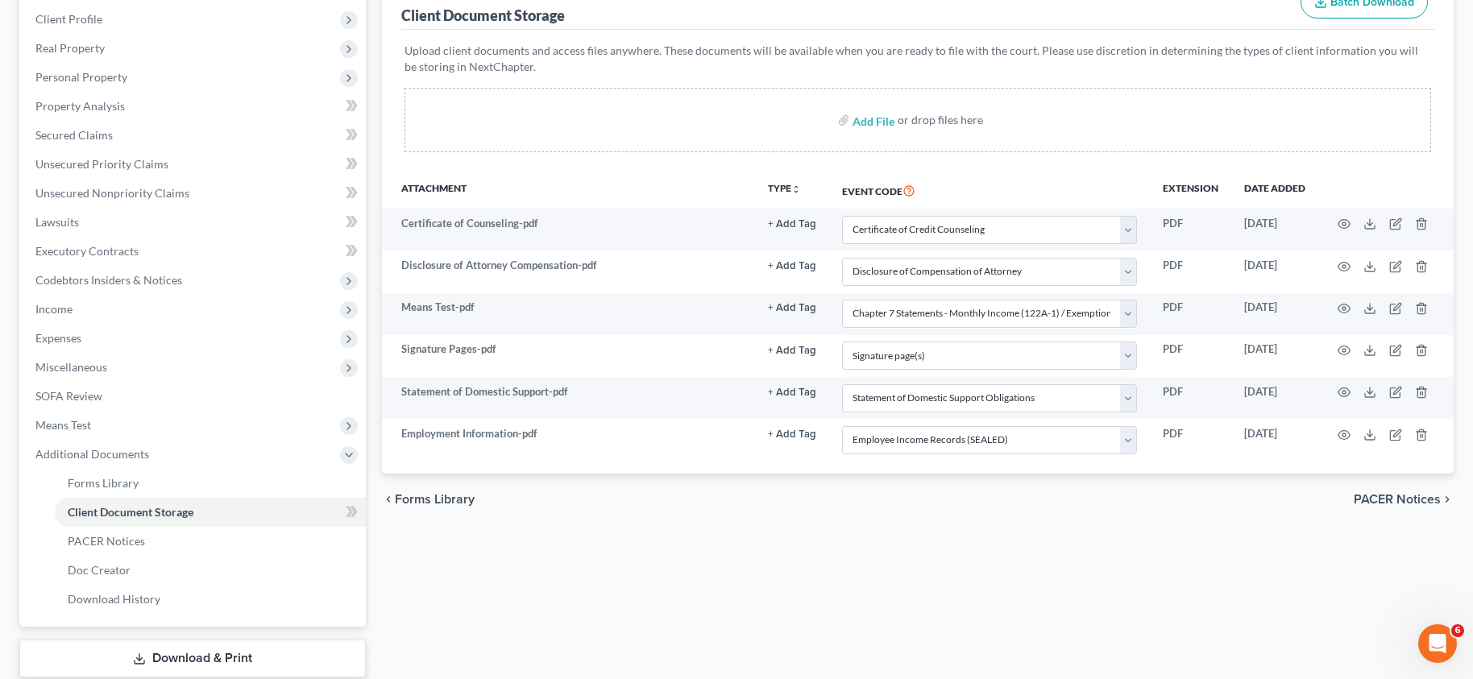
scroll to position [322, 0]
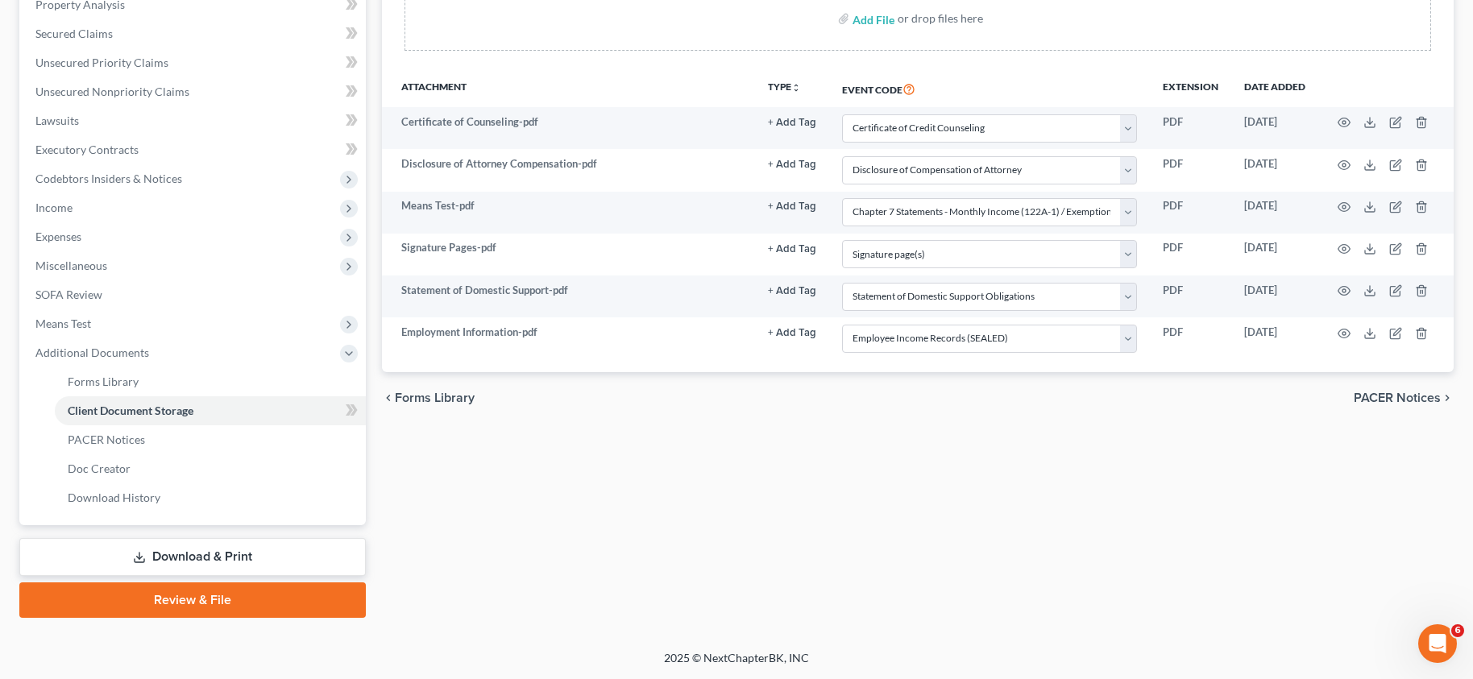
click at [211, 599] on link "Review & File" at bounding box center [192, 599] width 346 height 35
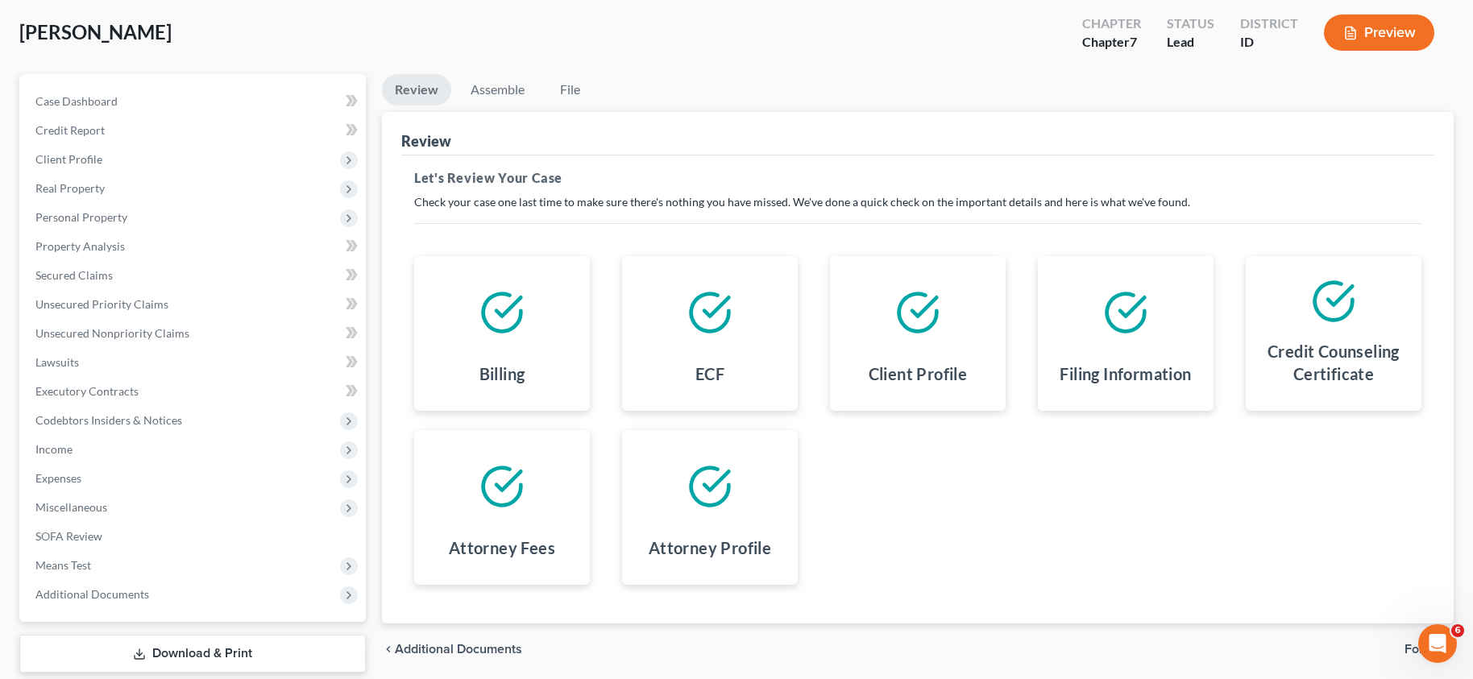
scroll to position [161, 0]
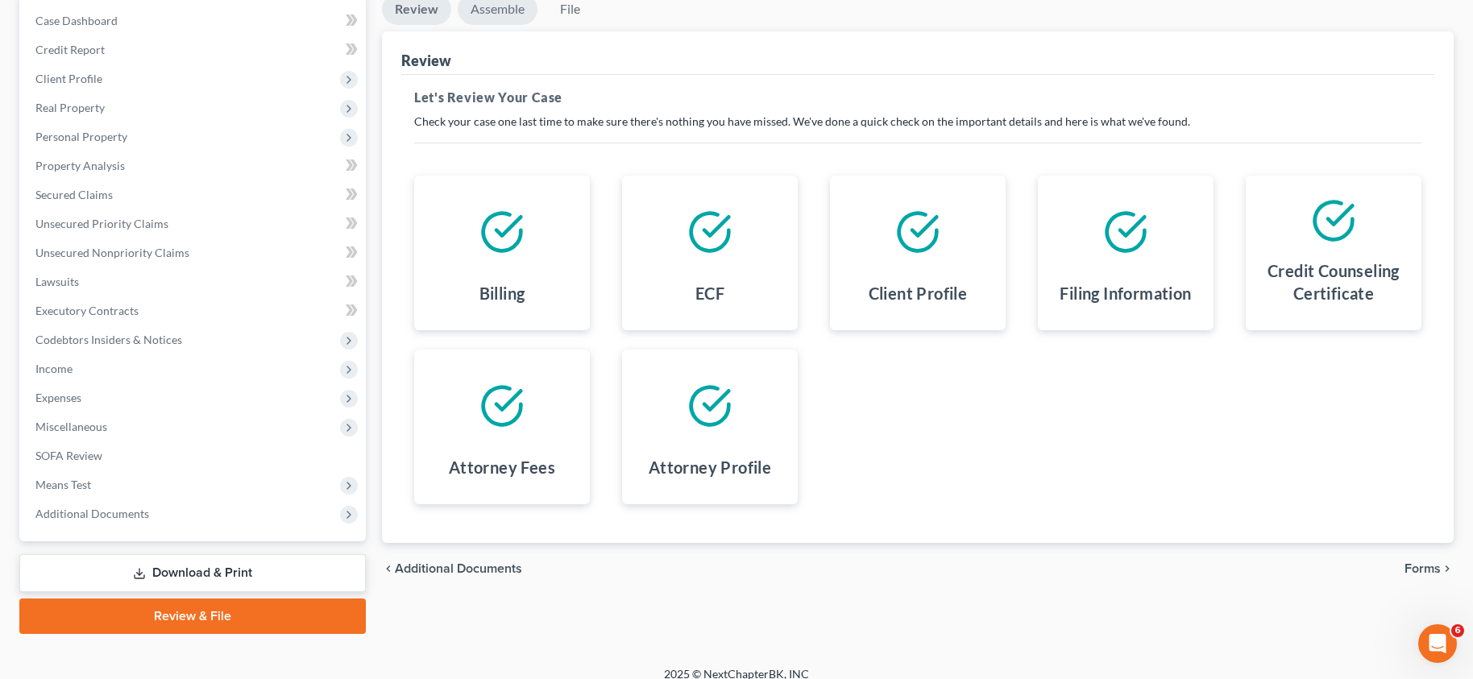
click at [500, 10] on link "Assemble" at bounding box center [498, 9] width 80 height 31
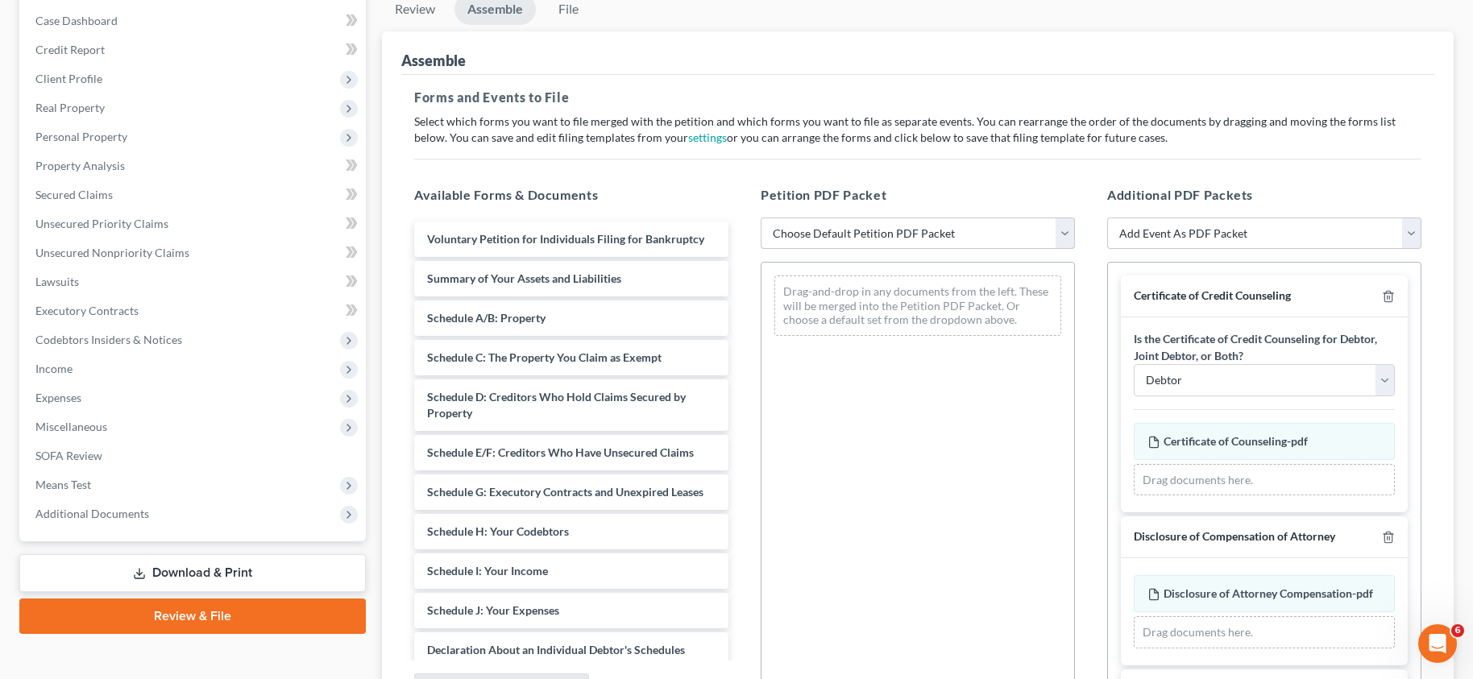
click at [1058, 237] on select "Choose Default Petition PDF Packet Emergency Filing (Voluntary Petition and Cre…" at bounding box center [918, 234] width 314 height 32
select select "3"
click at [761, 218] on select "Choose Default Petition PDF Packet Emergency Filing (Voluntary Petition and Cre…" at bounding box center [918, 234] width 314 height 32
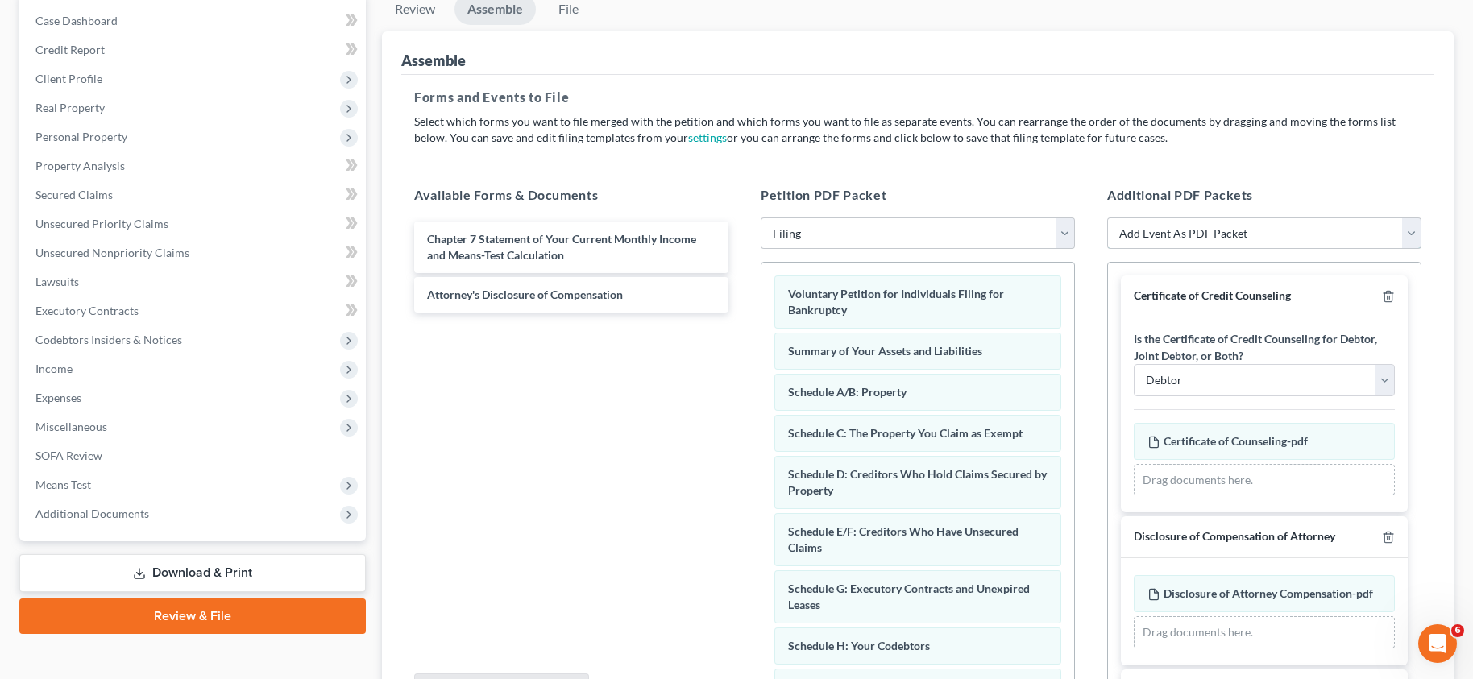
click at [1413, 231] on select "Add Event As PDF Packet Certificate of Credit Counseling Chapter 7 Means Test C…" at bounding box center [1264, 234] width 314 height 32
click at [1242, 51] on div "Assemble" at bounding box center [917, 53] width 1033 height 44
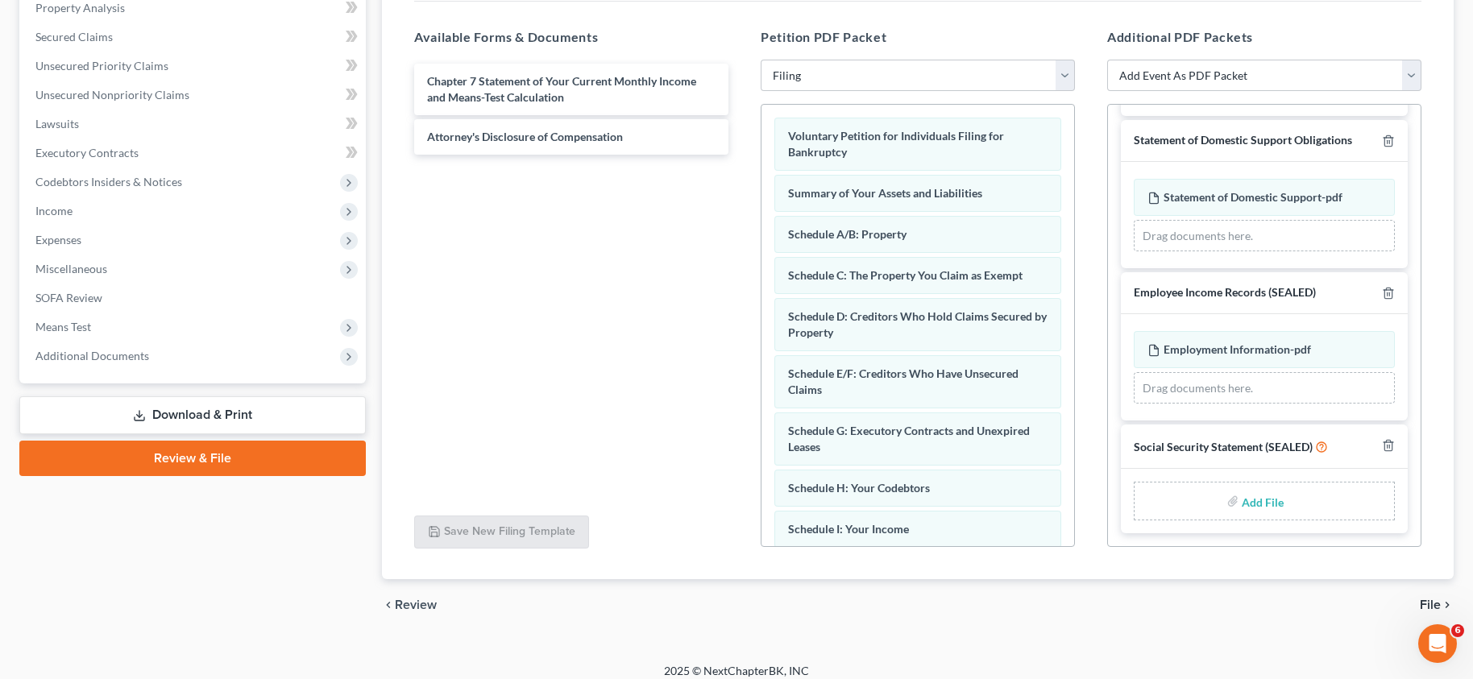
scroll to position [322, 0]
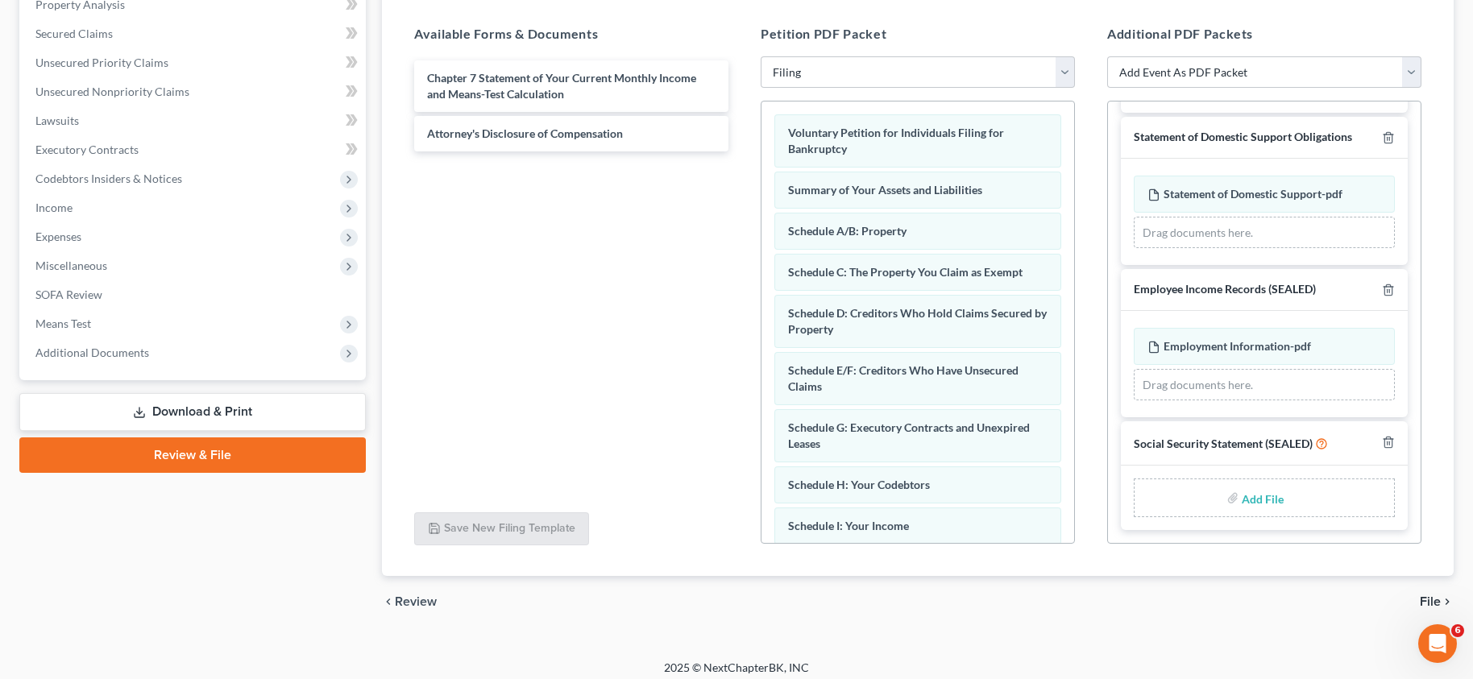
click at [1258, 499] on input "file" at bounding box center [1261, 497] width 39 height 29
type input "C:\fakepath\Statement of Social Security.pdf"
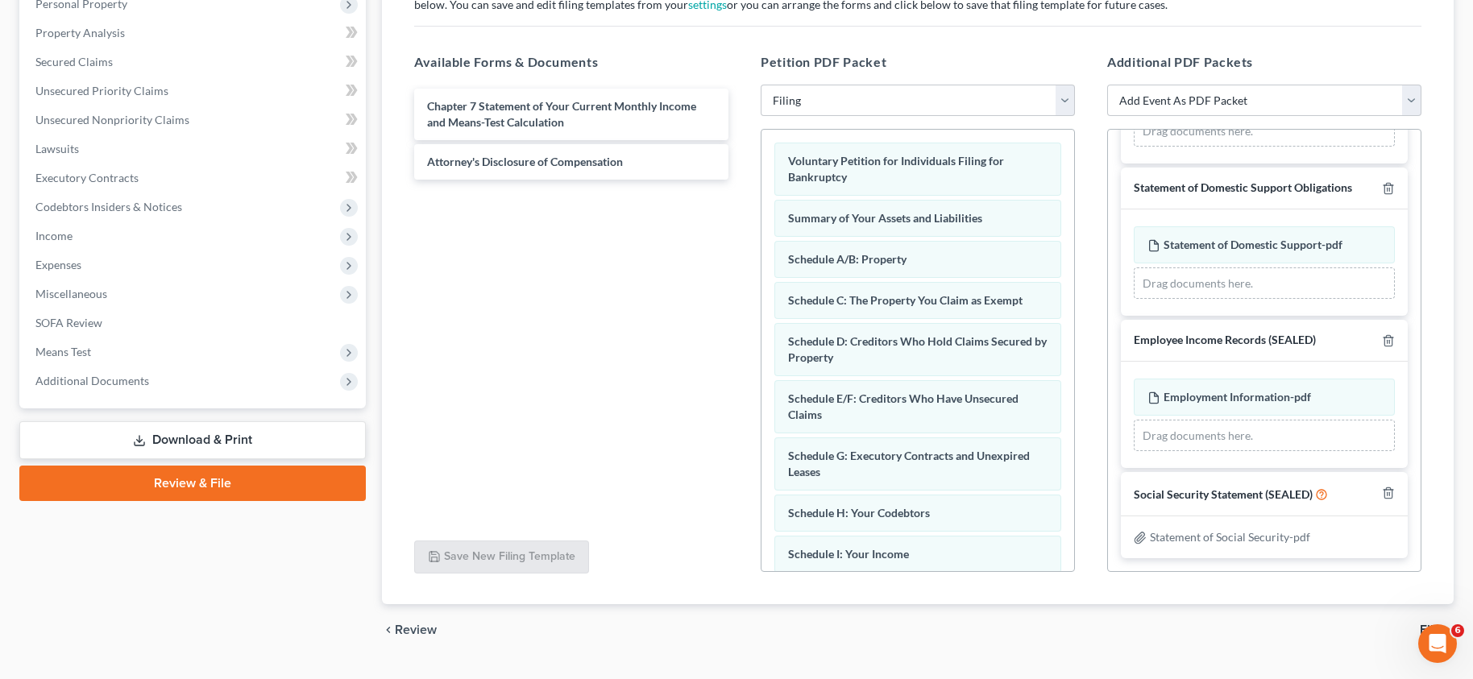
scroll to position [332, 0]
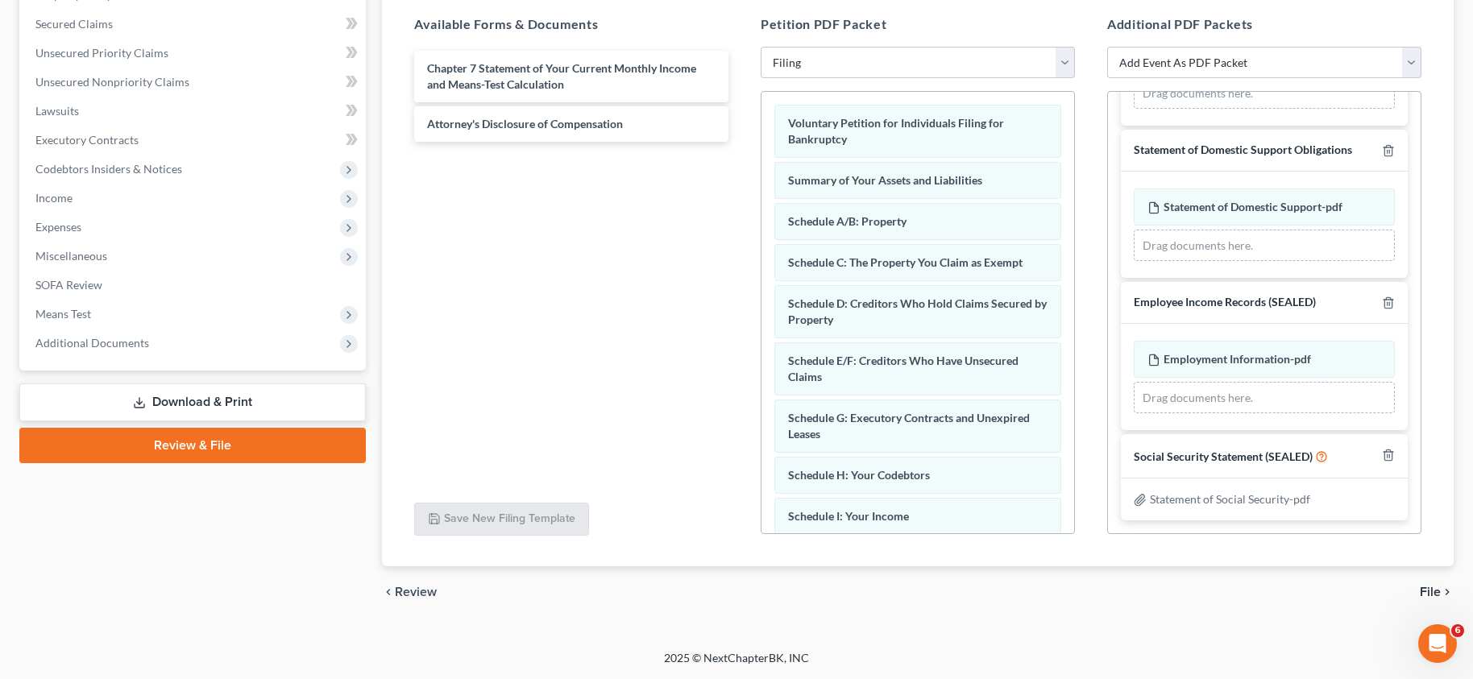
click at [1425, 589] on span "File" at bounding box center [1430, 592] width 21 height 13
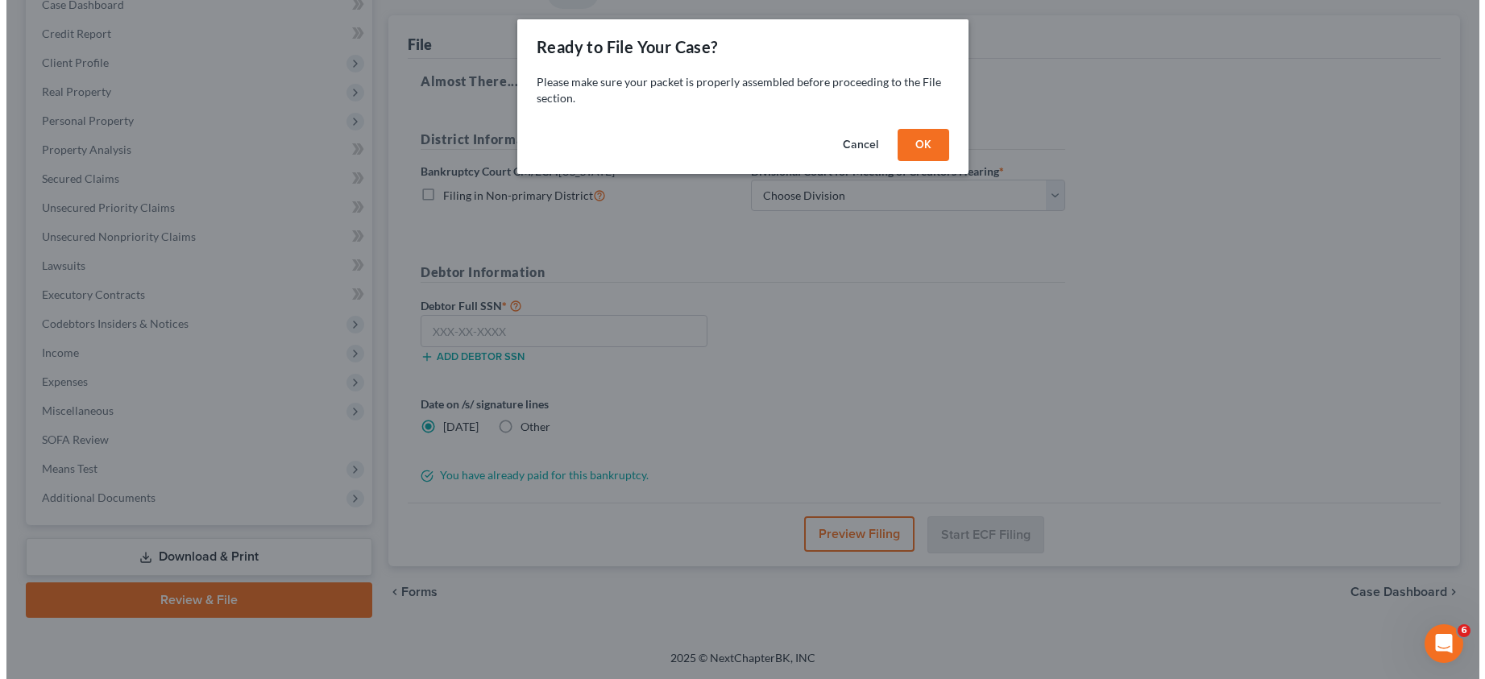
scroll to position [177, 0]
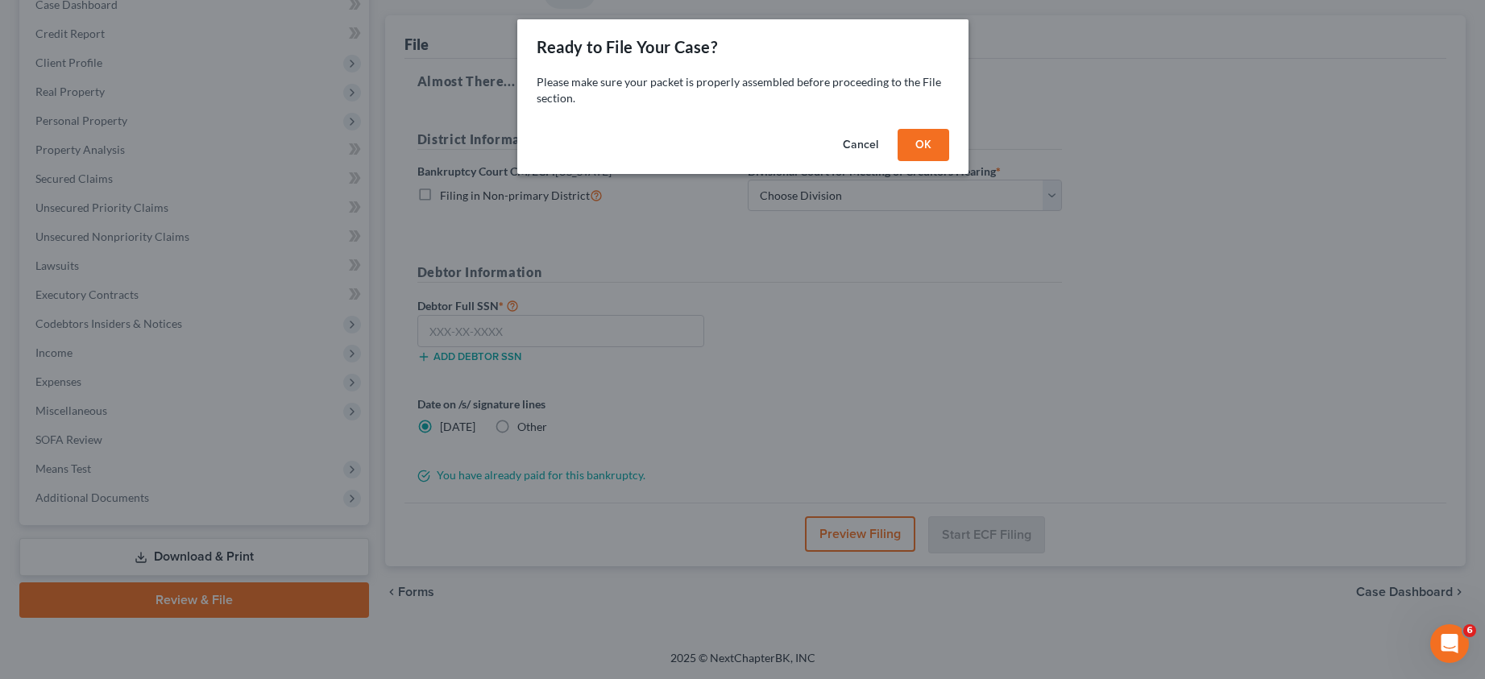
drag, startPoint x: 922, startPoint y: 144, endPoint x: 893, endPoint y: 160, distance: 33.5
click at [922, 143] on button "OK" at bounding box center [924, 145] width 52 height 32
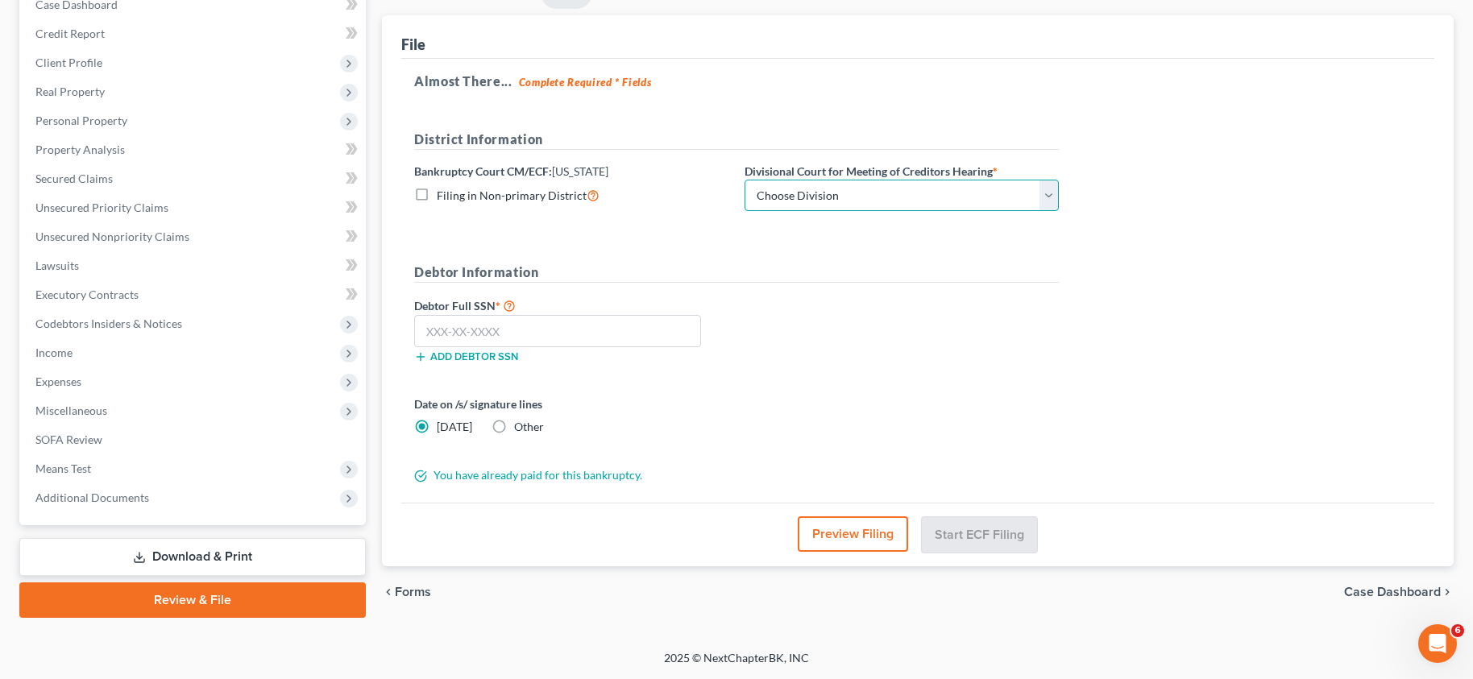
click at [1051, 192] on select "Choose Division Boise Coeur d'Alene [GEOGRAPHIC_DATA] [GEOGRAPHIC_DATA] [GEOGRA…" at bounding box center [901, 196] width 314 height 32
select select "3"
click at [744, 180] on select "Choose Division Boise Coeur d'Alene [GEOGRAPHIC_DATA] [GEOGRAPHIC_DATA] [GEOGRA…" at bounding box center [901, 196] width 314 height 32
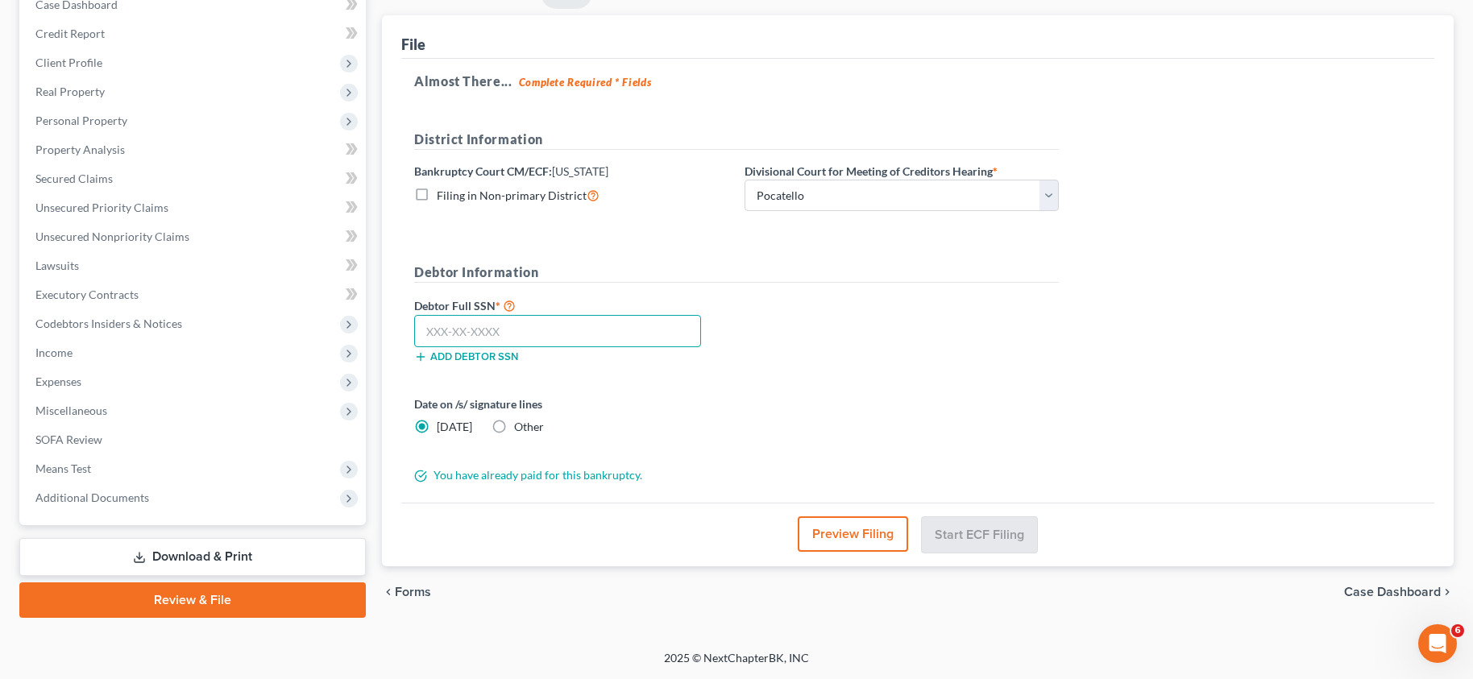
click at [498, 330] on input "text" at bounding box center [557, 331] width 287 height 32
type input "536-06-7708"
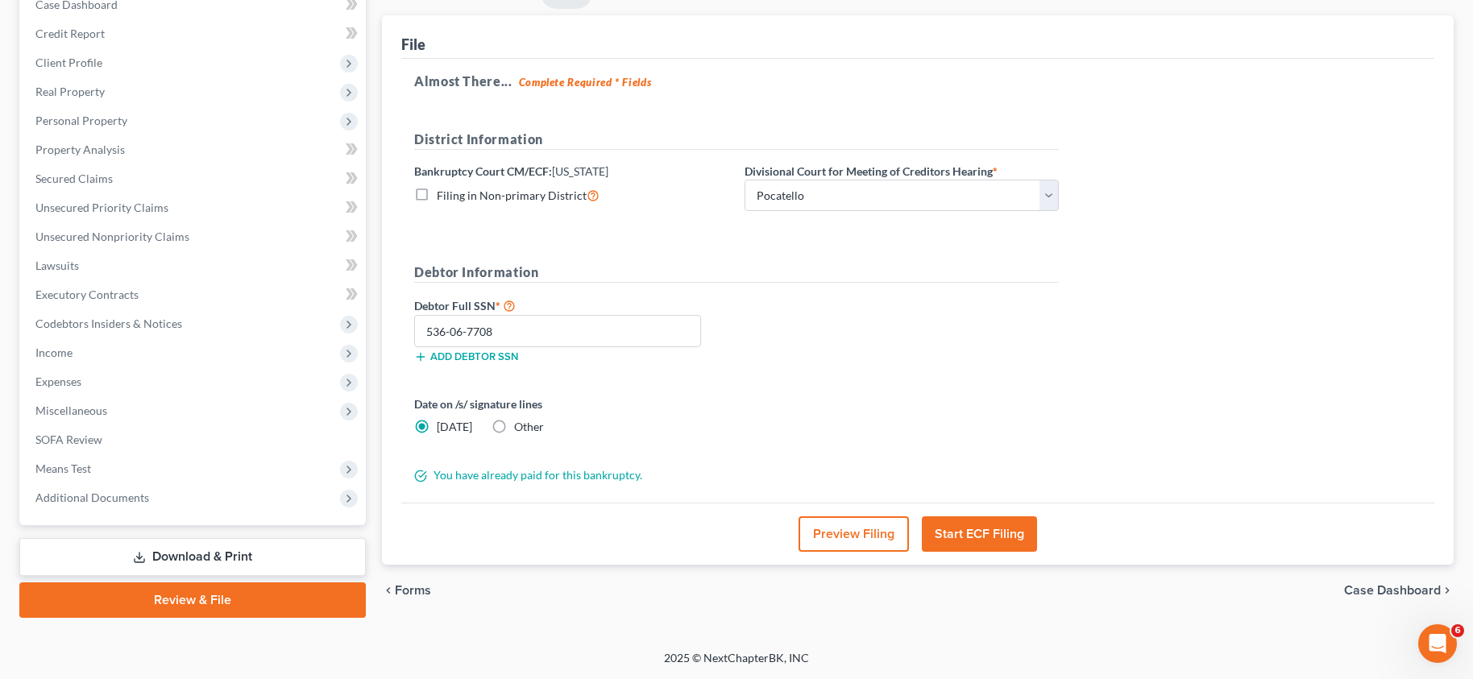
click at [514, 429] on label "Other" at bounding box center [529, 427] width 30 height 16
click at [520, 429] on input "Other" at bounding box center [525, 424] width 10 height 10
radio input "true"
radio input "false"
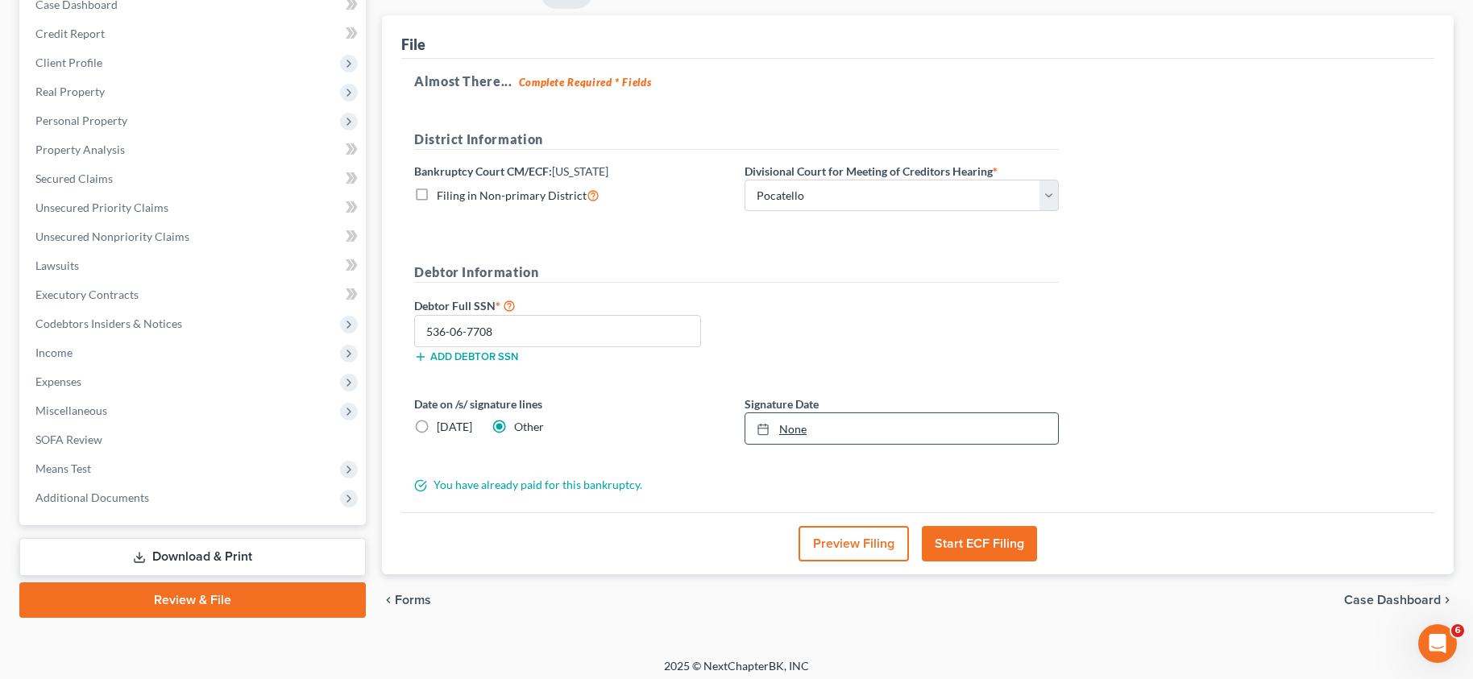
type input "[DATE]"
click at [790, 424] on link "None" at bounding box center [901, 428] width 313 height 31
click at [965, 542] on button "Start ECF Filing" at bounding box center [979, 543] width 115 height 35
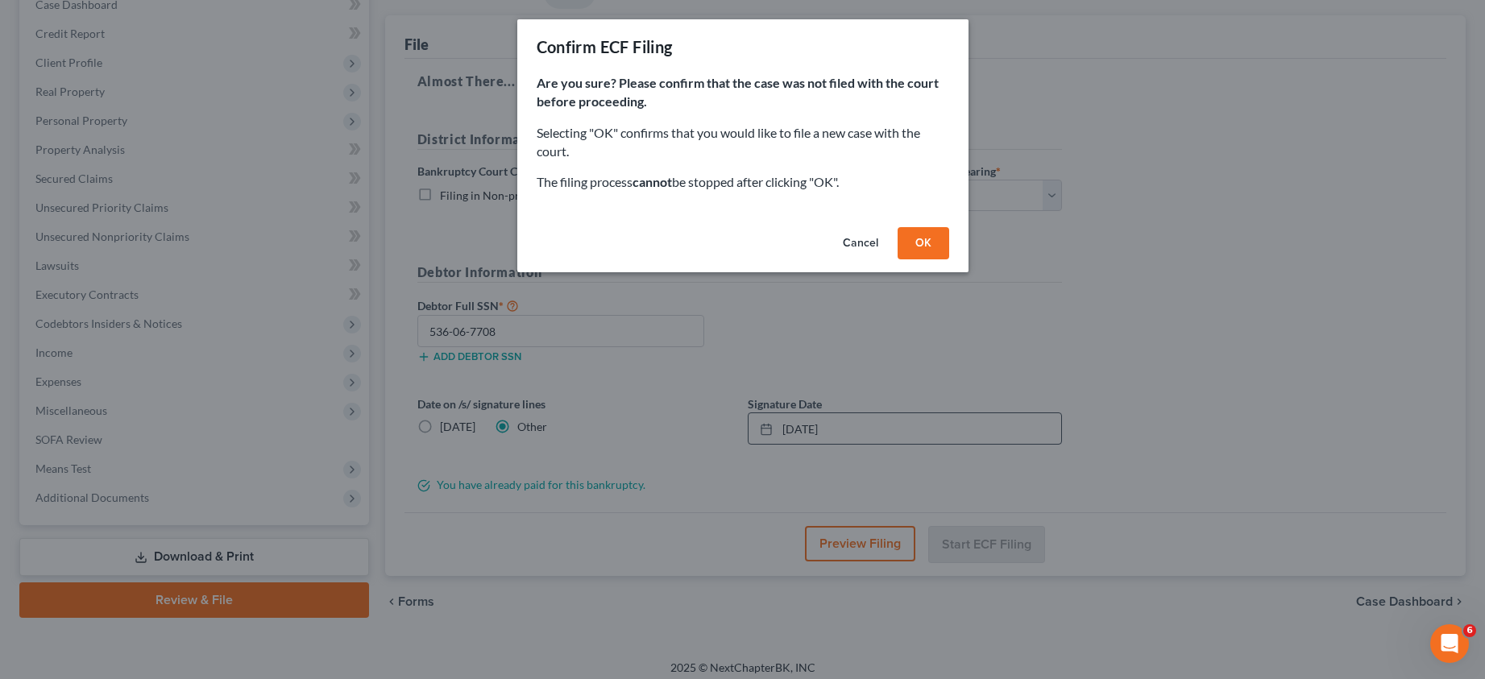
click at [927, 245] on button "OK" at bounding box center [924, 243] width 52 height 32
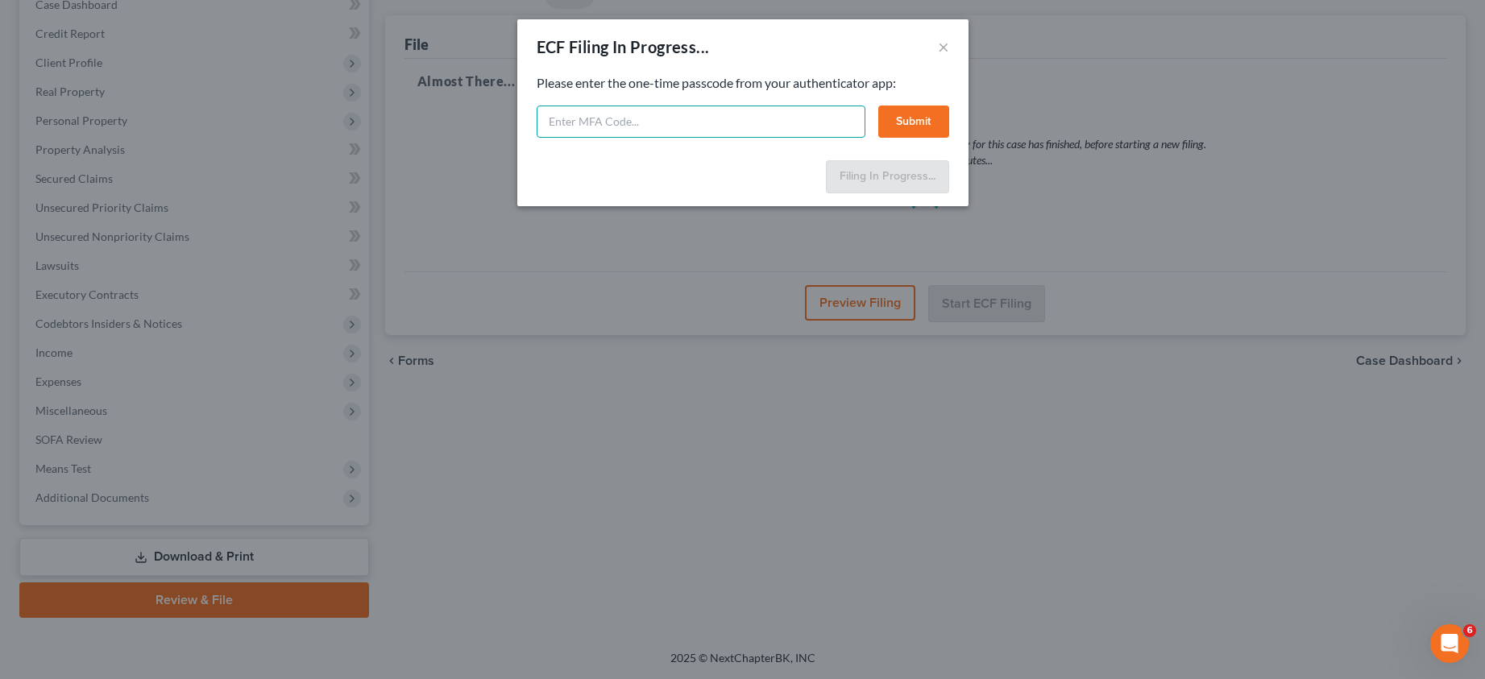
click at [555, 128] on input "text" at bounding box center [701, 122] width 329 height 32
type input "091888"
click at [914, 119] on button "Submit" at bounding box center [913, 122] width 71 height 32
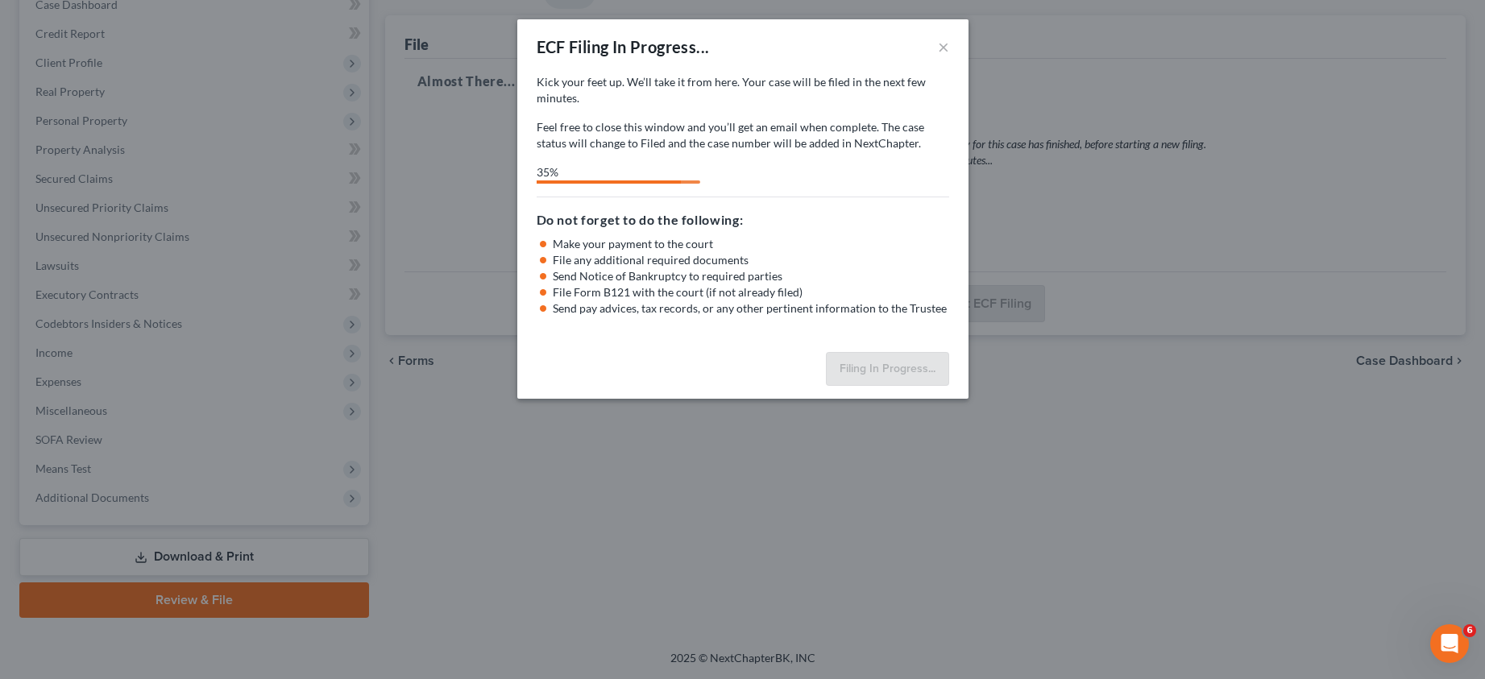
click at [833, 53] on div "ECF Filing In Progress... ×" at bounding box center [742, 46] width 451 height 55
select select "3"
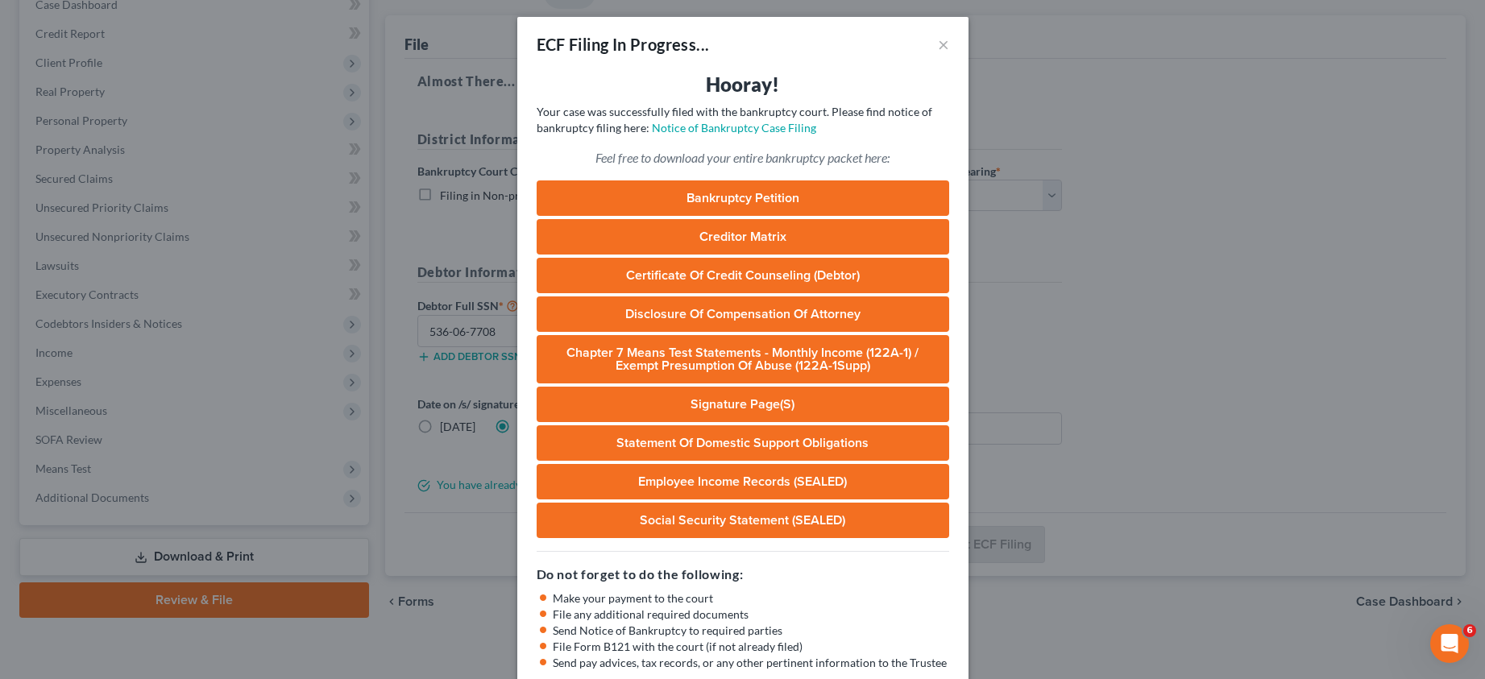
scroll to position [0, 0]
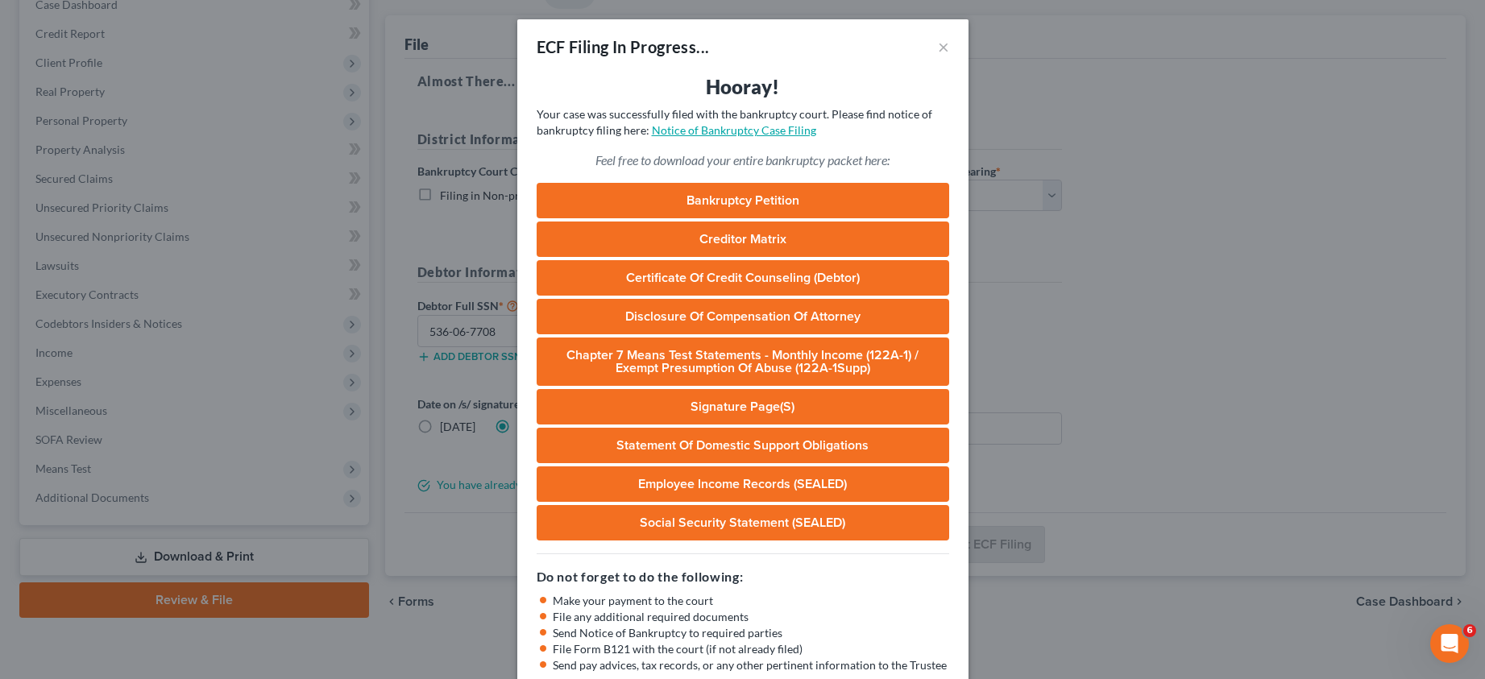
drag, startPoint x: 734, startPoint y: 135, endPoint x: 727, endPoint y: 143, distance: 11.5
click at [733, 135] on link "Notice of Bankruptcy Case Filing" at bounding box center [734, 130] width 164 height 14
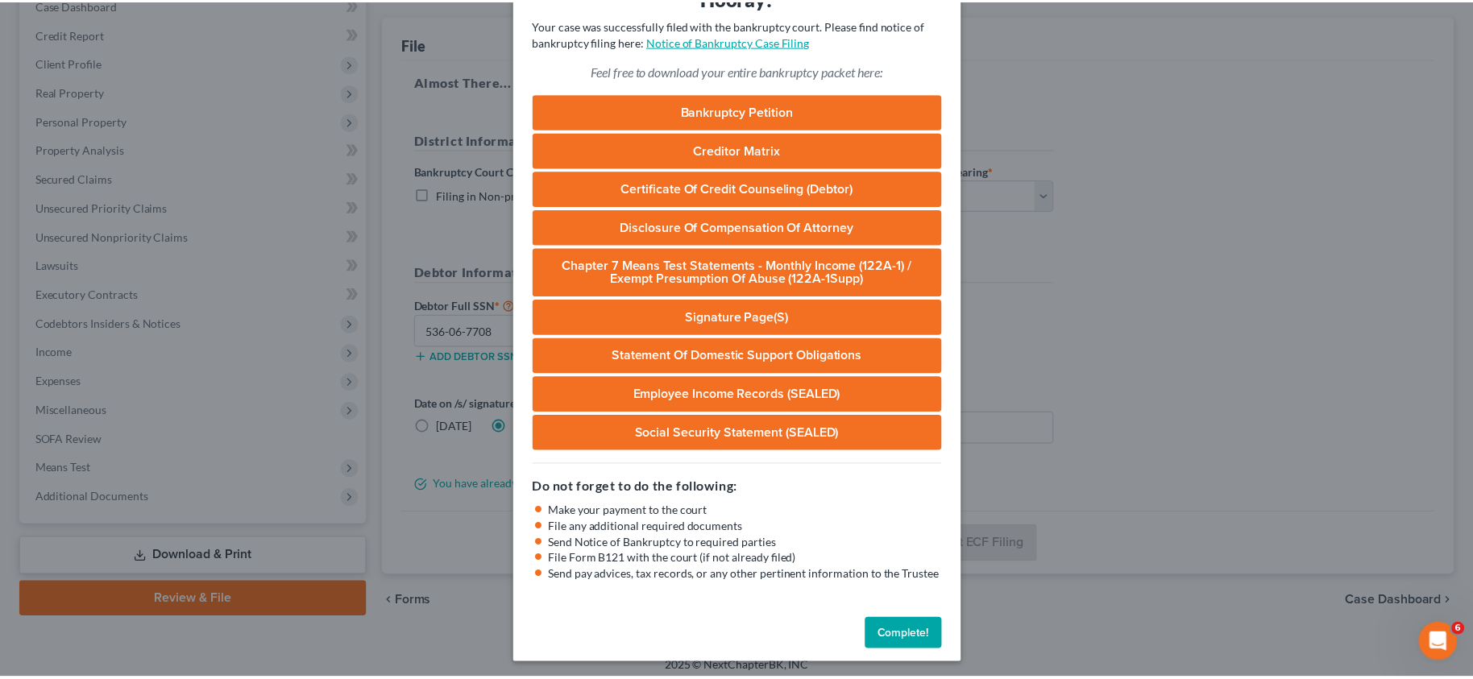
scroll to position [93, 0]
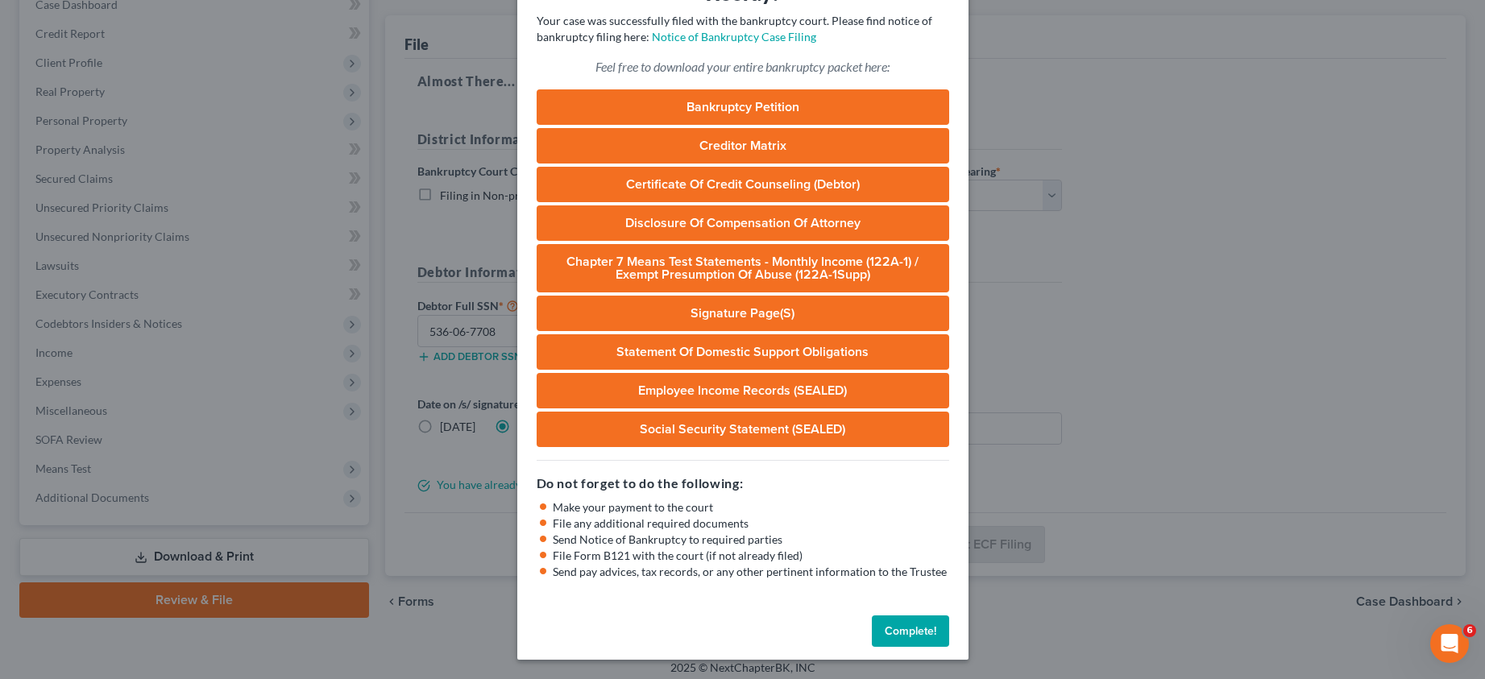
click at [906, 623] on button "Complete!" at bounding box center [910, 632] width 77 height 32
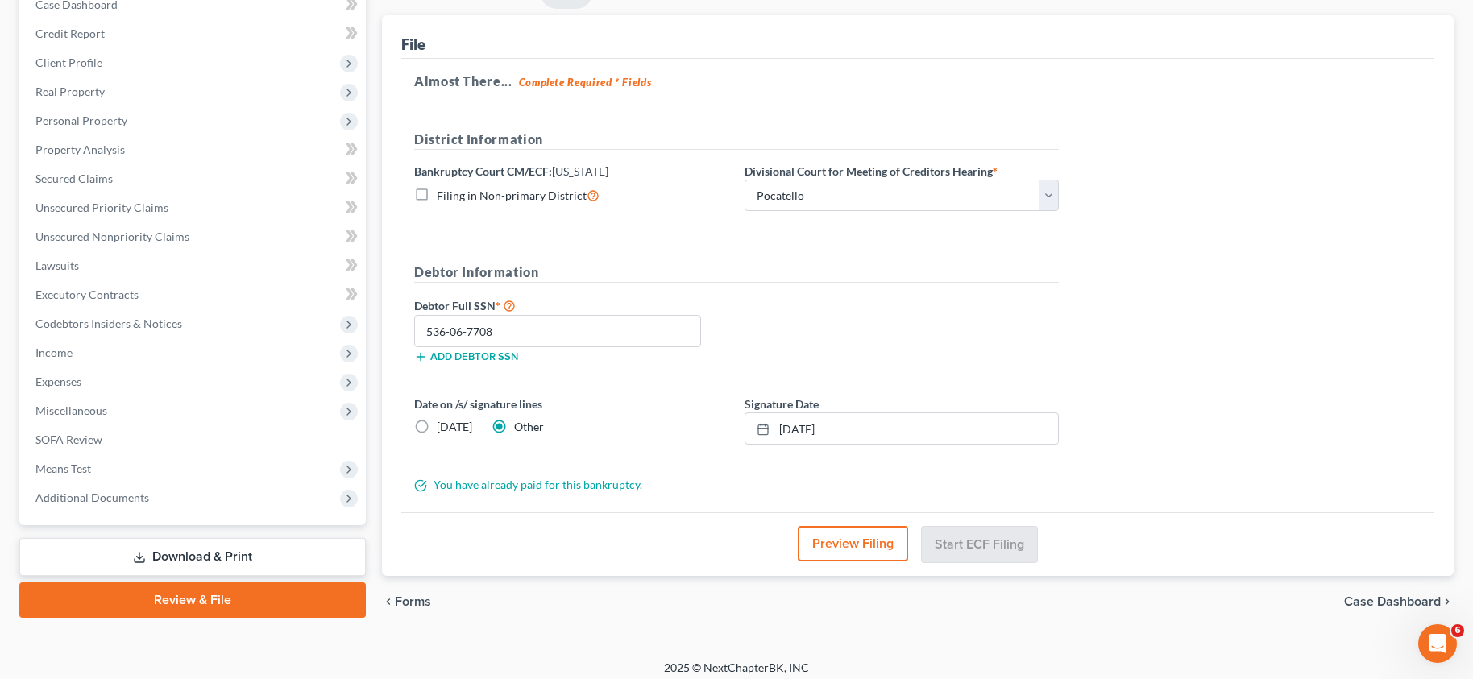
scroll to position [0, 0]
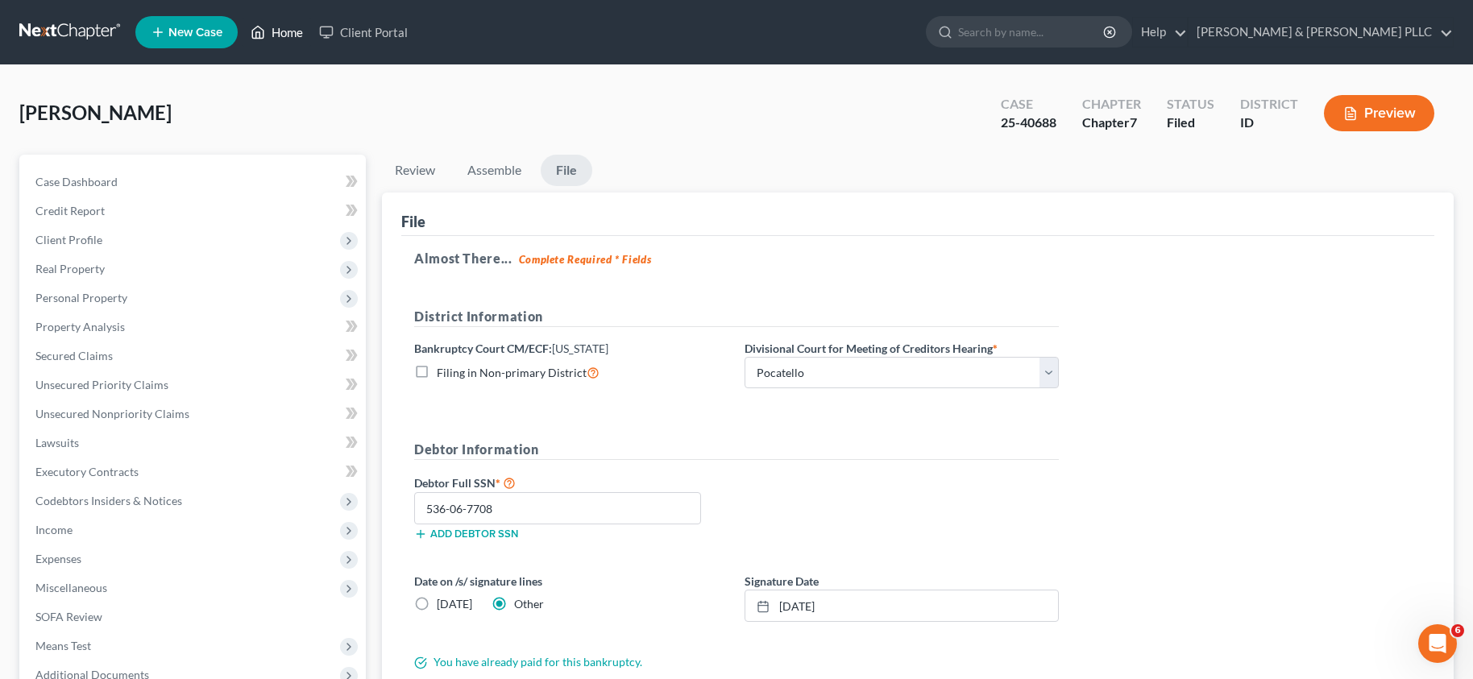
click at [275, 23] on link "Home" at bounding box center [277, 32] width 68 height 29
